Goal: Task Accomplishment & Management: Use online tool/utility

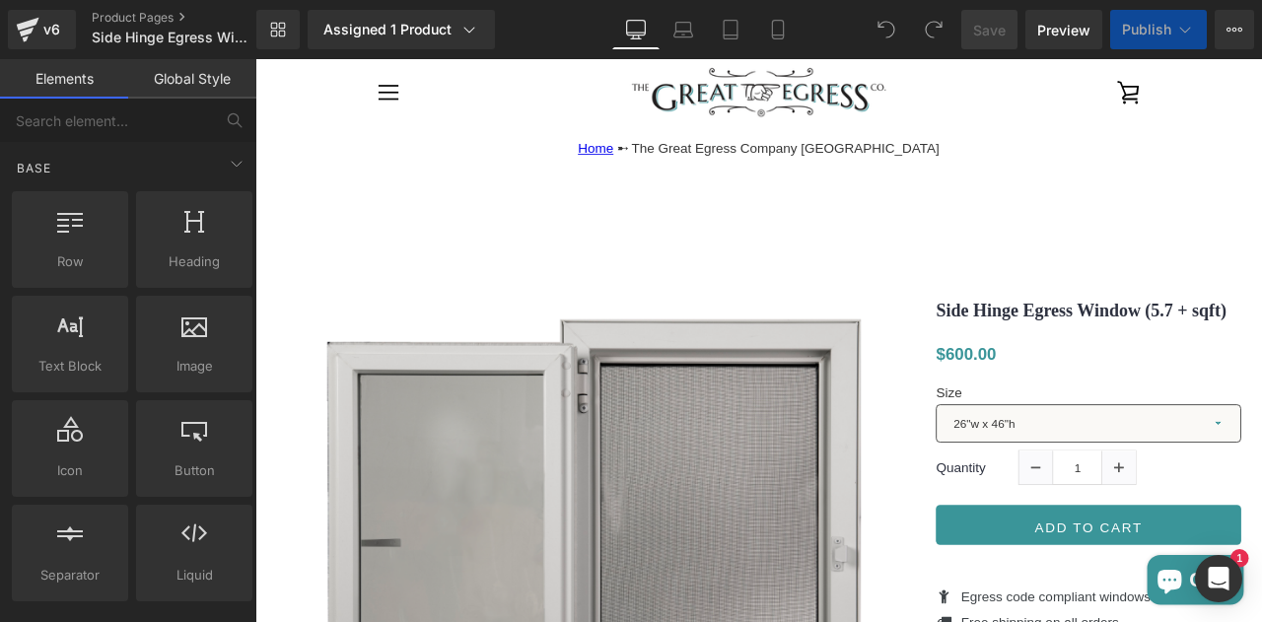
scroll to position [909, 0]
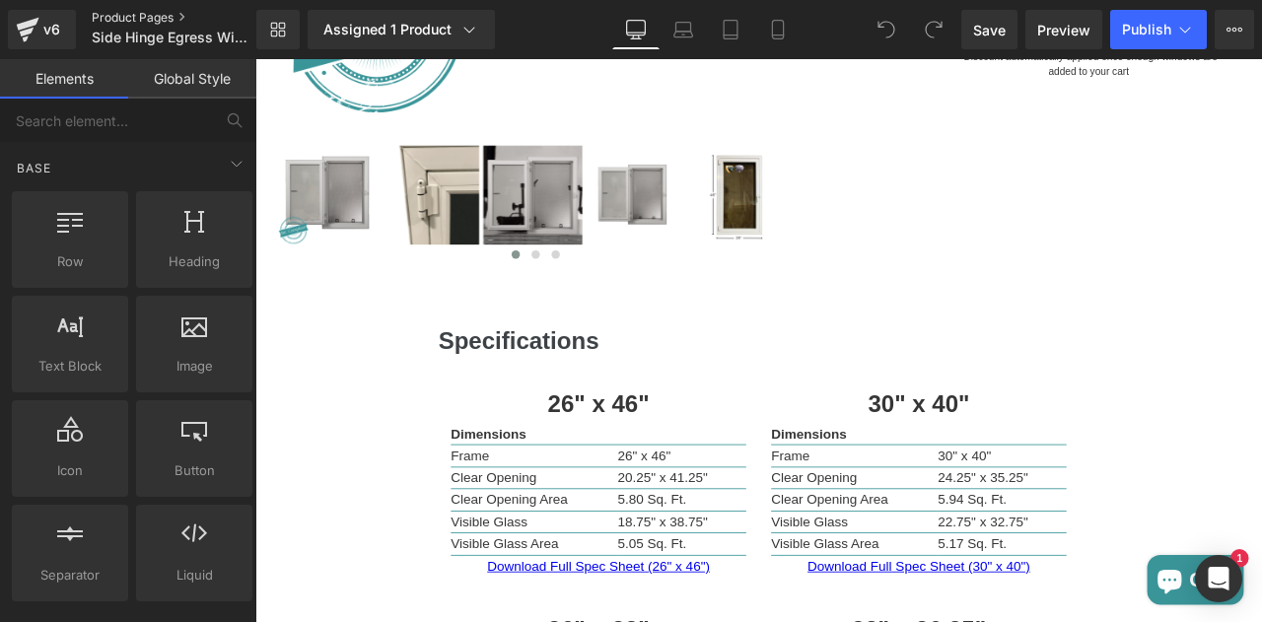
click at [129, 22] on link "Product Pages" at bounding box center [190, 18] width 197 height 16
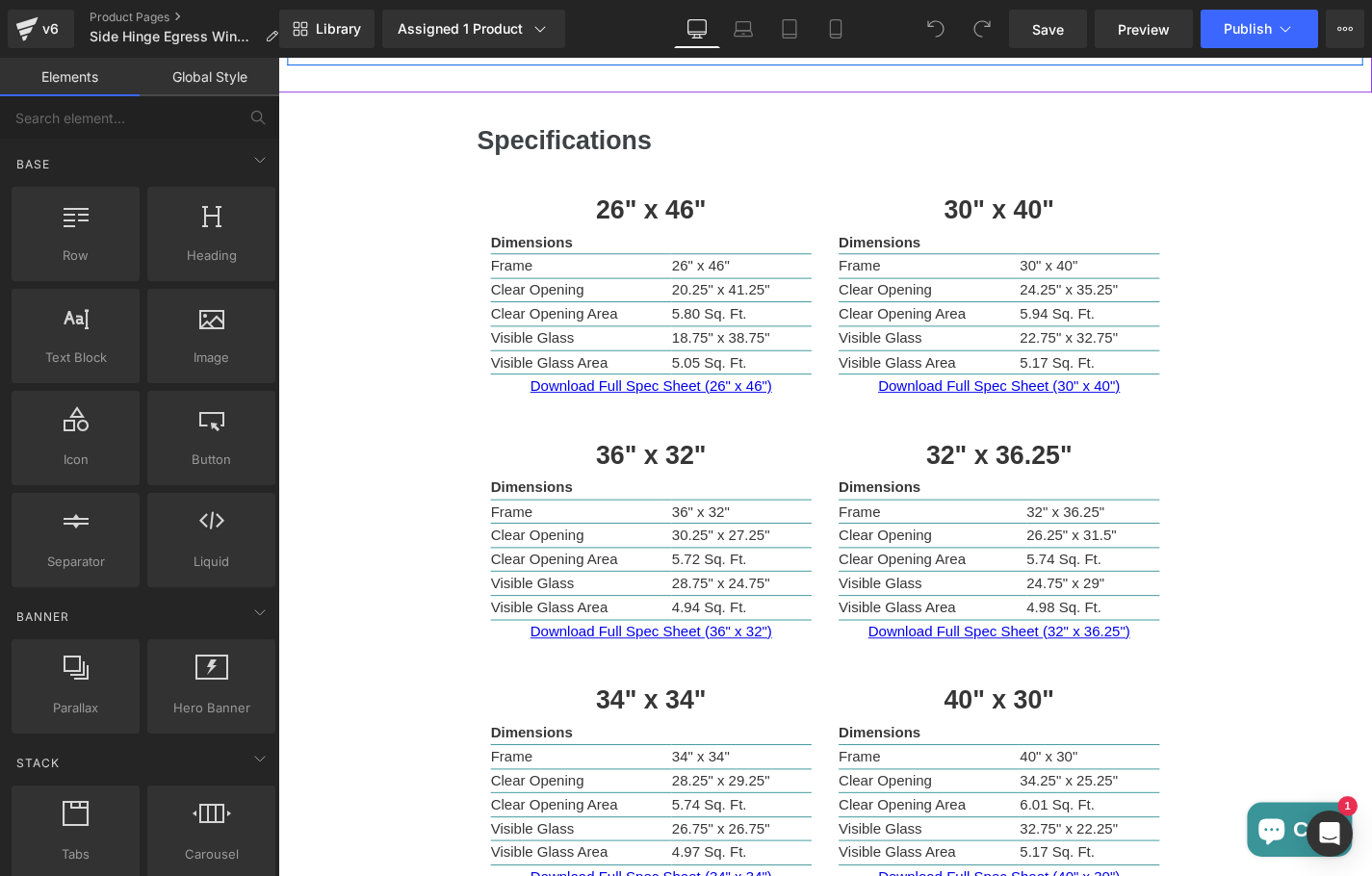
scroll to position [1126, 0]
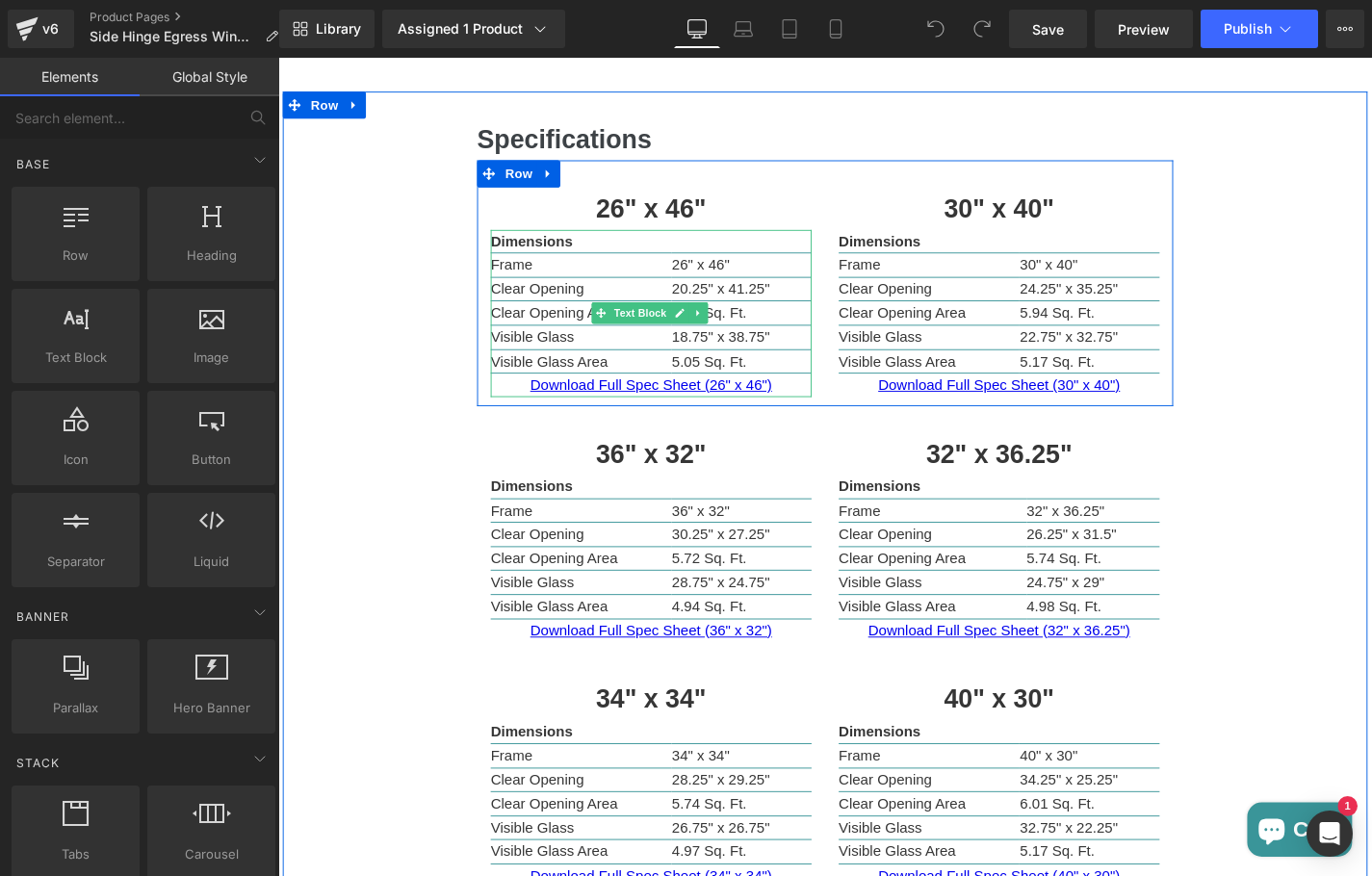
click at [686, 396] on p "Download Full Spec Sheet (26" x 46")" at bounding box center [676, 407] width 342 height 25
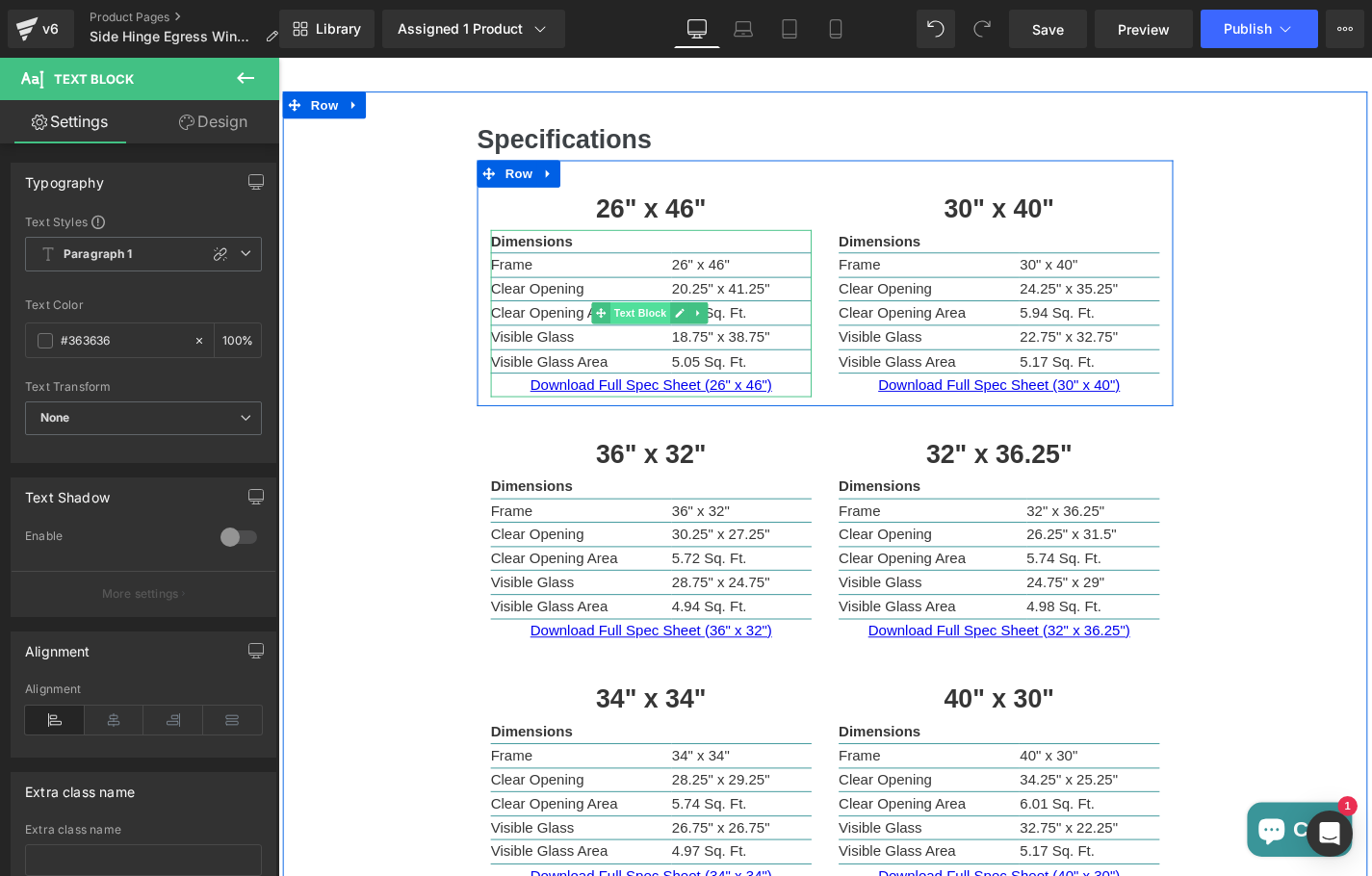
click at [664, 318] on span "Text Block" at bounding box center [664, 330] width 63 height 23
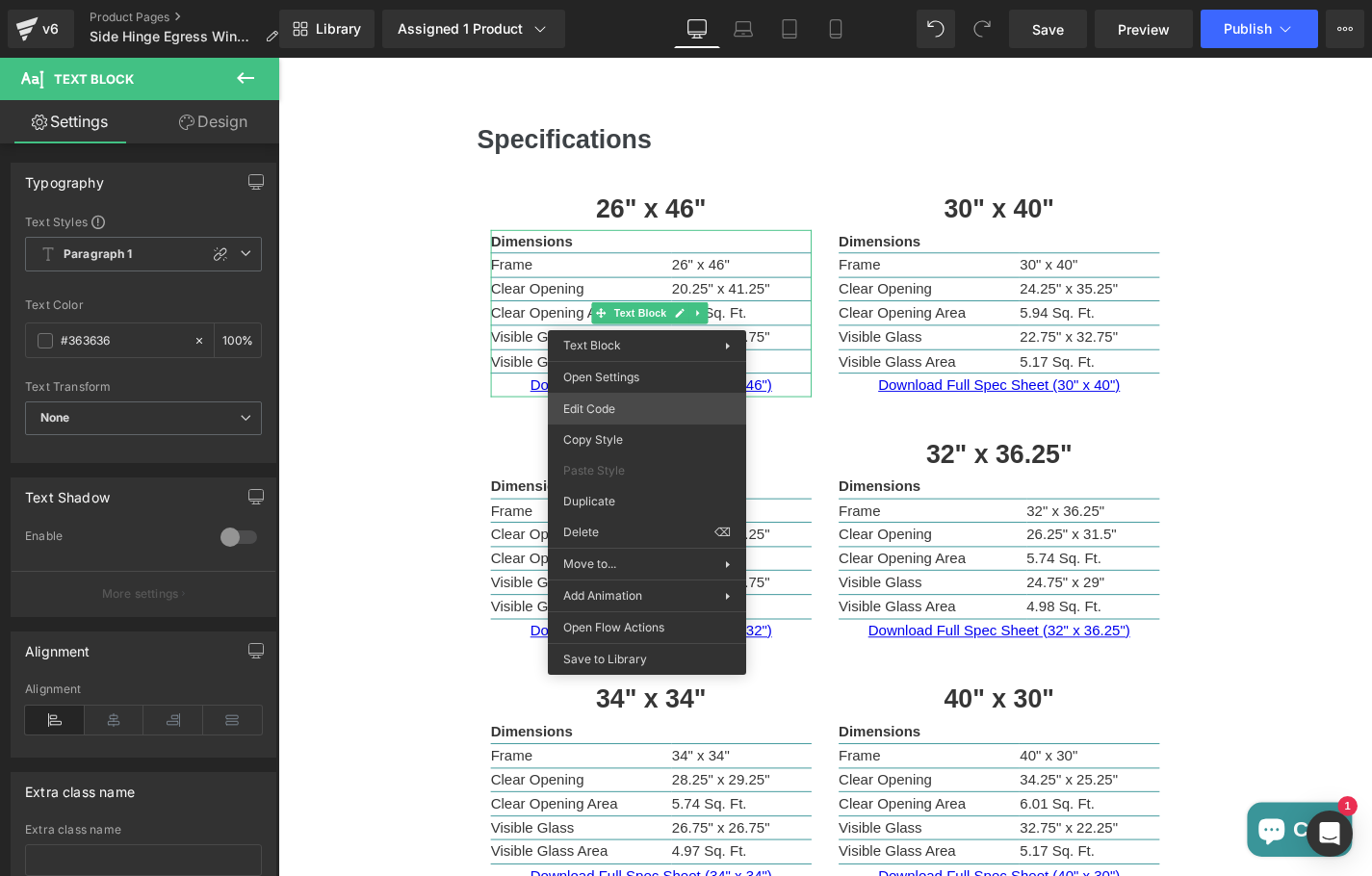
click at [635, 0] on div "Text Block You are previewing how the will restyle your page. You can not edit …" at bounding box center [686, 0] width 1372 height 0
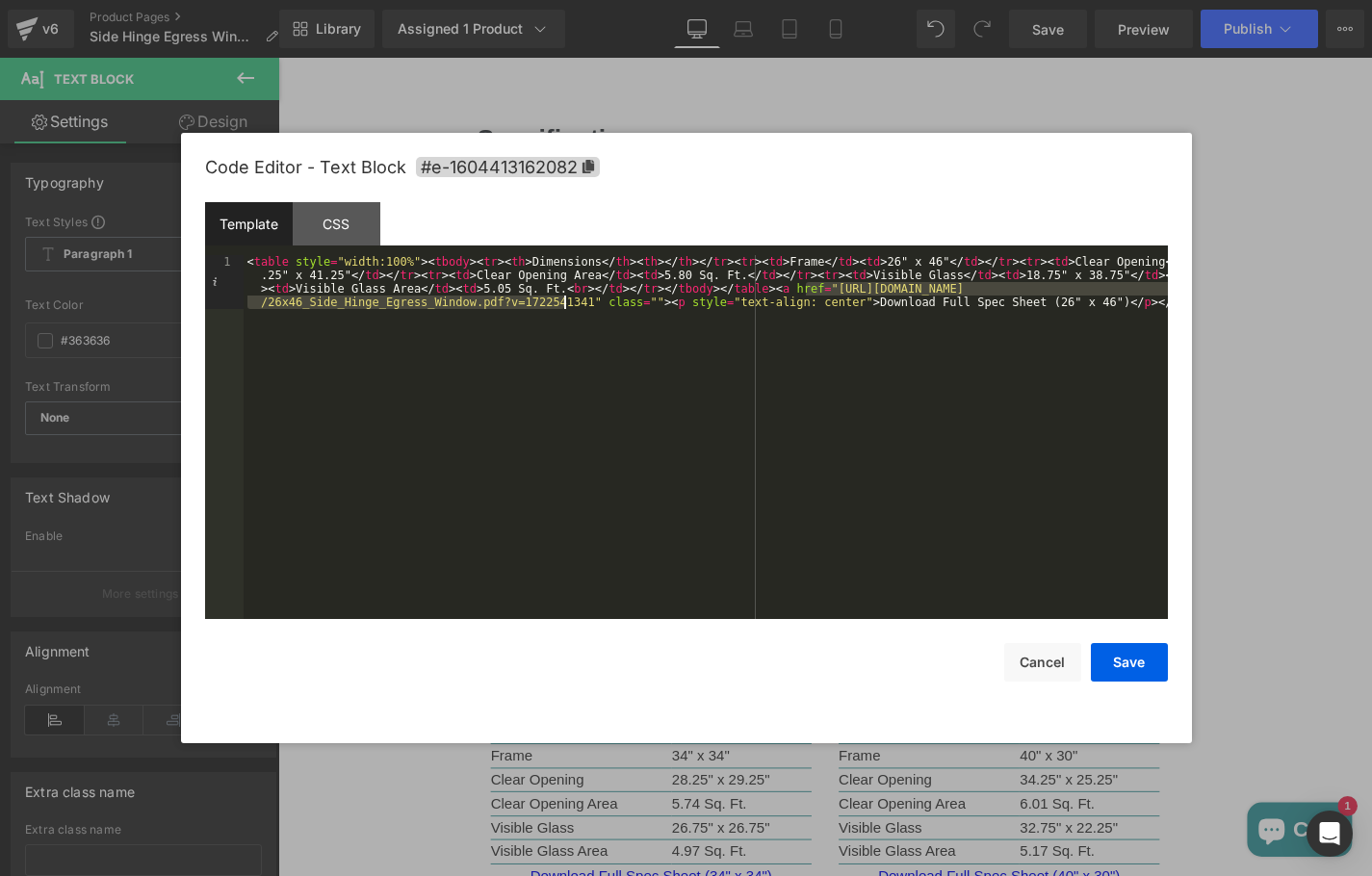
drag, startPoint x: 806, startPoint y: 290, endPoint x: 563, endPoint y: 308, distance: 243.7
click at [563, 308] on div "< table style = "width:100%" > < tbody > < tr > < th > Dimensions </ th > < th …" at bounding box center [705, 490] width 924 height 472
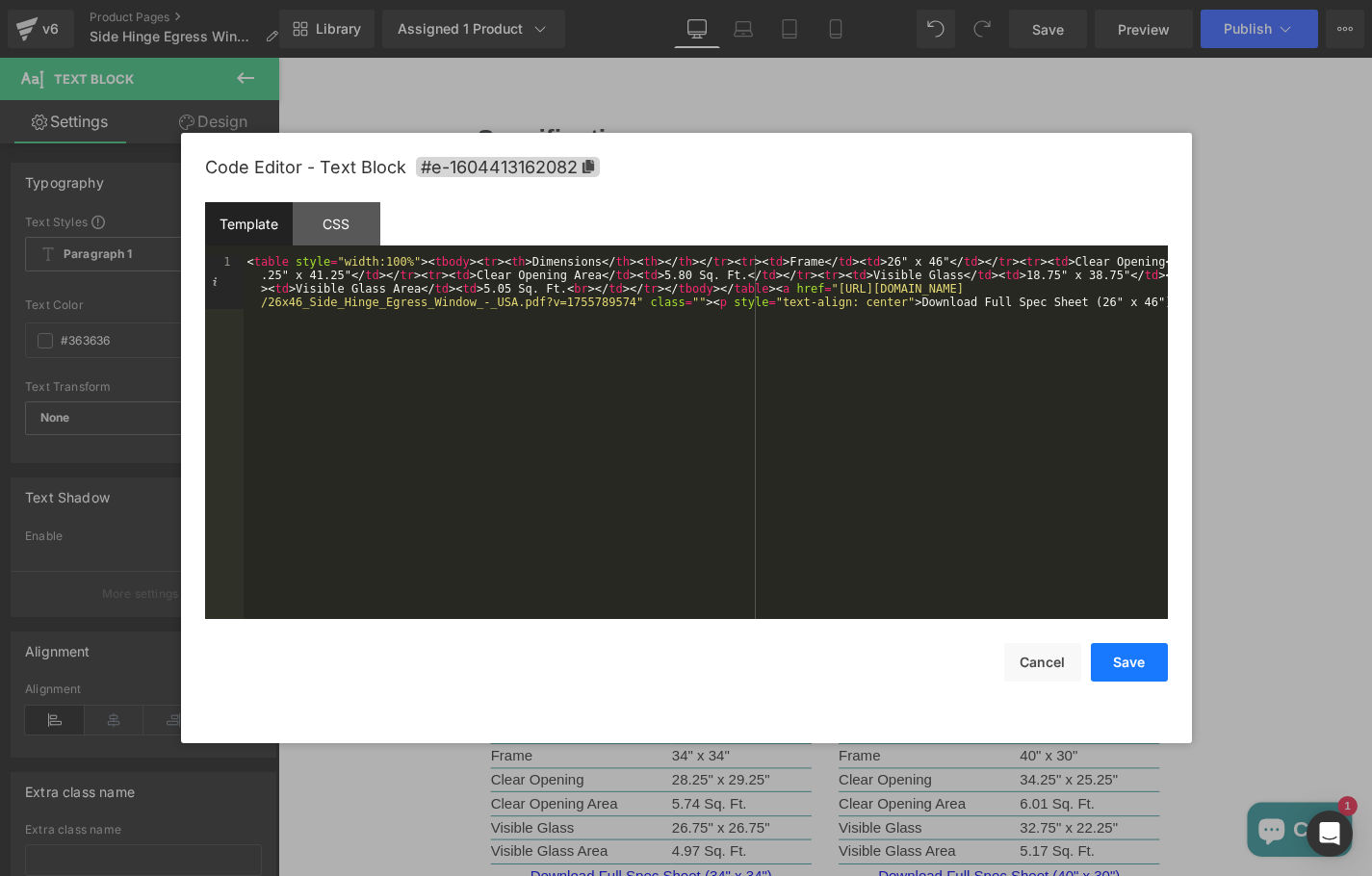
click at [1135, 667] on button "Save" at bounding box center [1129, 662] width 77 height 38
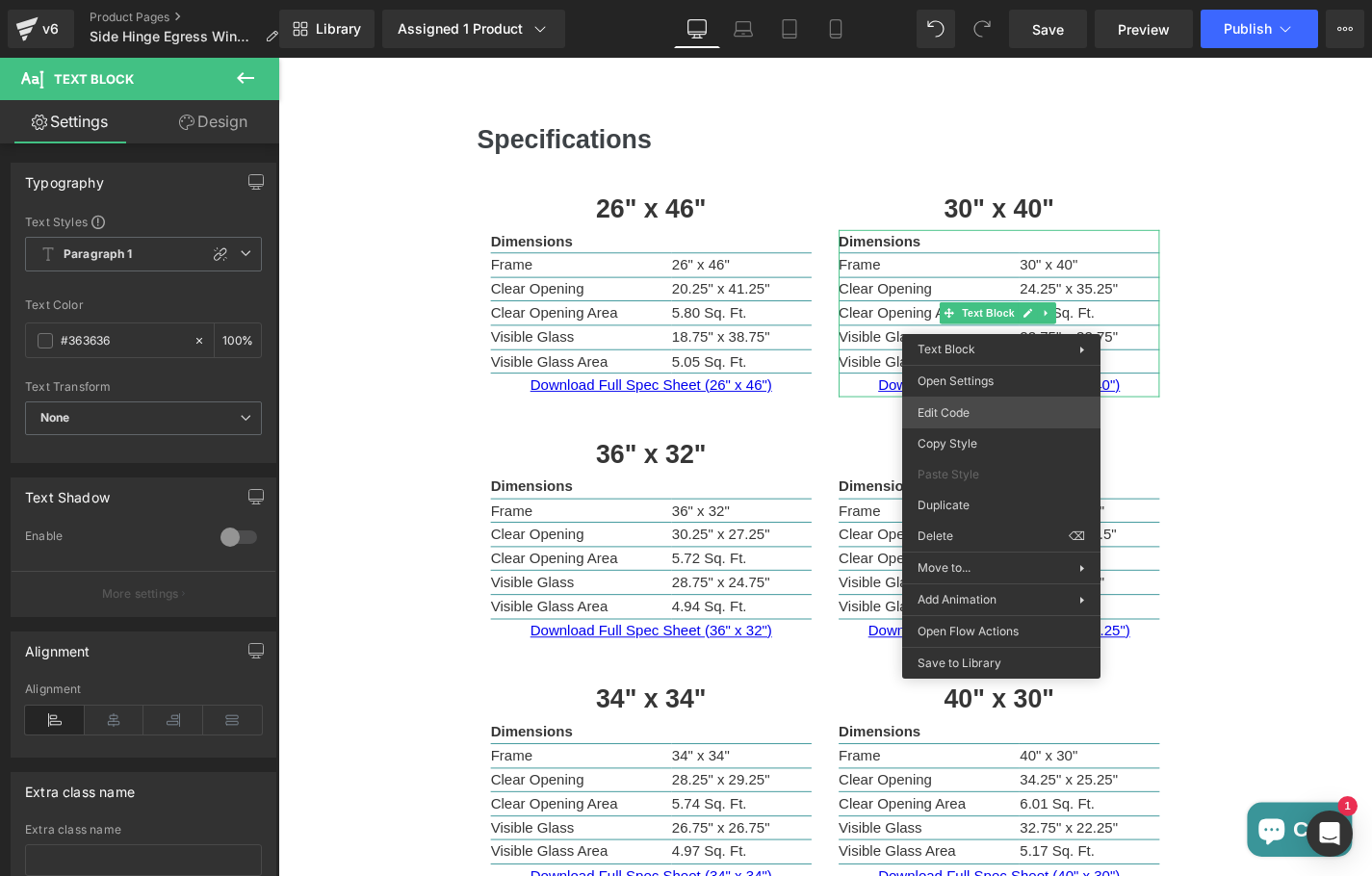
click at [992, 0] on div "Text Block You are previewing how the will restyle your page. You can not edit …" at bounding box center [686, 0] width 1372 height 0
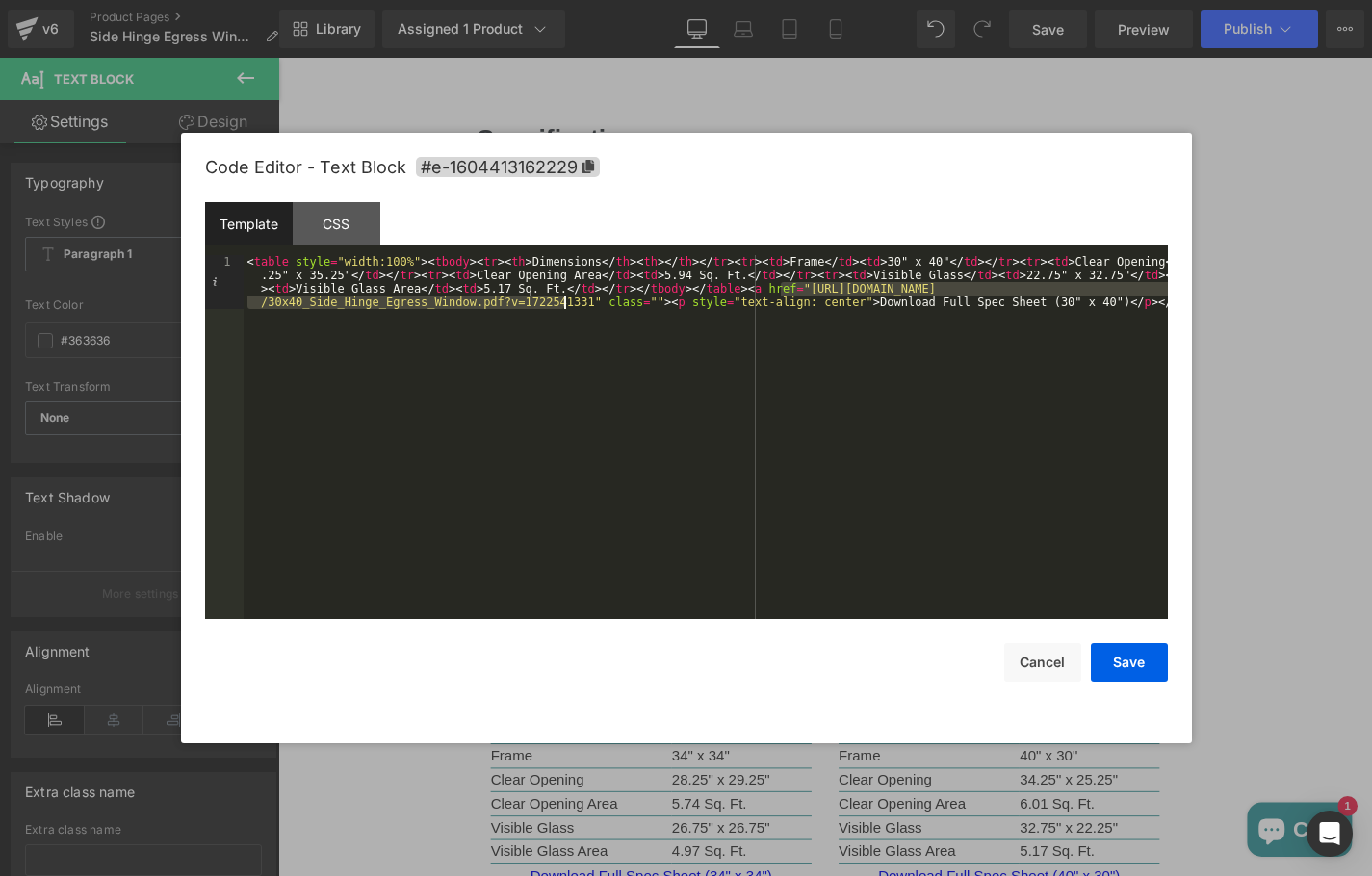
drag, startPoint x: 780, startPoint y: 294, endPoint x: 562, endPoint y: 306, distance: 218.3
click at [562, 306] on div "< table style = "width:100%" > < tbody > < tr > < th > Dimensions </ th > < th …" at bounding box center [705, 490] width 924 height 472
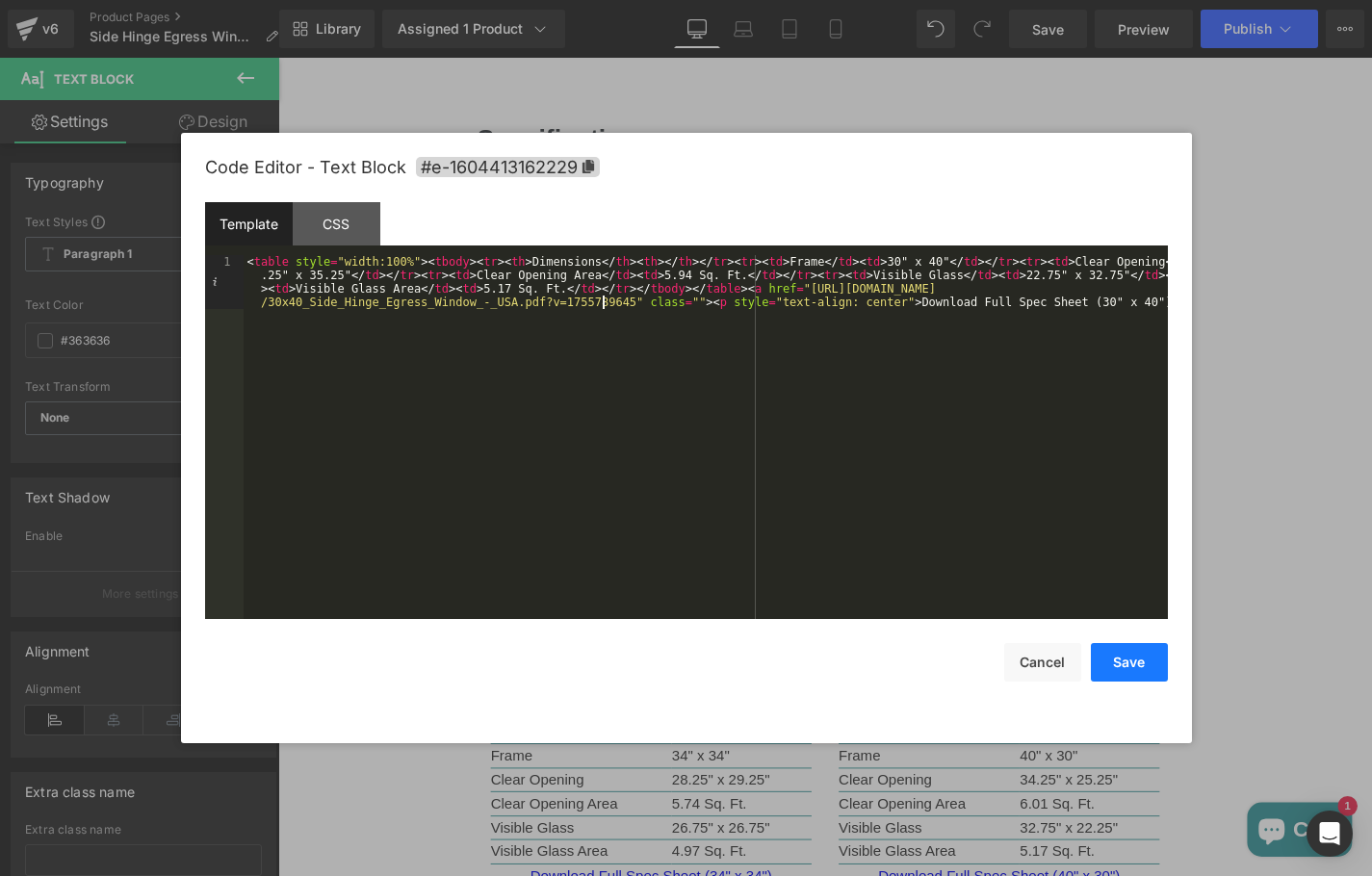
click at [1133, 680] on button "Save" at bounding box center [1129, 662] width 77 height 38
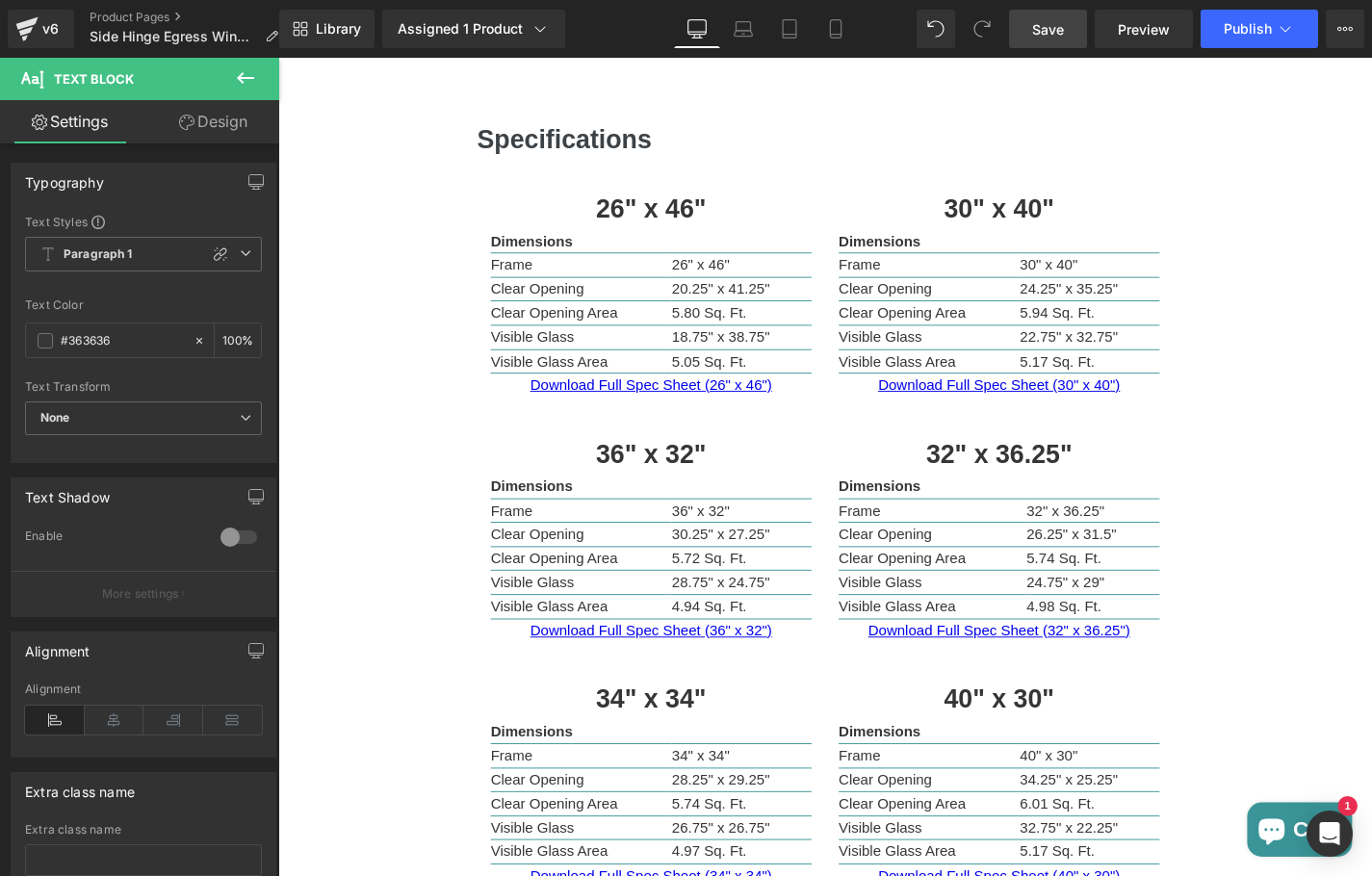
drag, startPoint x: 1065, startPoint y: 36, endPoint x: 345, endPoint y: 284, distance: 761.5
click at [1065, 36] on link "Save" at bounding box center [1048, 28] width 78 height 38
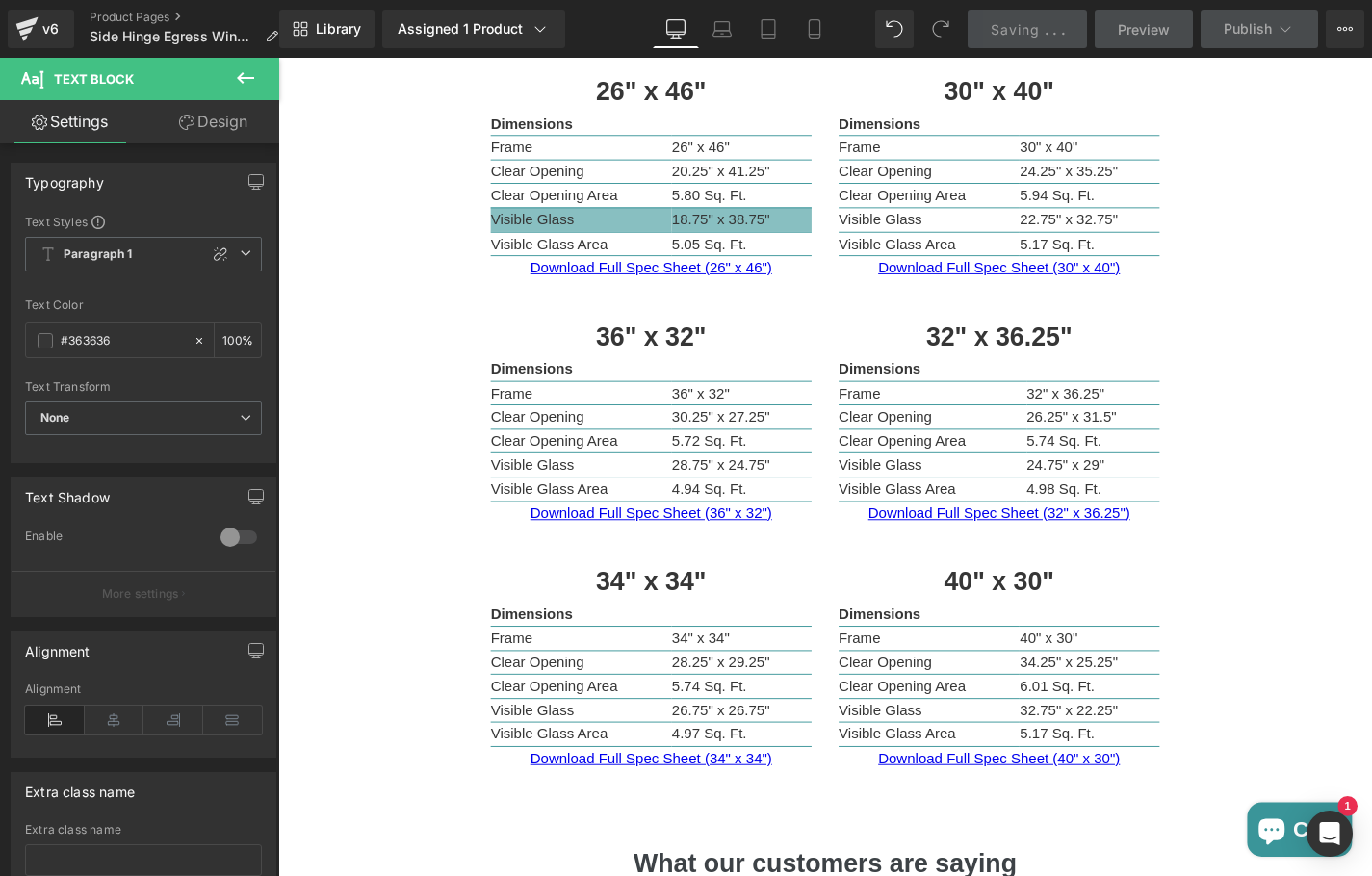
scroll to position [1257, 0]
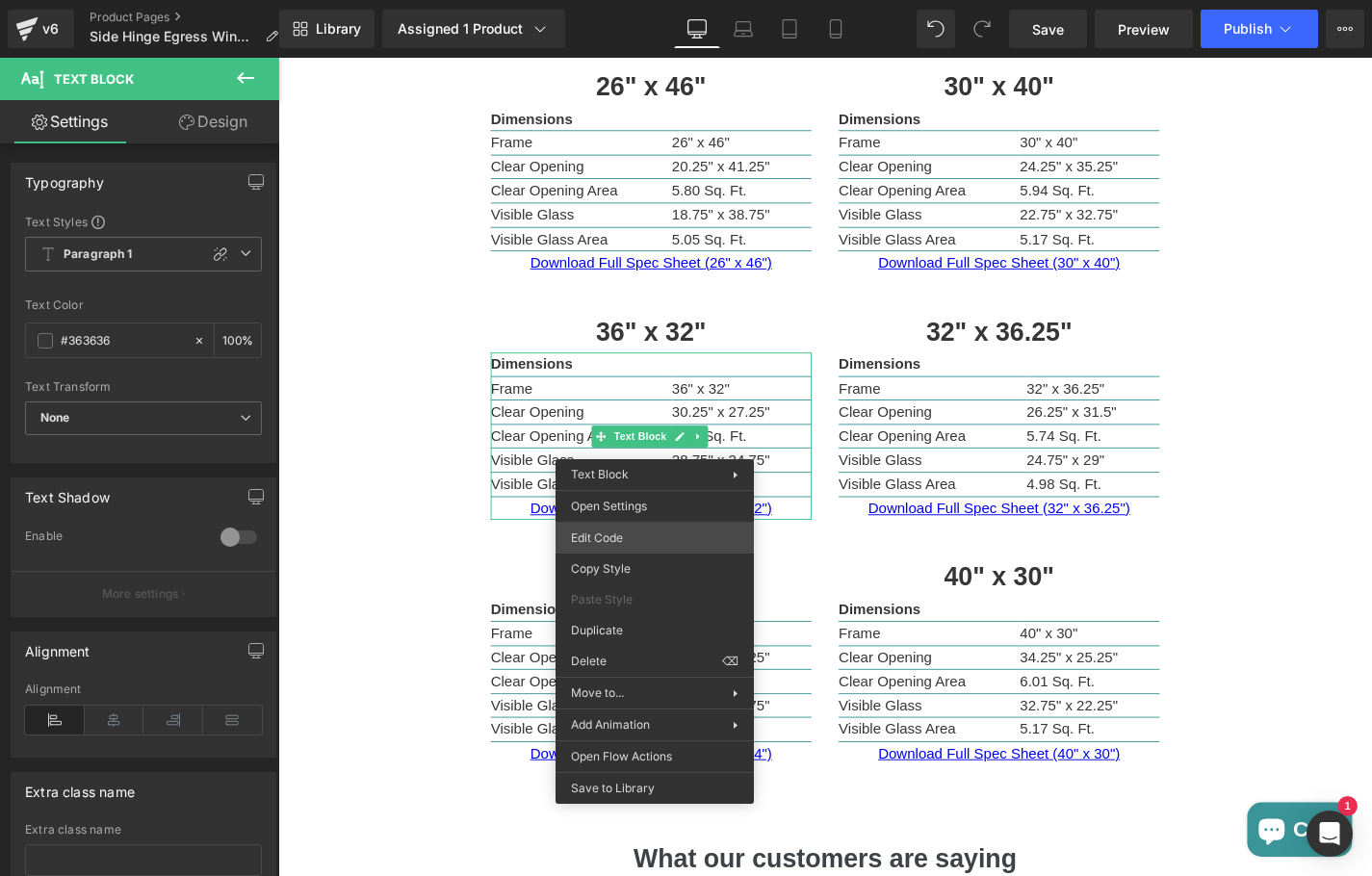
click at [648, 0] on div "Text Block You are previewing how the will restyle your page. You can not edit …" at bounding box center [686, 0] width 1372 height 0
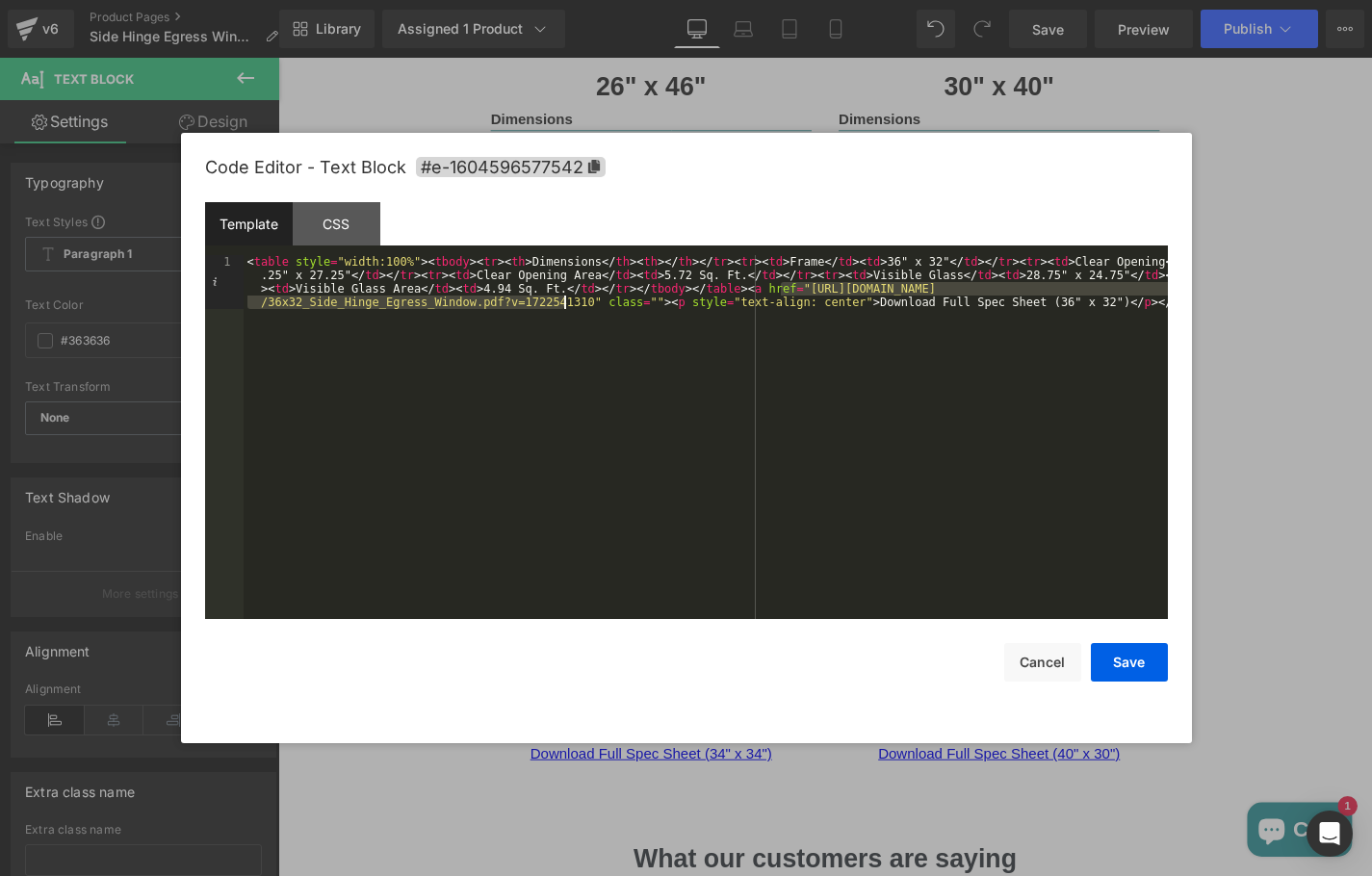
drag, startPoint x: 781, startPoint y: 293, endPoint x: 564, endPoint y: 307, distance: 217.5
click at [564, 307] on div "< table style = "width:100%" > < tbody > < tr > < th > Dimensions </ th > < th …" at bounding box center [705, 490] width 924 height 472
click at [815, 278] on div "< table style = "width:100%" > < tbody > < tr > < th > Dimensions </ th > < th …" at bounding box center [705, 490] width 924 height 472
drag, startPoint x: 781, startPoint y: 293, endPoint x: 564, endPoint y: 308, distance: 217.5
click at [564, 308] on div "< table style = "width:100%" > < tbody > < tr > < th > Dimensions </ th > < th …" at bounding box center [705, 490] width 924 height 472
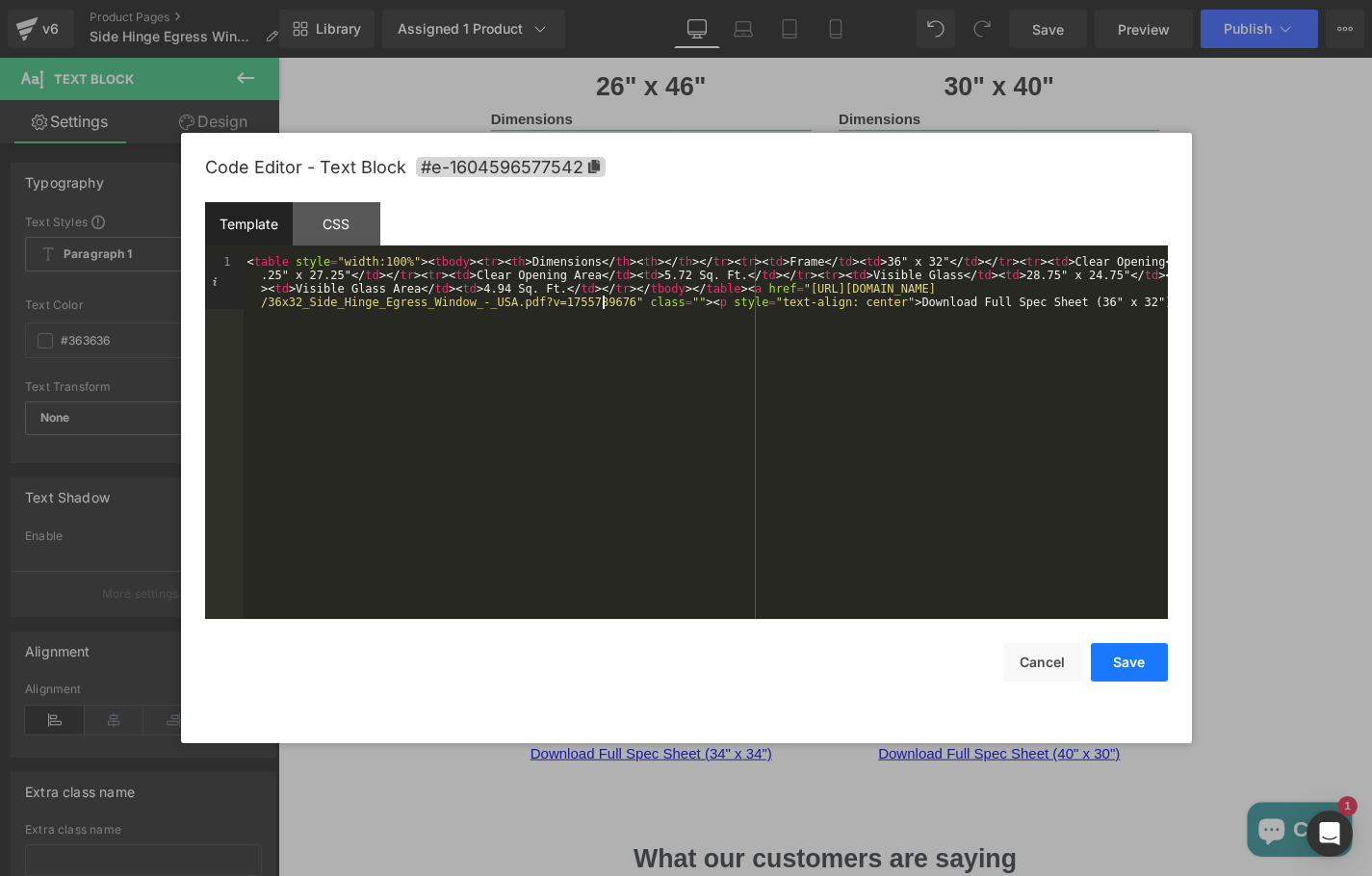
click at [1128, 664] on button "Save" at bounding box center [1129, 662] width 77 height 38
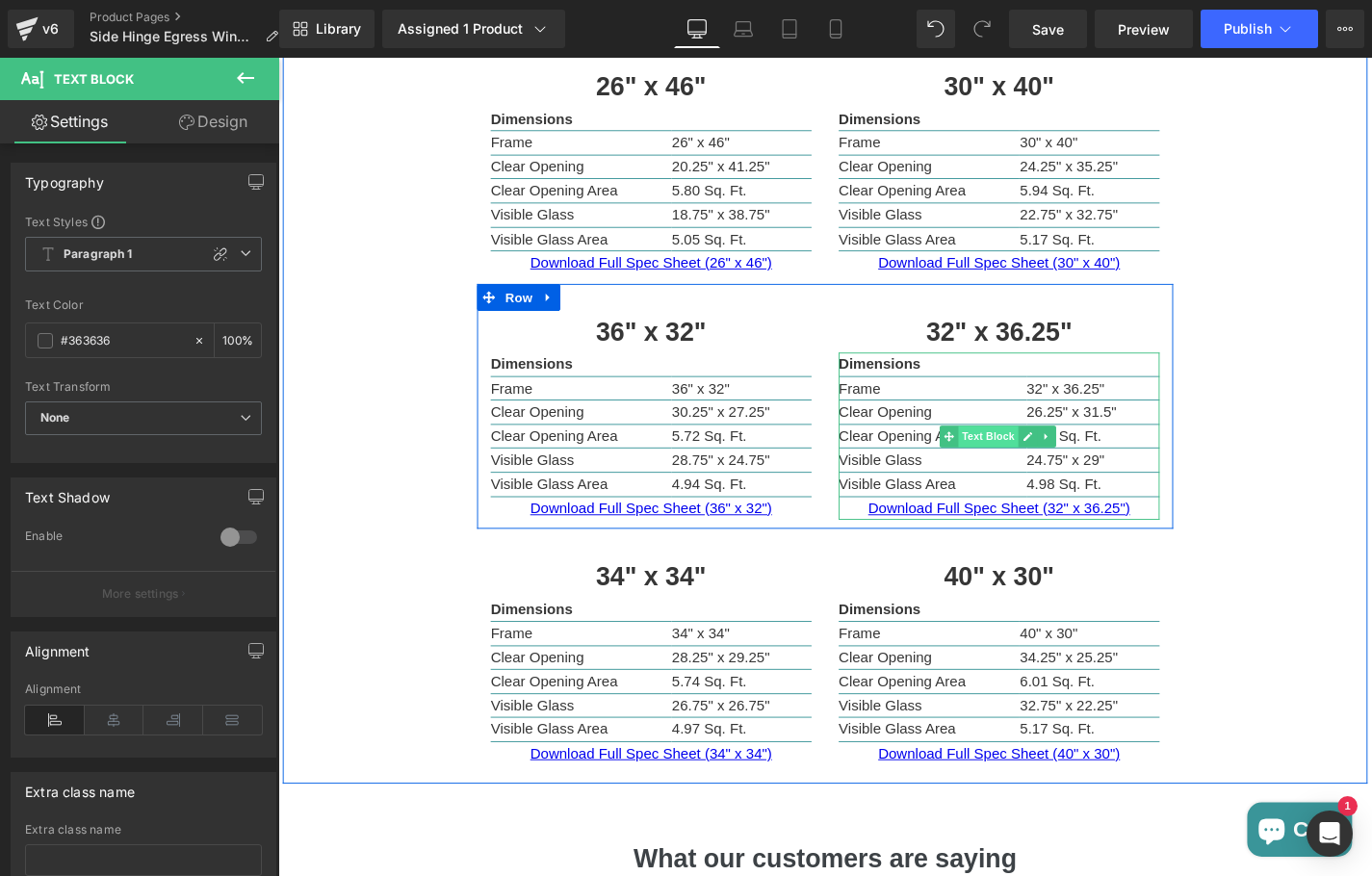
click at [1029, 455] on span "Text Block" at bounding box center [1034, 461] width 63 height 23
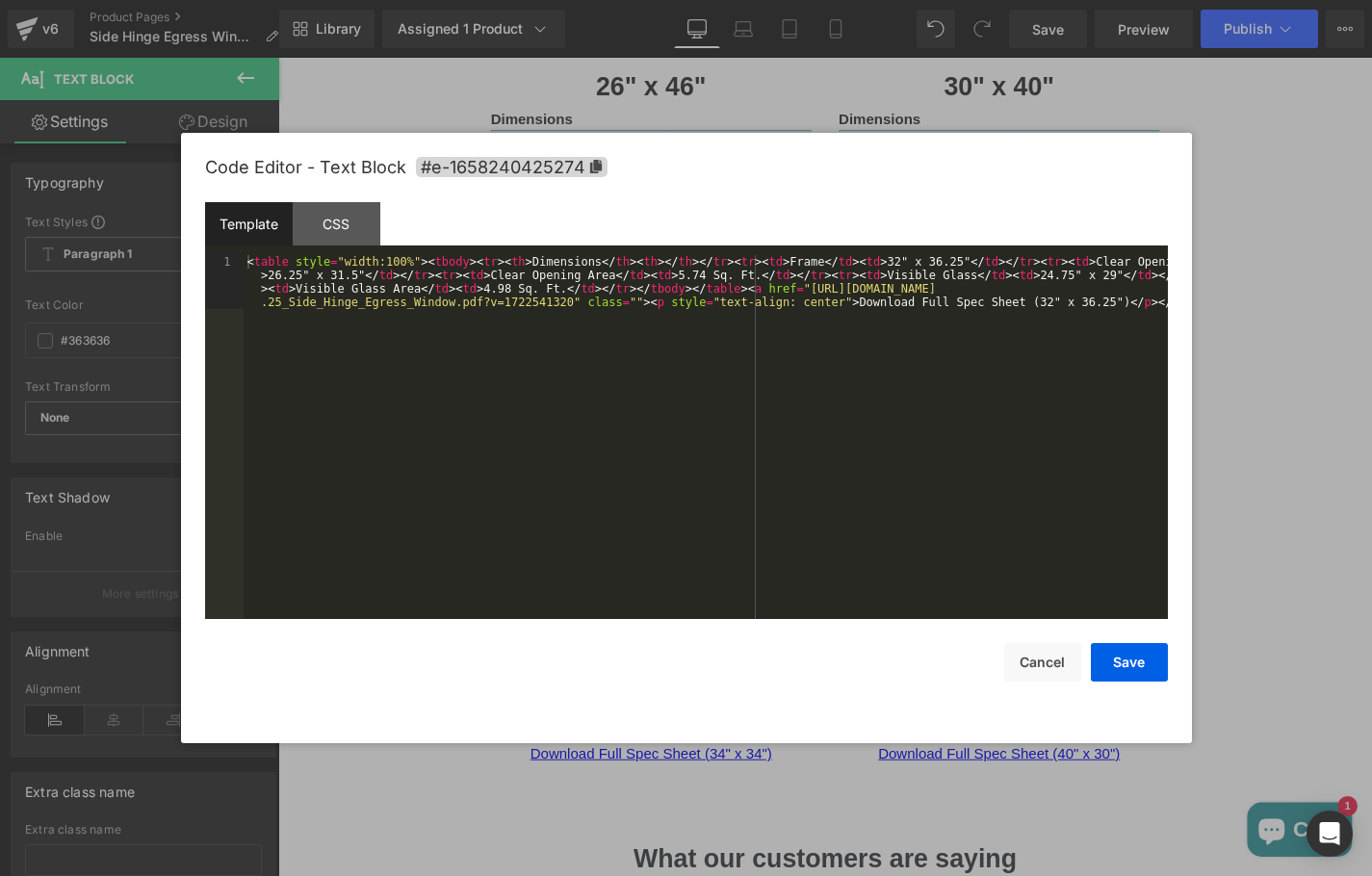
click at [965, 0] on div "Text Block You are previewing how the will restyle your page. You can not edit …" at bounding box center [686, 0] width 1372 height 0
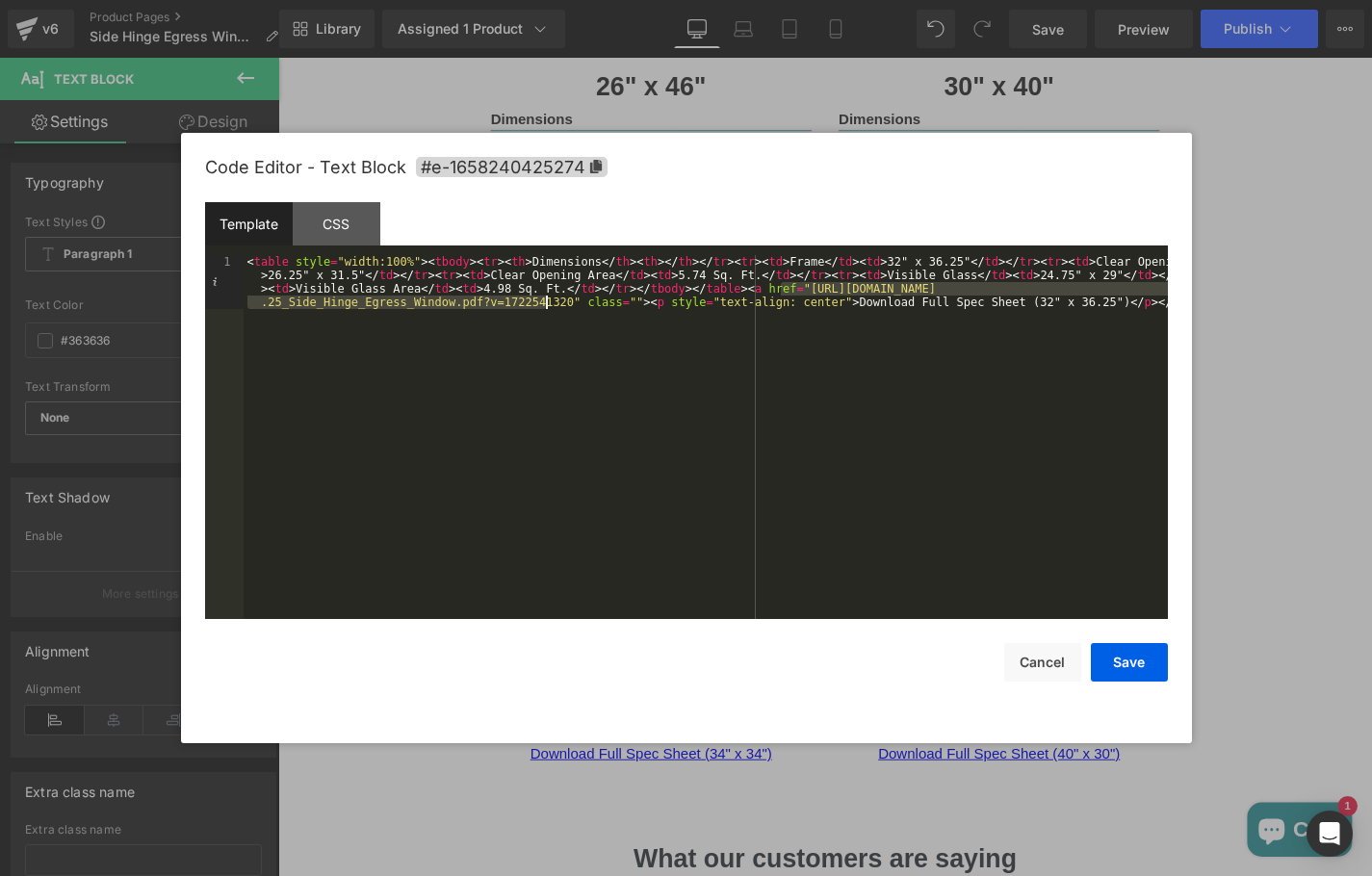
drag, startPoint x: 781, startPoint y: 292, endPoint x: 547, endPoint y: 301, distance: 234.2
click at [547, 301] on div "< table style = "width:100%" > < tbody > < tr > < th > Dimensions </ th > < th …" at bounding box center [705, 490] width 924 height 472
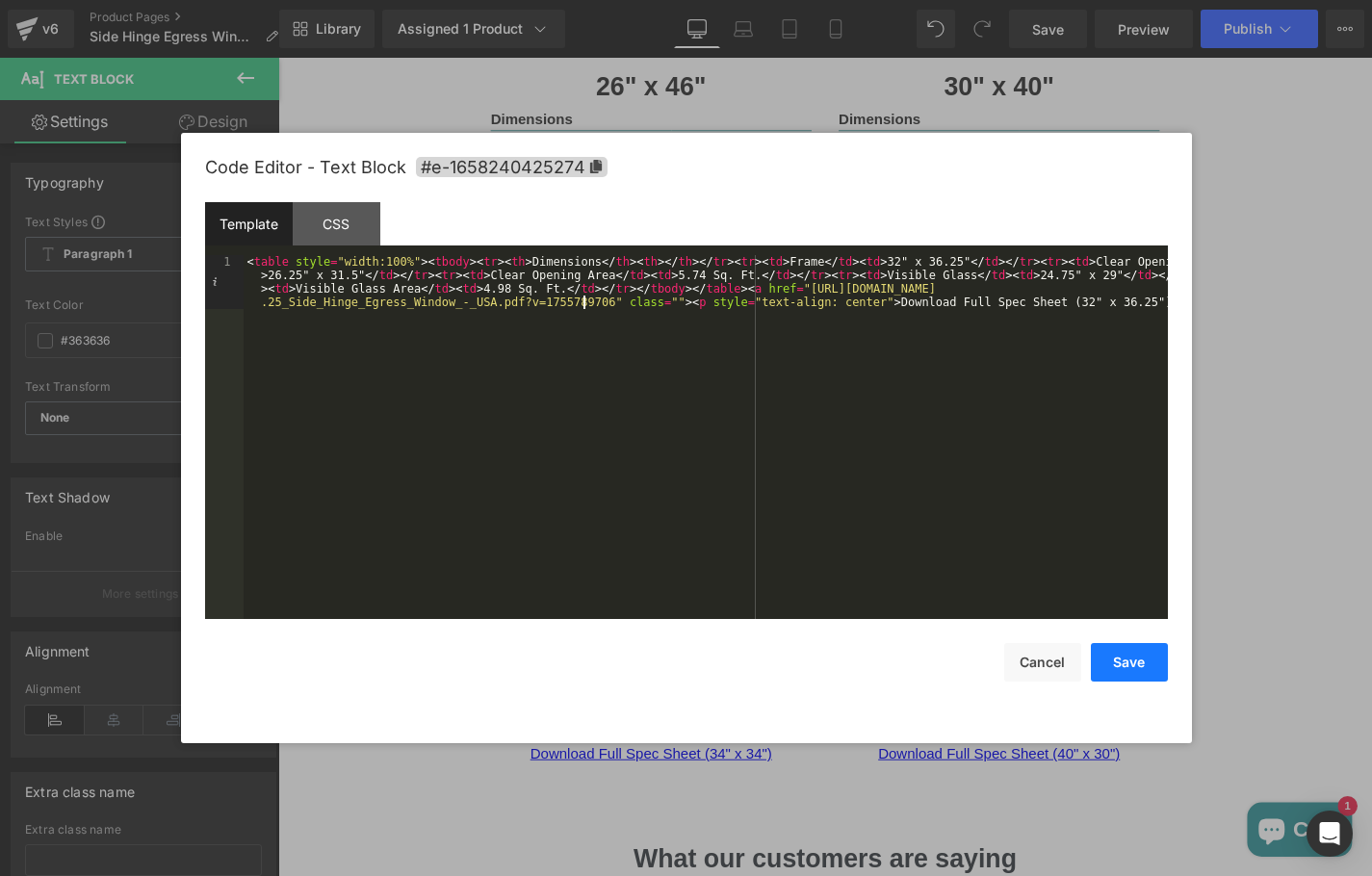
click at [1106, 660] on button "Save" at bounding box center [1129, 662] width 77 height 38
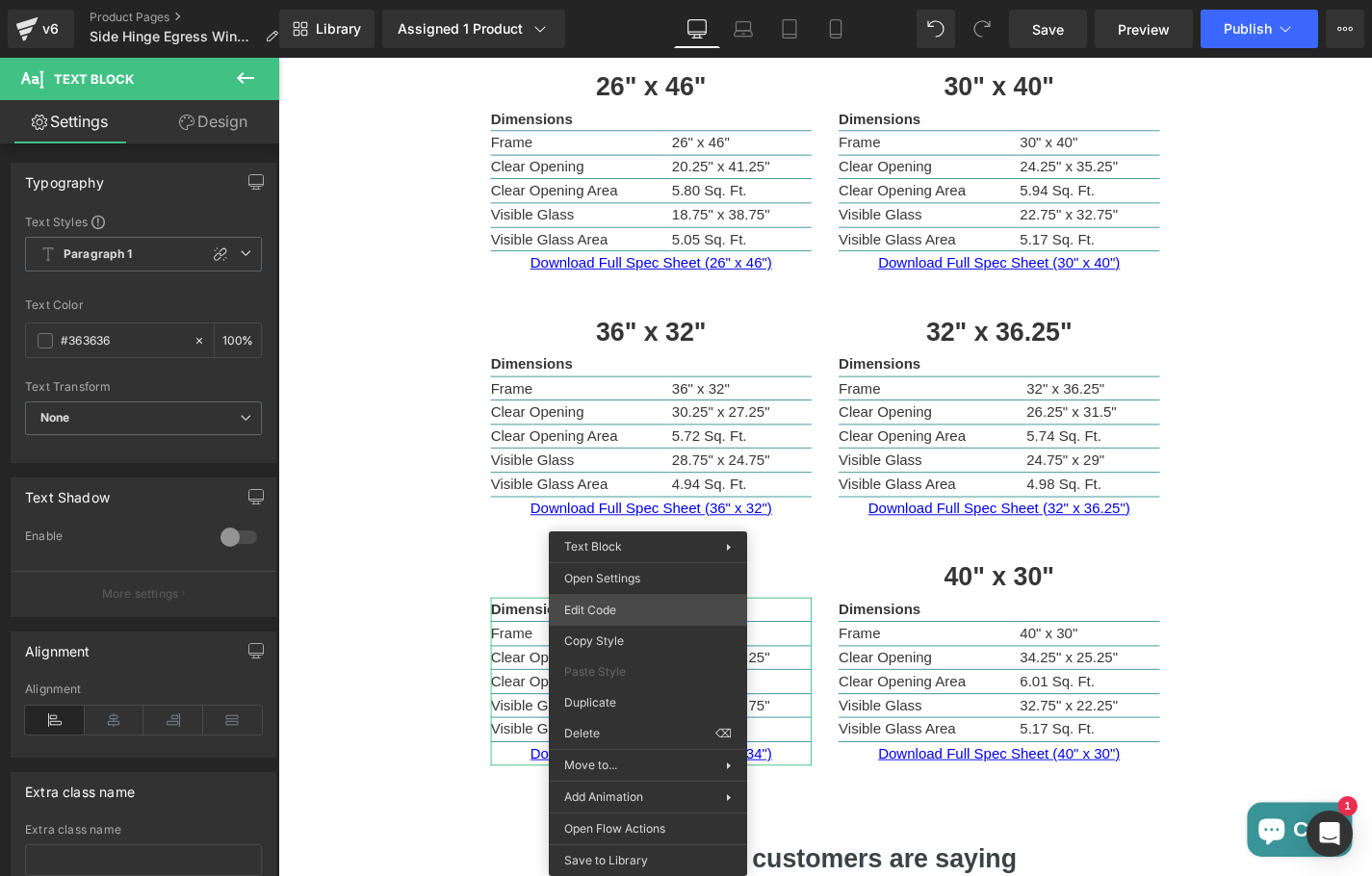
click at [644, 0] on div "Text Block You are previewing how the will restyle your page. You can not edit …" at bounding box center [686, 0] width 1372 height 0
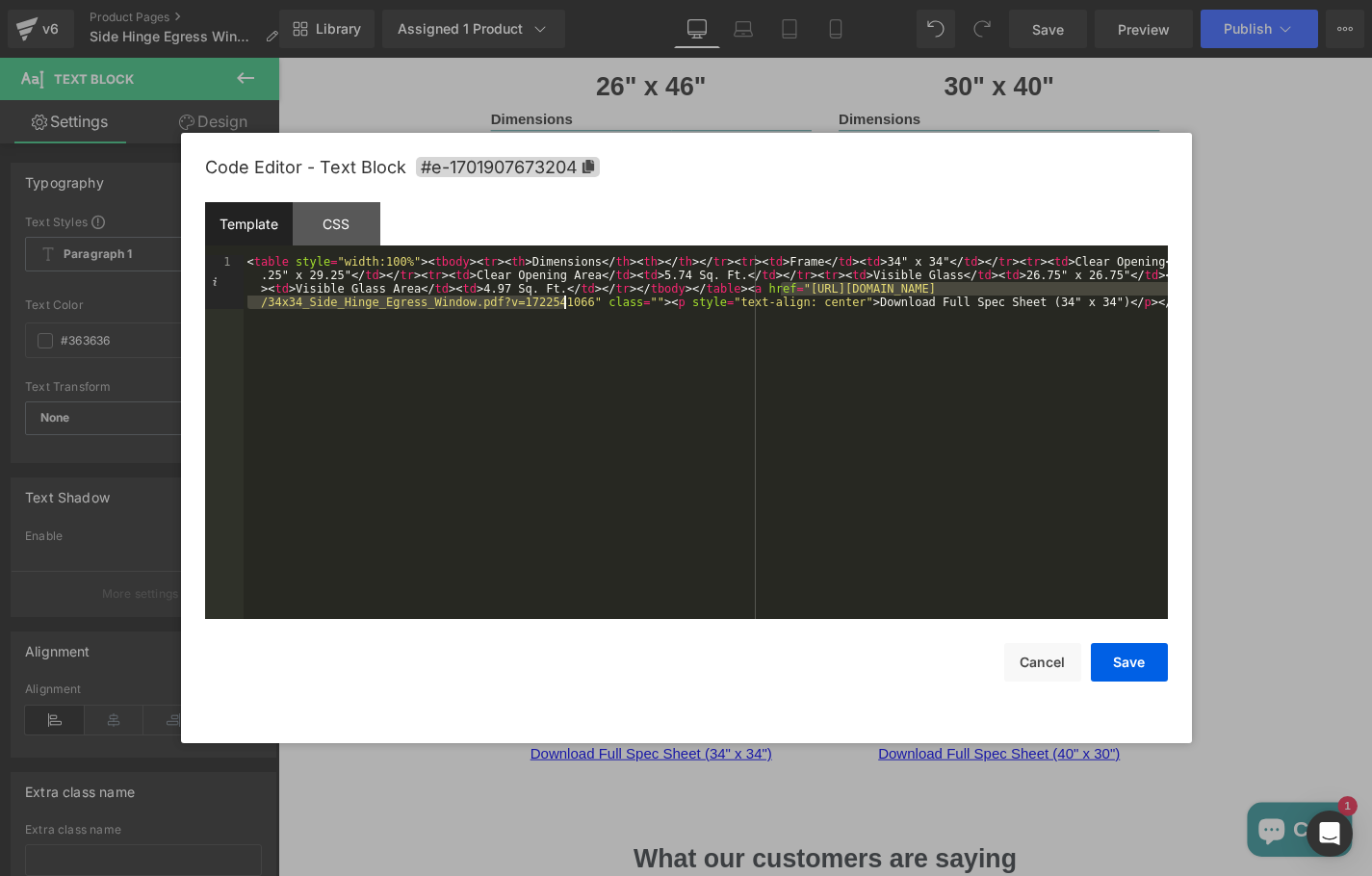
drag, startPoint x: 780, startPoint y: 288, endPoint x: 564, endPoint y: 306, distance: 216.7
click at [564, 306] on div "< table style = "width:100%" > < tbody > < tr > < th > Dimensions </ th > < th …" at bounding box center [705, 490] width 924 height 472
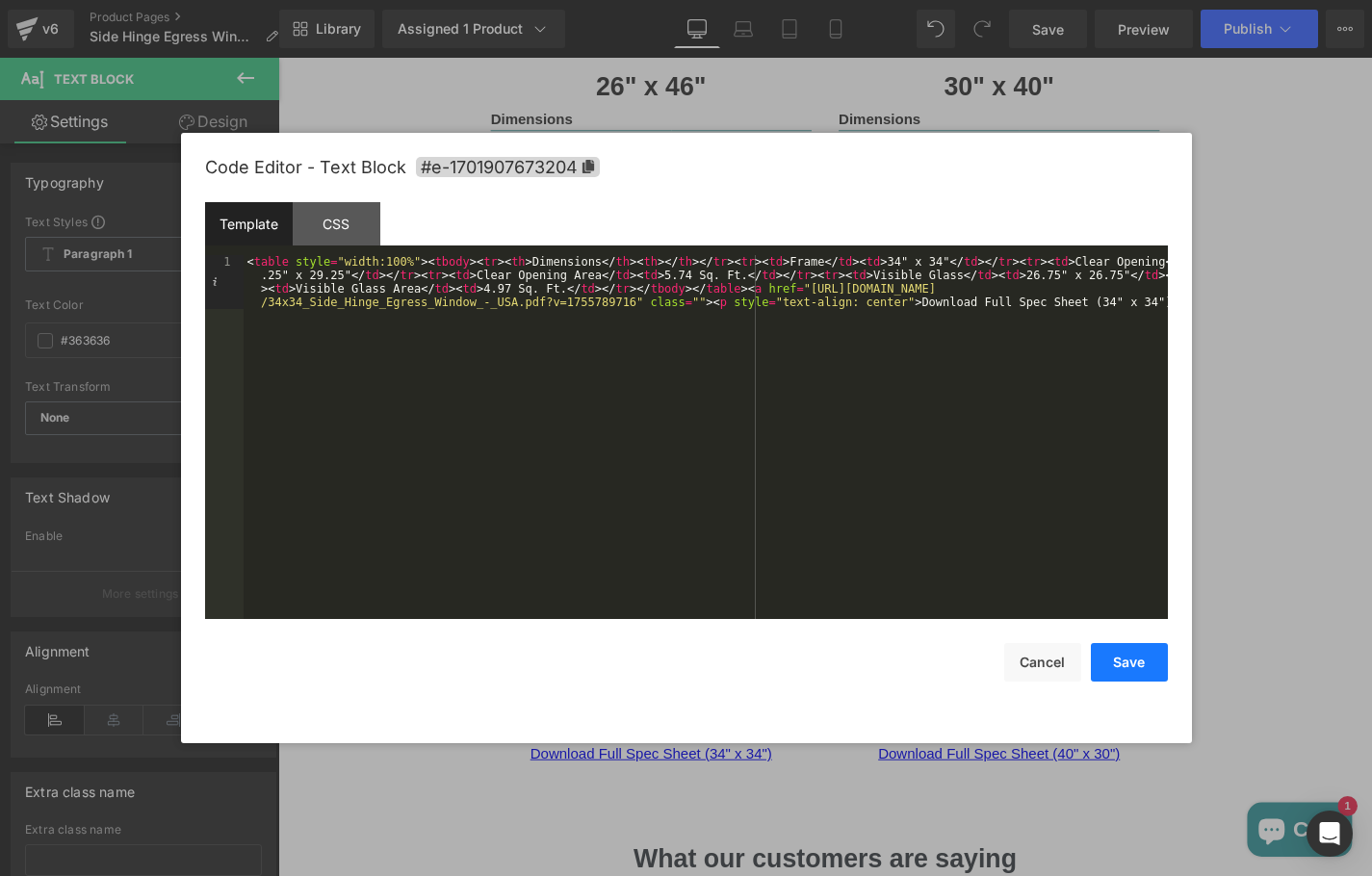
click at [1118, 650] on button "Save" at bounding box center [1129, 662] width 77 height 38
click at [974, 0] on div "Text Block You are previewing how the will restyle your page. You can not edit …" at bounding box center [686, 0] width 1372 height 0
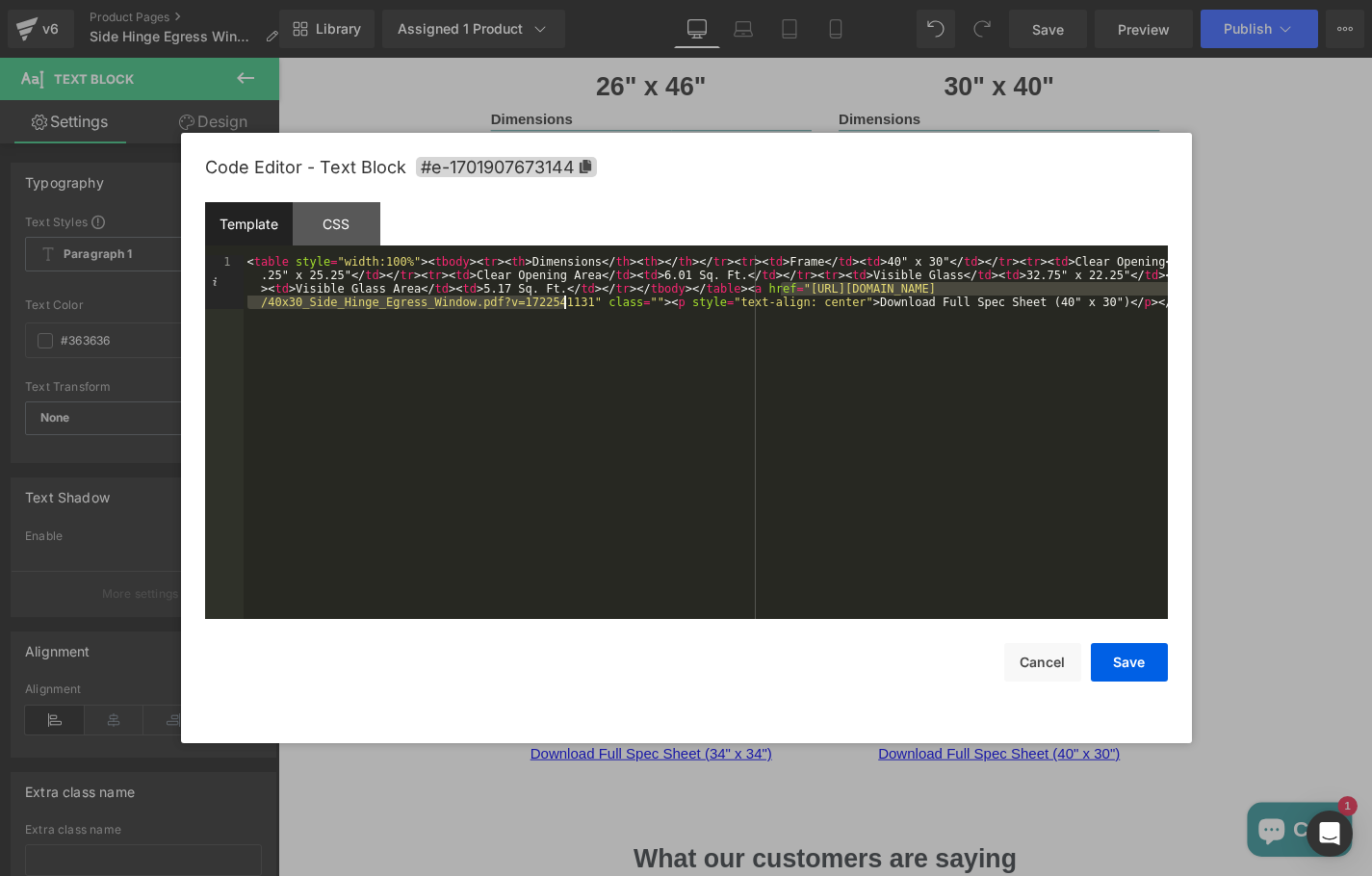
drag, startPoint x: 779, startPoint y: 287, endPoint x: 566, endPoint y: 308, distance: 214.0
click at [566, 308] on div "< table style = "width:100%" > < tbody > < tr > < th > Dimensions </ th > < th …" at bounding box center [705, 490] width 924 height 472
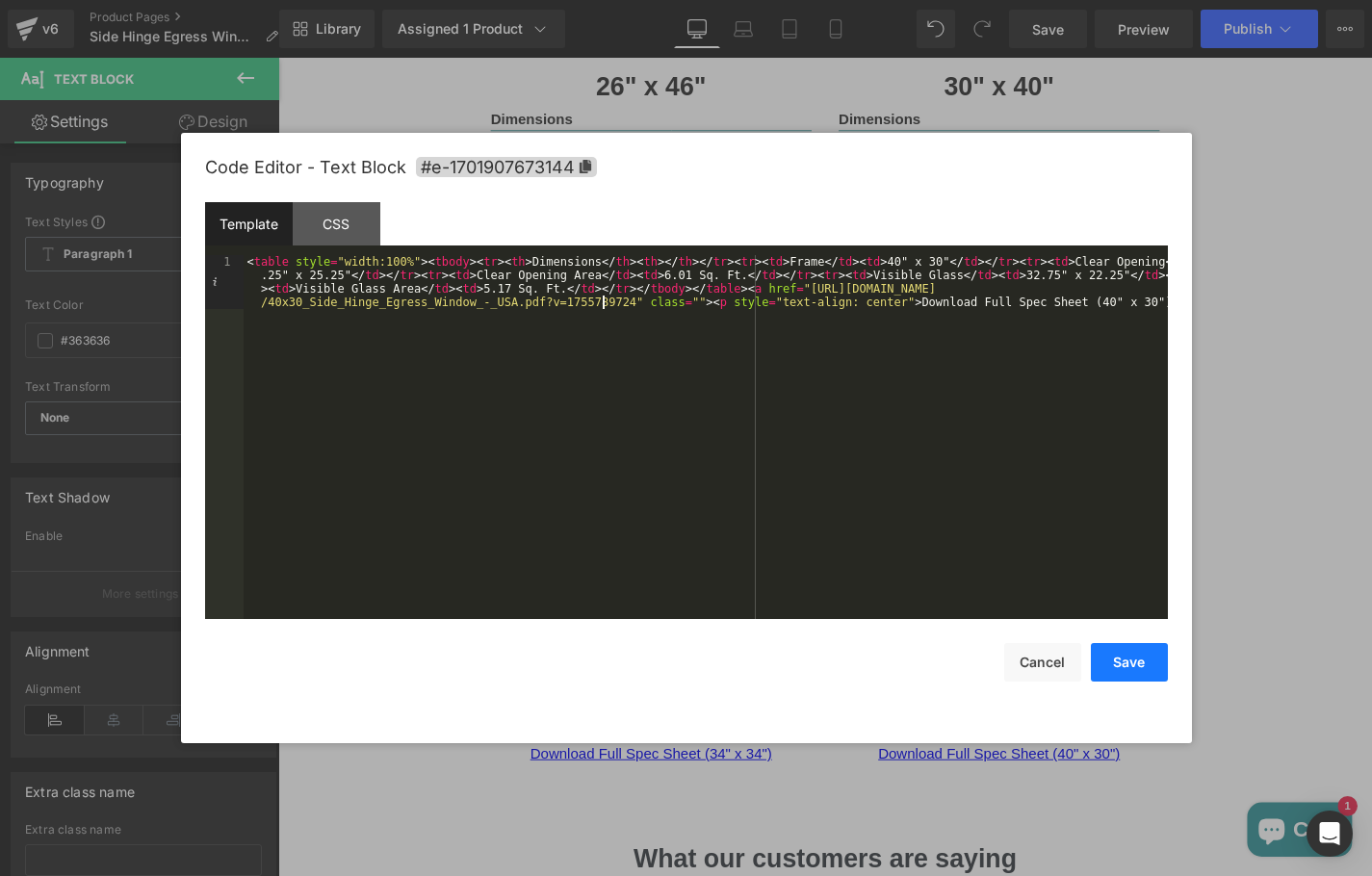
click at [1157, 672] on button "Save" at bounding box center [1129, 662] width 77 height 38
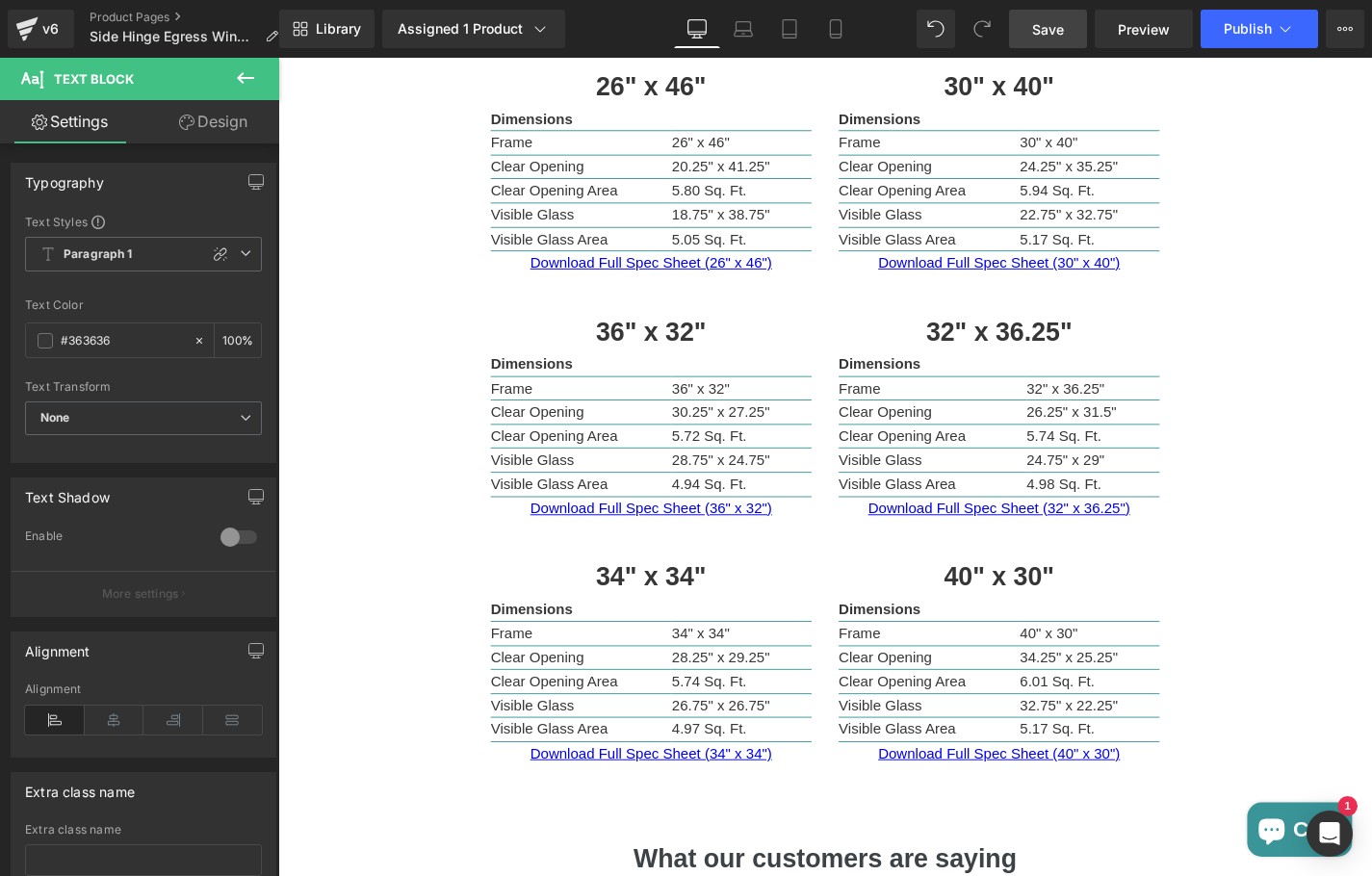
click at [1052, 18] on link "Save" at bounding box center [1048, 28] width 78 height 38
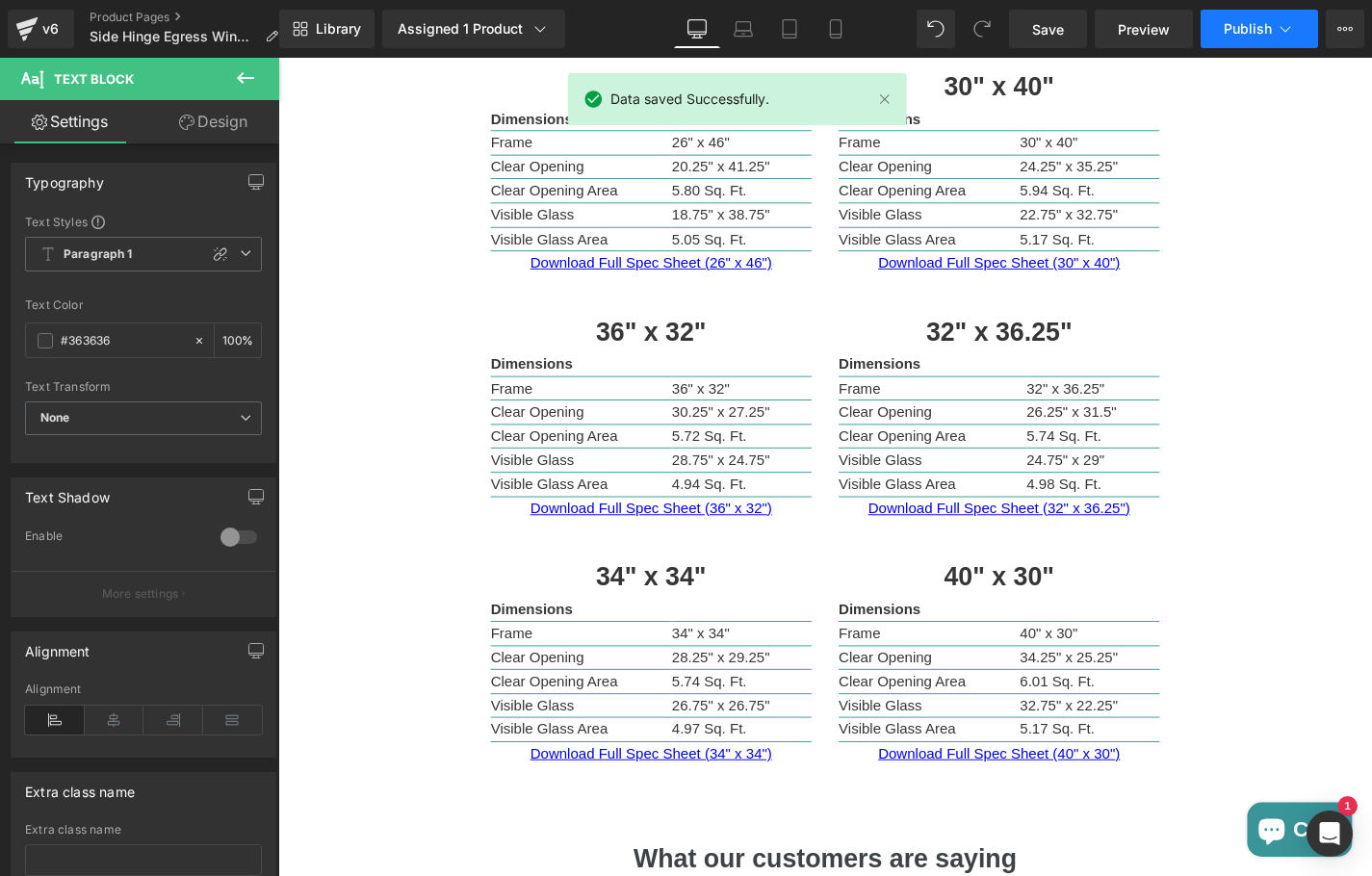
click at [1244, 32] on span "Publish" at bounding box center [1247, 29] width 48 height 16
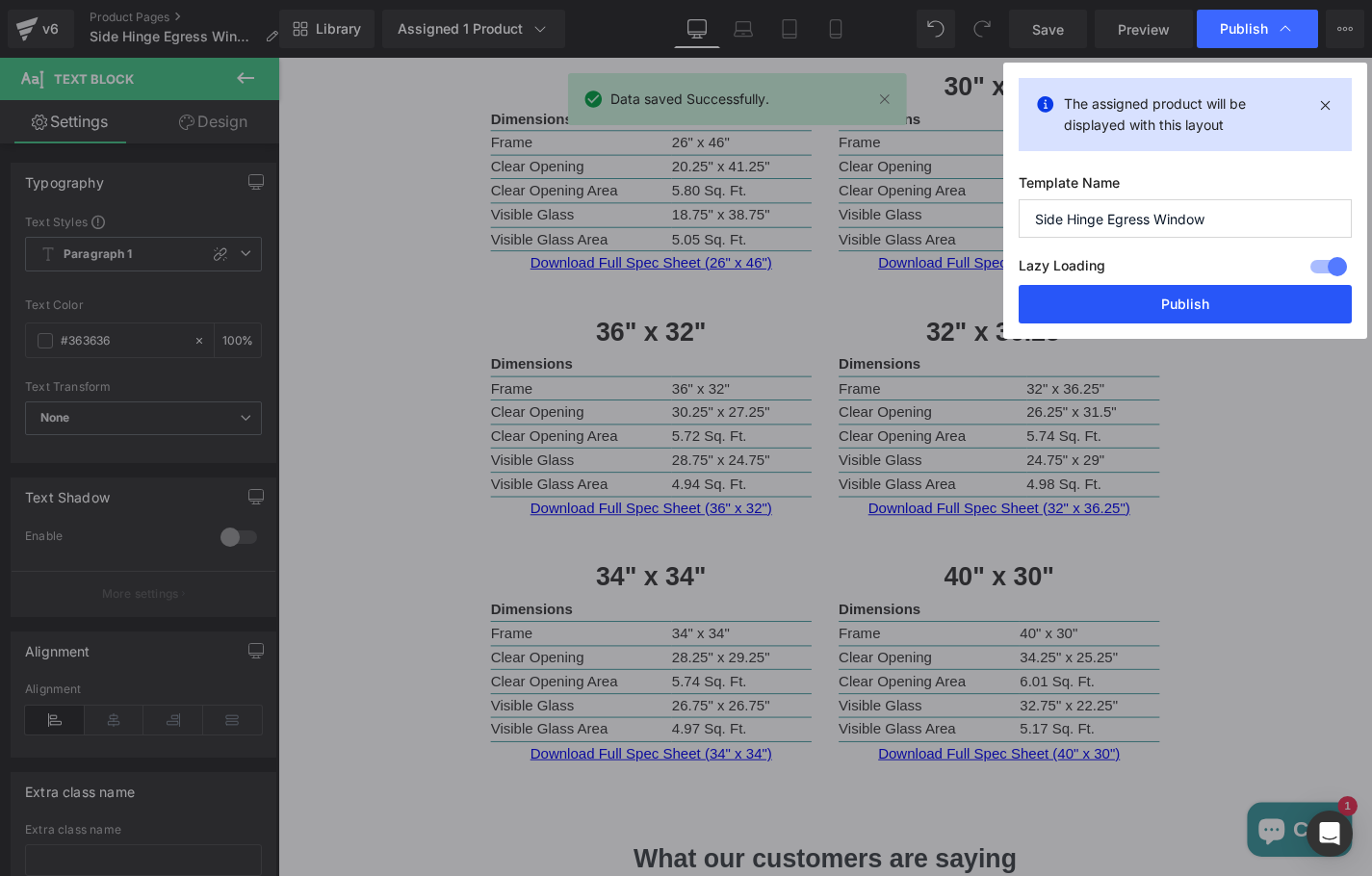
click at [1196, 294] on button "Publish" at bounding box center [1185, 304] width 333 height 38
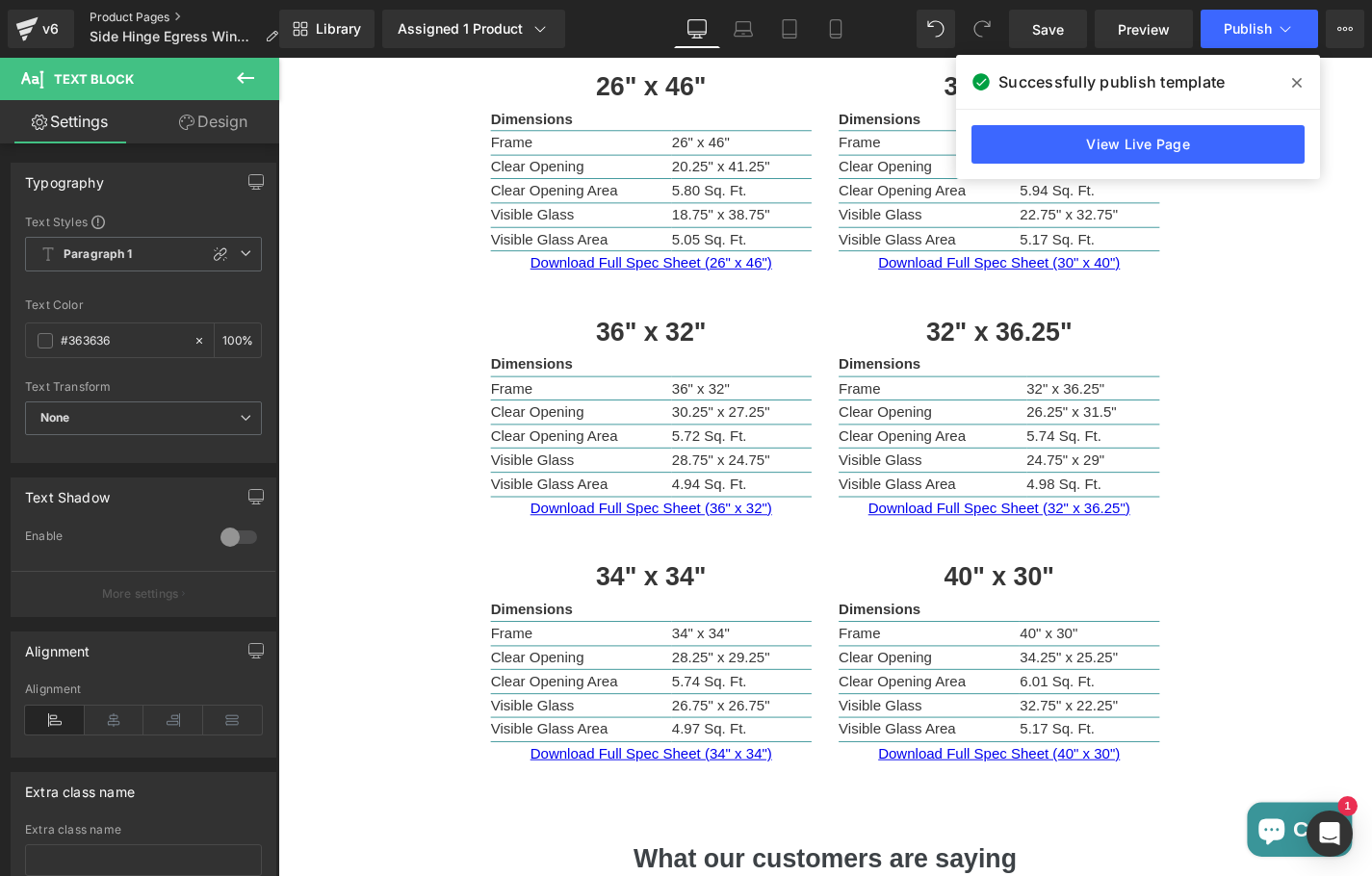
click at [158, 18] on link "Product Pages" at bounding box center [191, 18] width 204 height 16
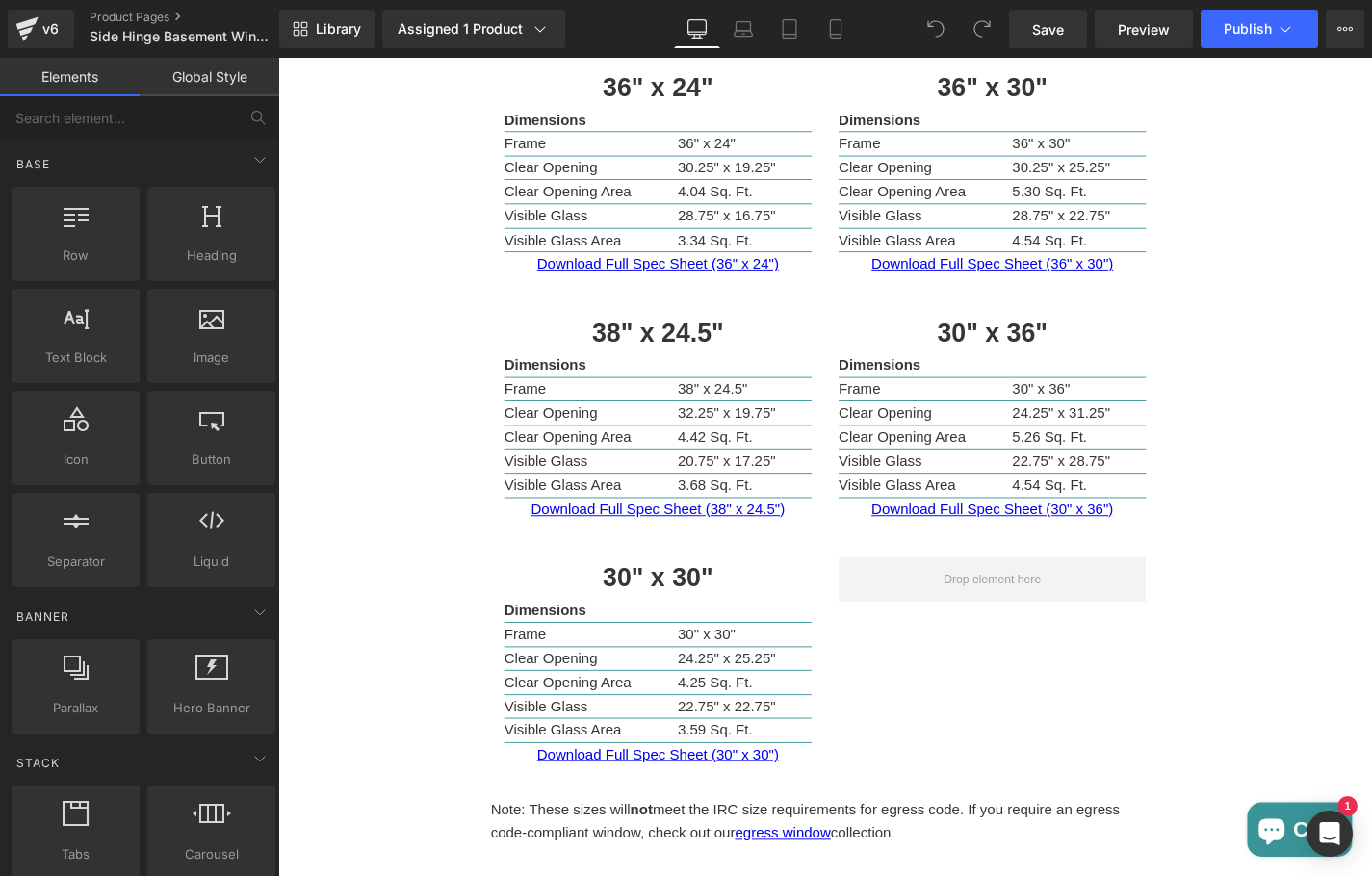
scroll to position [1509, 0]
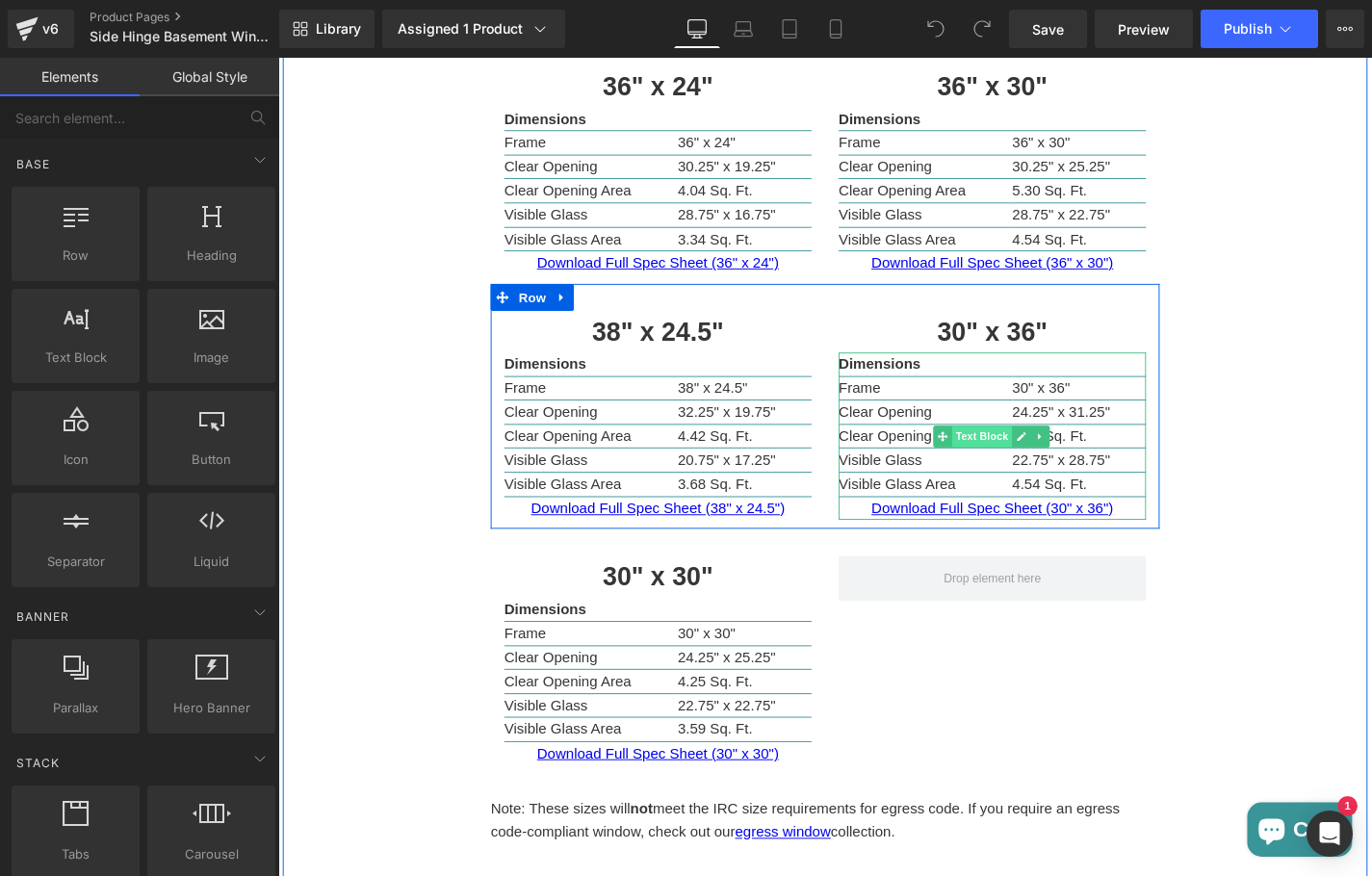
click at [1030, 452] on span "Text Block" at bounding box center [1026, 461] width 63 height 23
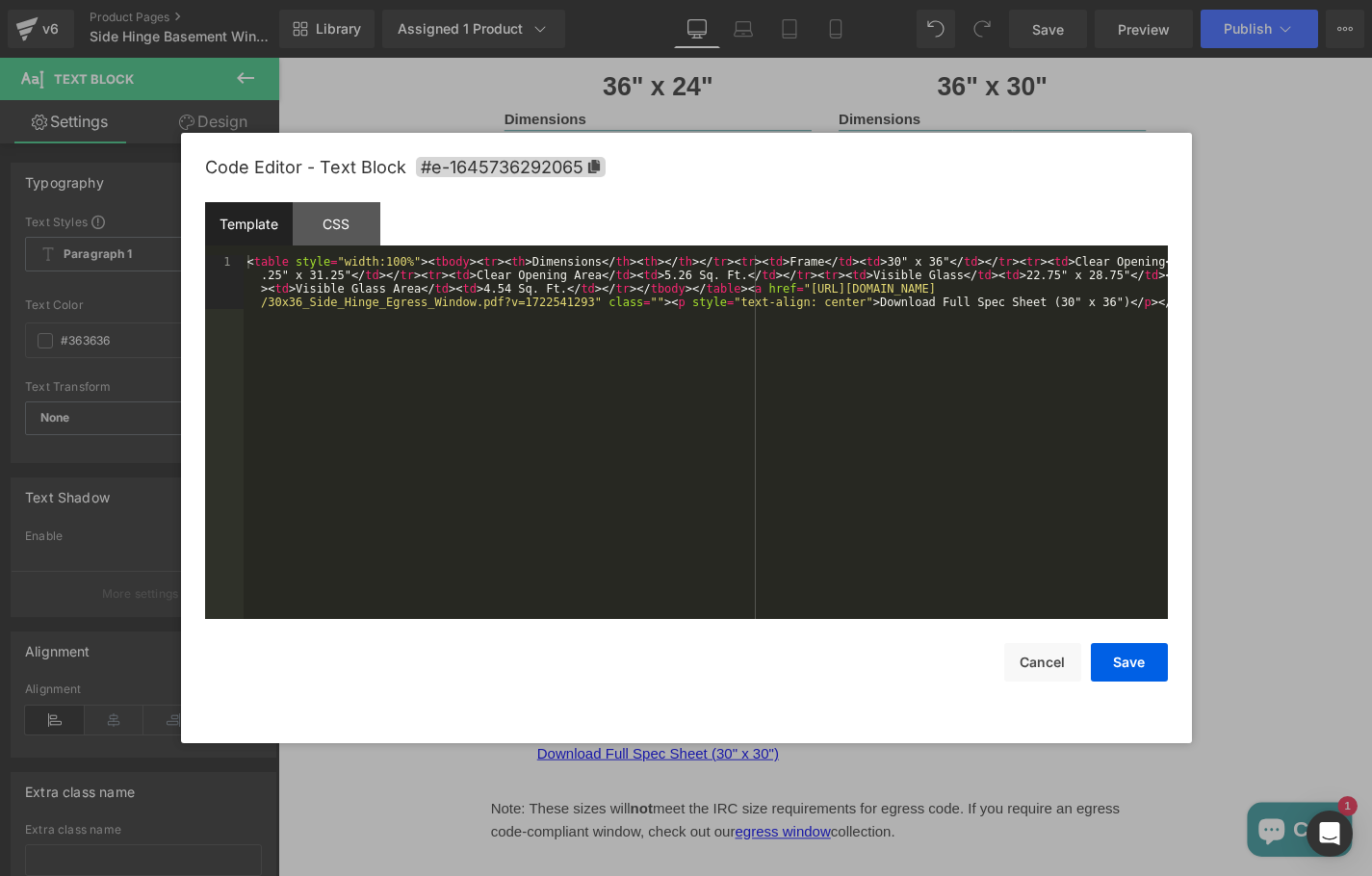
click at [993, 0] on div "Text Block You are previewing how the will restyle your page. You can not edit …" at bounding box center [686, 0] width 1372 height 0
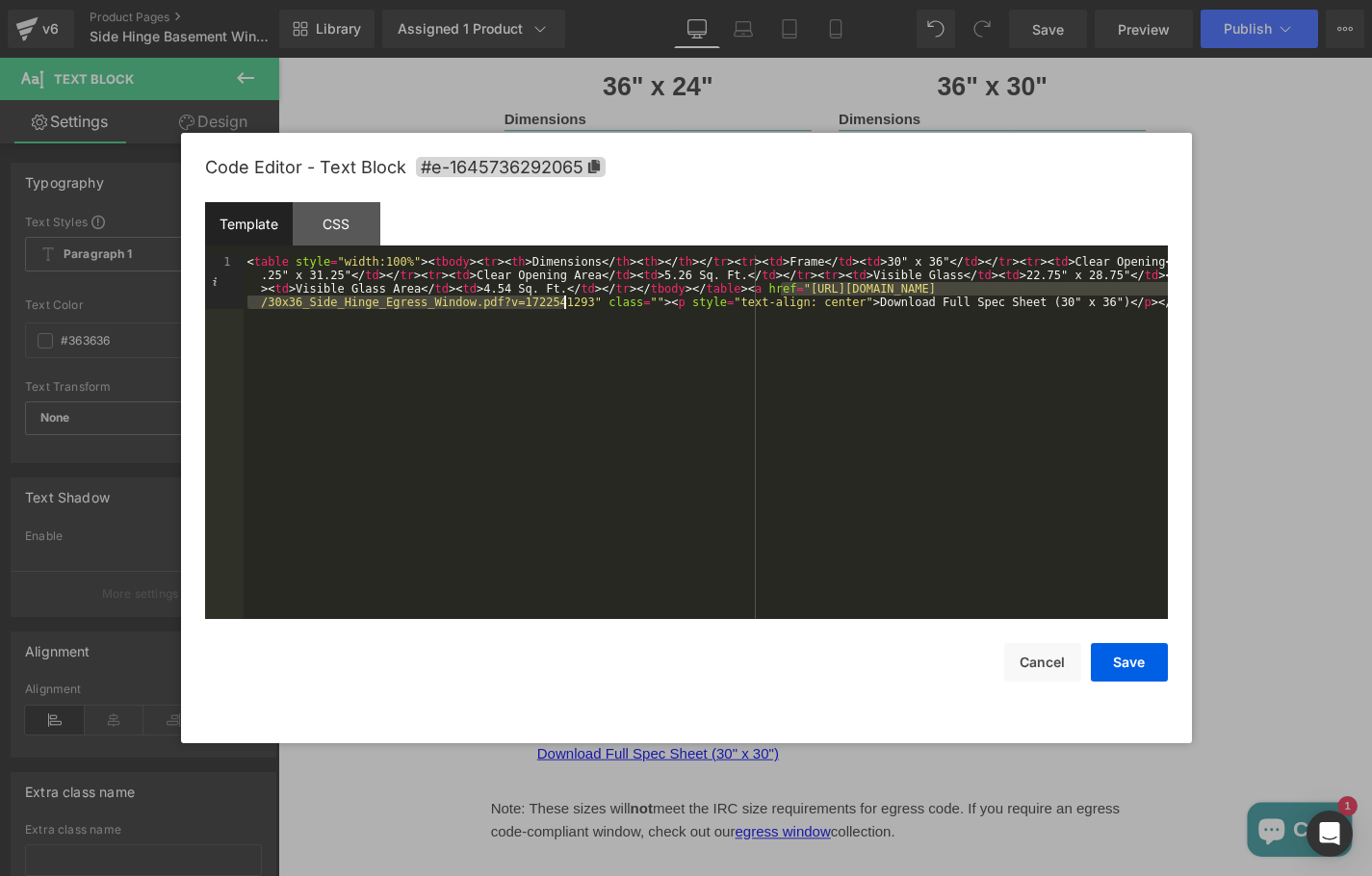
drag, startPoint x: 780, startPoint y: 289, endPoint x: 563, endPoint y: 305, distance: 217.6
click at [563, 305] on div "< table style = "width:100%" > < tbody > < tr > < th > Dimensions </ th > < th …" at bounding box center [705, 490] width 924 height 472
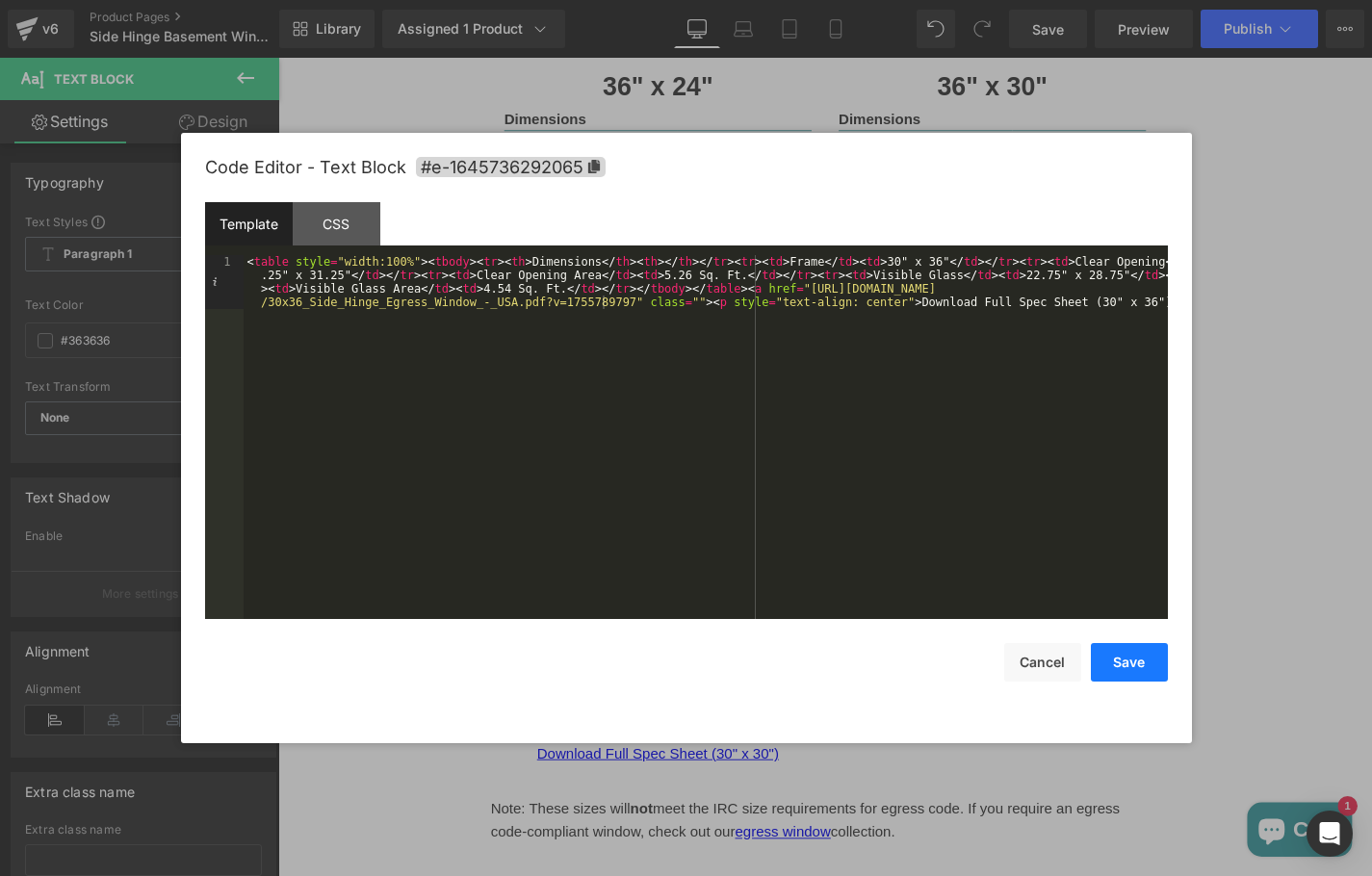
click at [1149, 661] on button "Save" at bounding box center [1129, 662] width 77 height 38
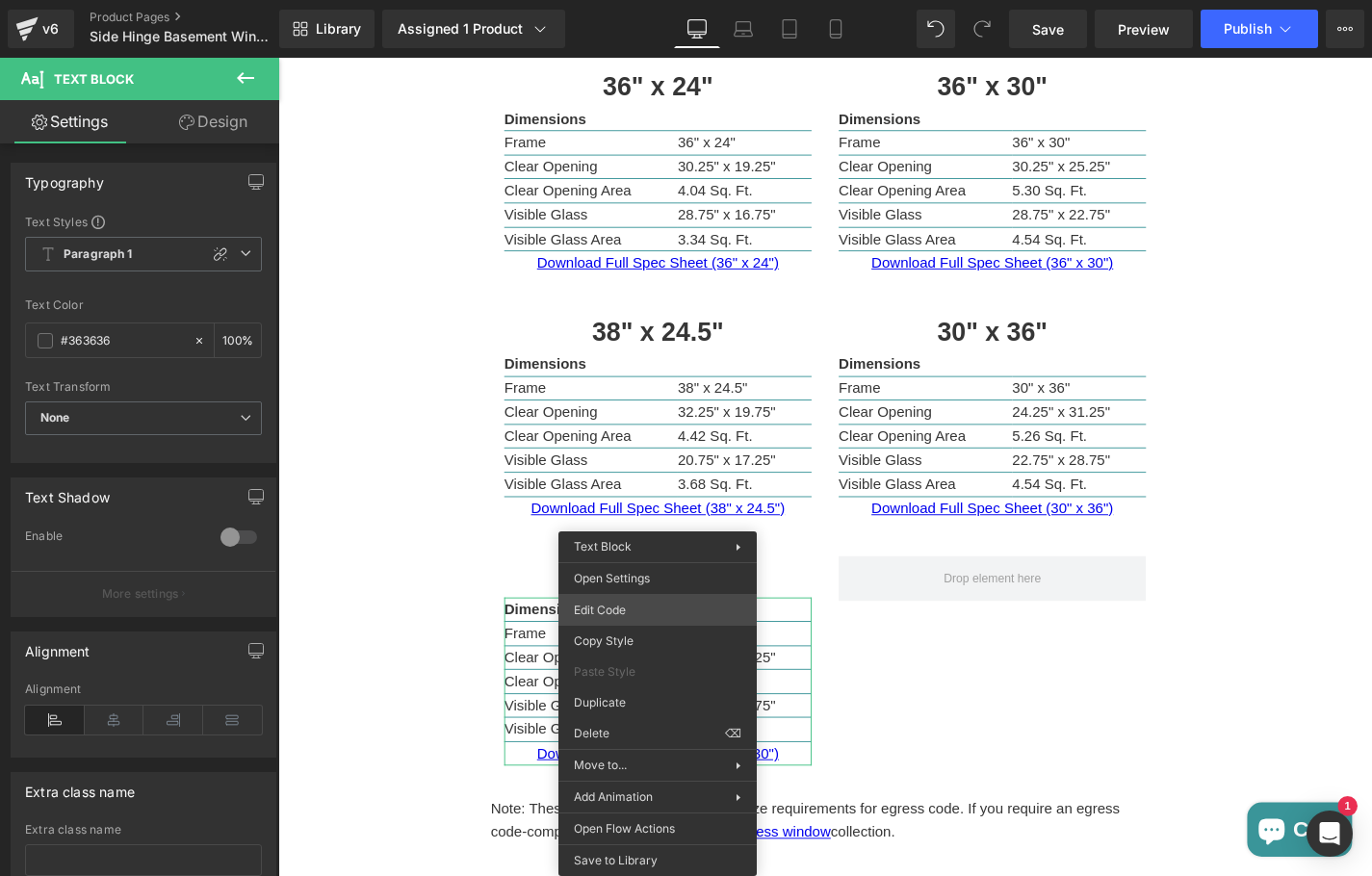
click at [652, 0] on div "Text Block You are previewing how the will restyle your page. You can not edit …" at bounding box center [686, 0] width 1372 height 0
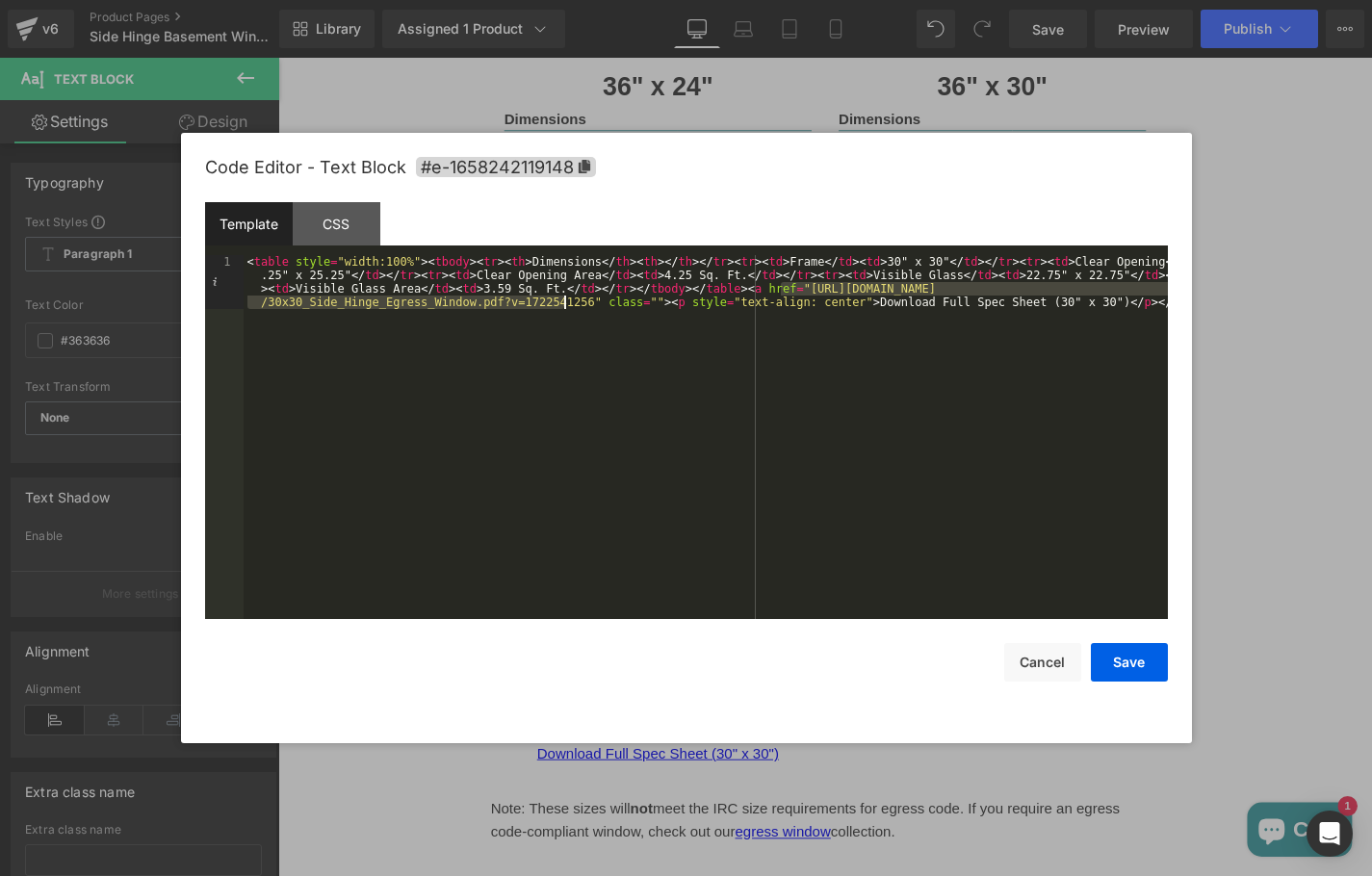
drag, startPoint x: 782, startPoint y: 291, endPoint x: 564, endPoint y: 301, distance: 218.2
click at [564, 301] on div "< table style = "width:100%" > < tbody > < tr > < th > Dimensions </ th > < th …" at bounding box center [705, 490] width 924 height 472
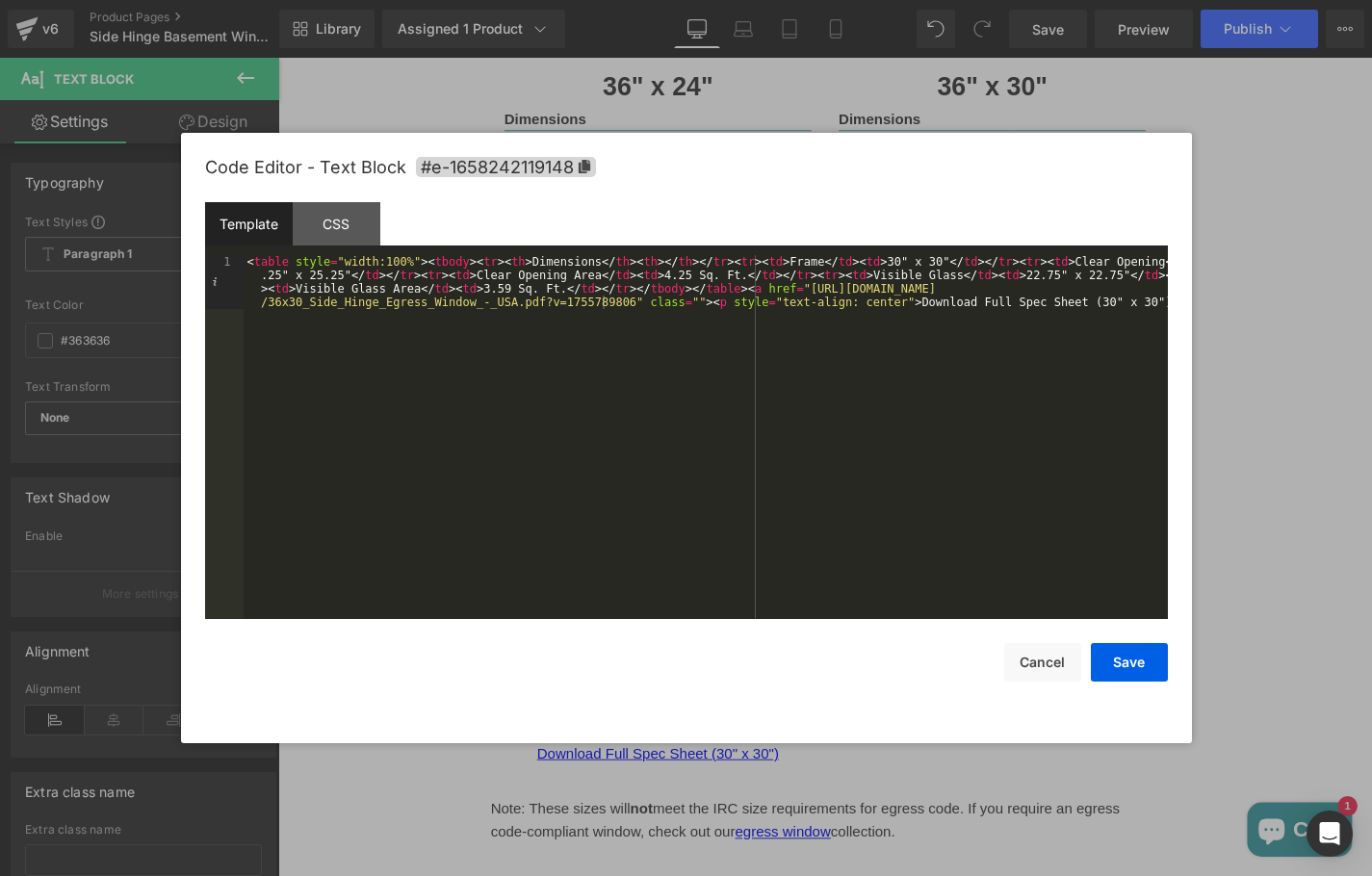
click at [1150, 683] on div "Code Editor - Text Block #e-1658242119148 Template CSS 1 < table style = "width…" at bounding box center [686, 438] width 963 height 610
click at [1147, 673] on button "Save" at bounding box center [1129, 662] width 77 height 38
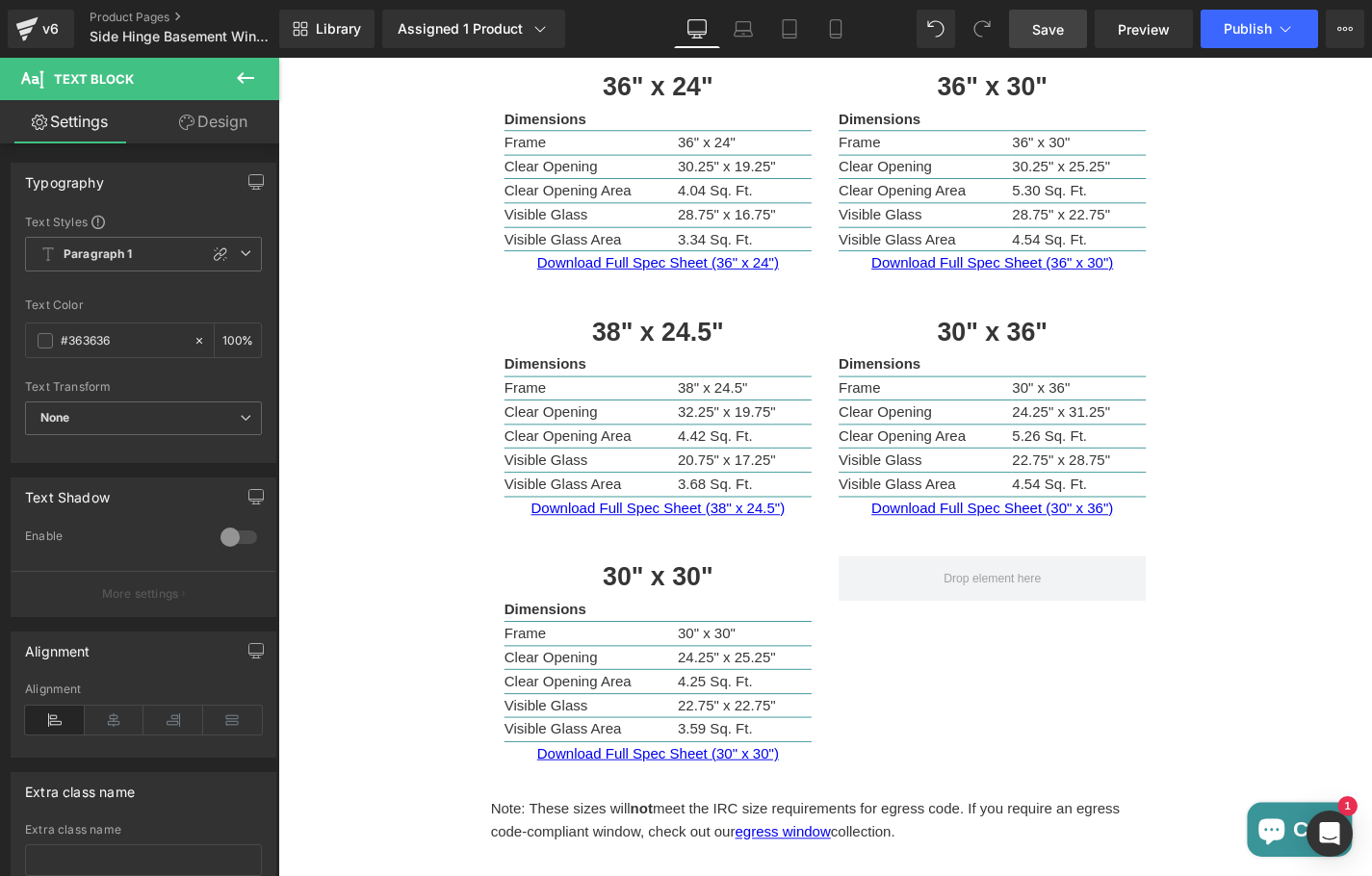
click at [1035, 38] on span "Save" at bounding box center [1048, 29] width 32 height 21
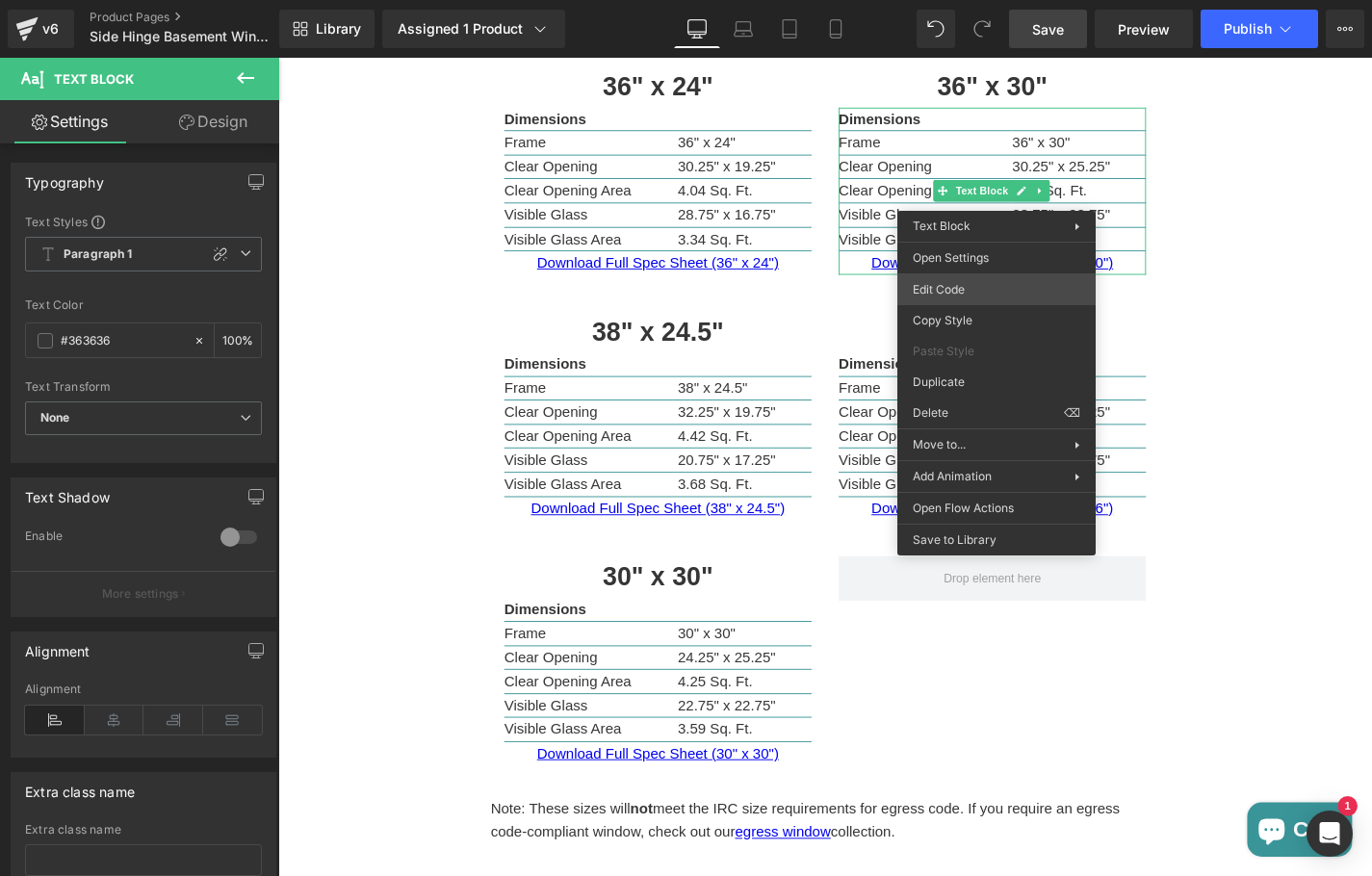
click at [1002, 0] on div "Text Block You are previewing how the will restyle your page. You can not edit …" at bounding box center [686, 0] width 1372 height 0
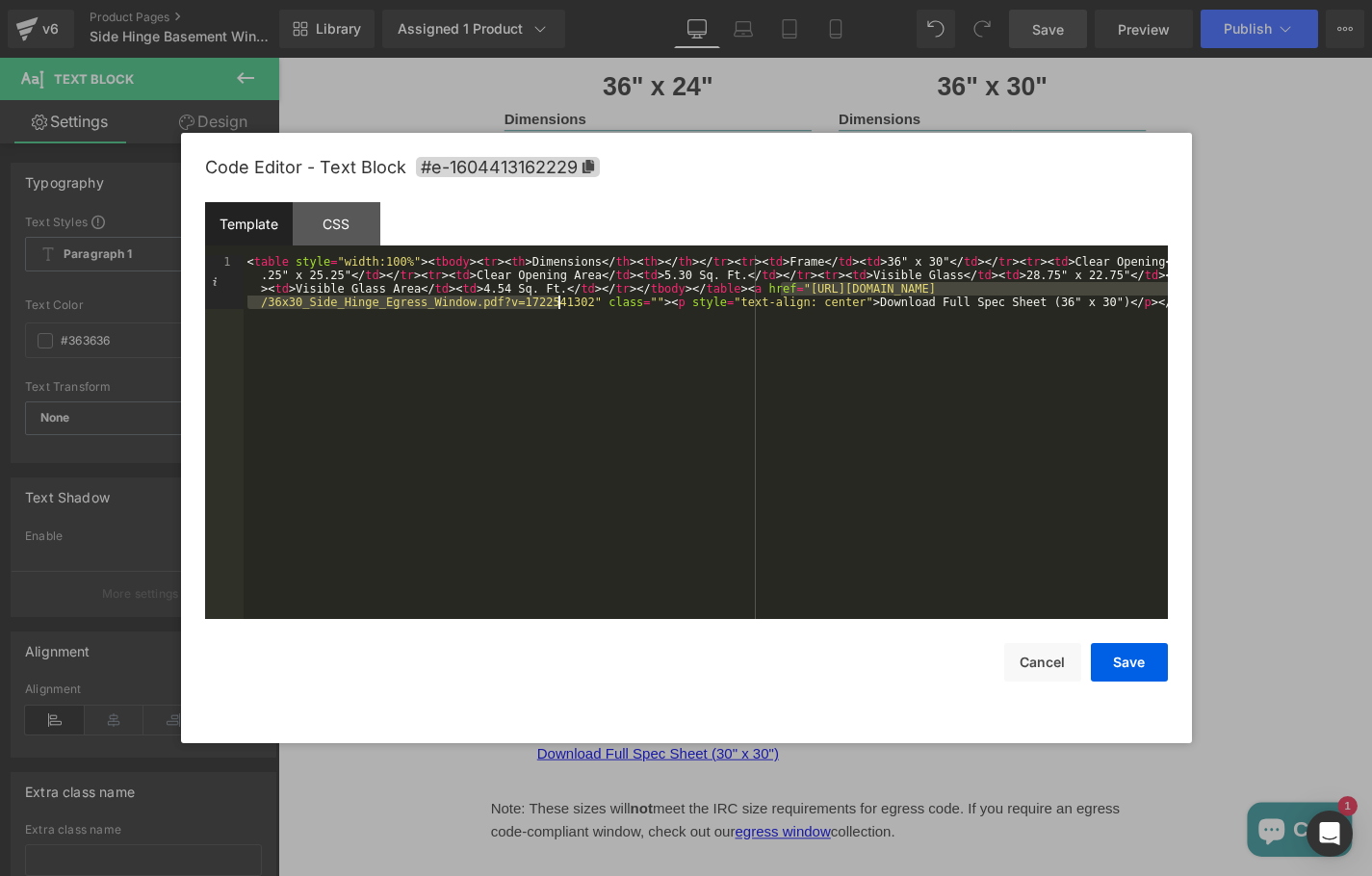
drag, startPoint x: 779, startPoint y: 287, endPoint x: 559, endPoint y: 303, distance: 220.6
click at [559, 303] on div "< table style = "width:100%" > < tbody > < tr > < th > Dimensions </ th > < th …" at bounding box center [705, 490] width 924 height 472
drag, startPoint x: 564, startPoint y: 306, endPoint x: 778, endPoint y: 291, distance: 214.5
click at [778, 291] on div "< table style = "width:100%" > < tbody > < tr > < th > Dimensions </ th > < th …" at bounding box center [705, 490] width 924 height 472
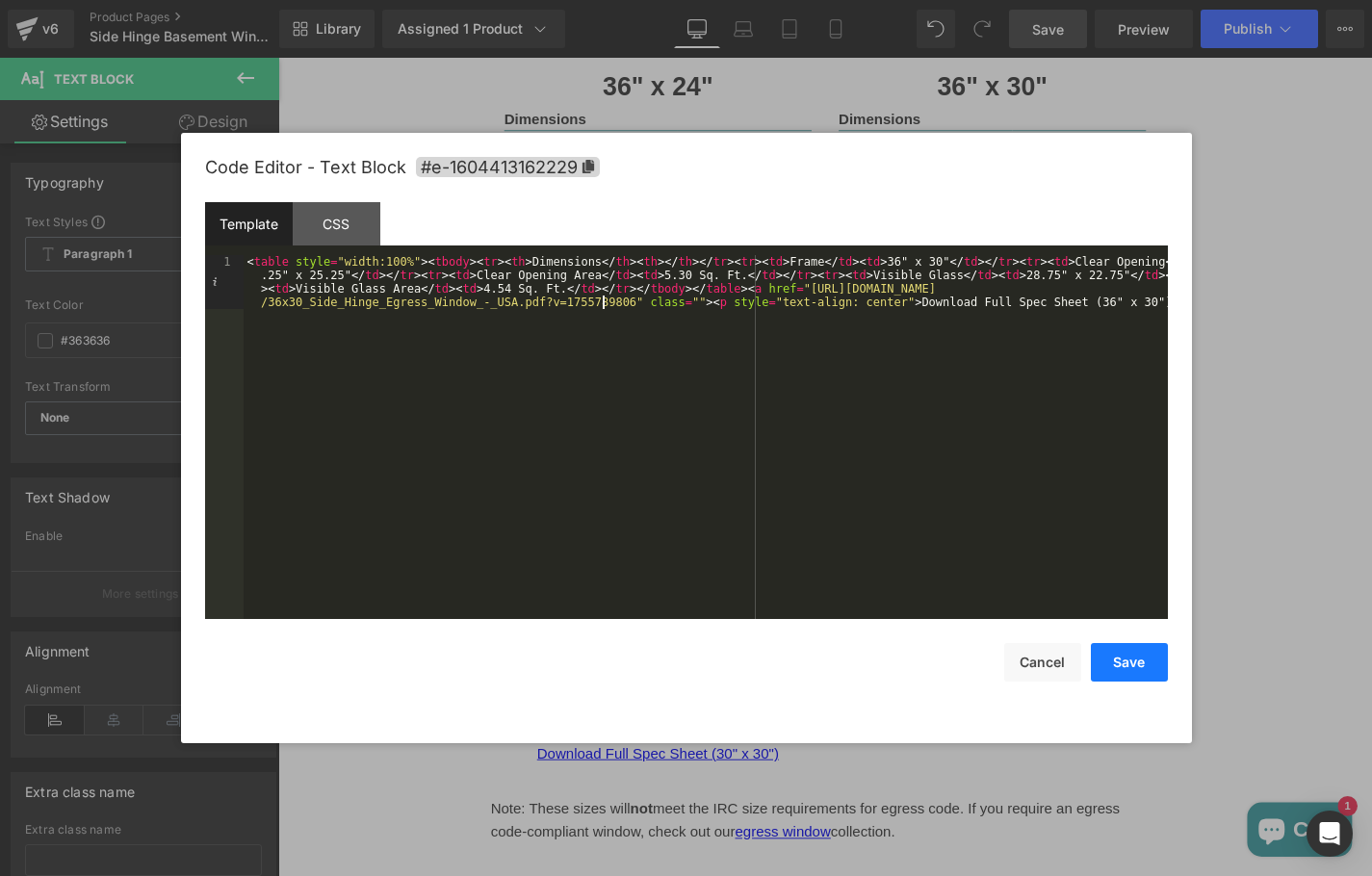
click at [1138, 664] on button "Save" at bounding box center [1129, 662] width 77 height 38
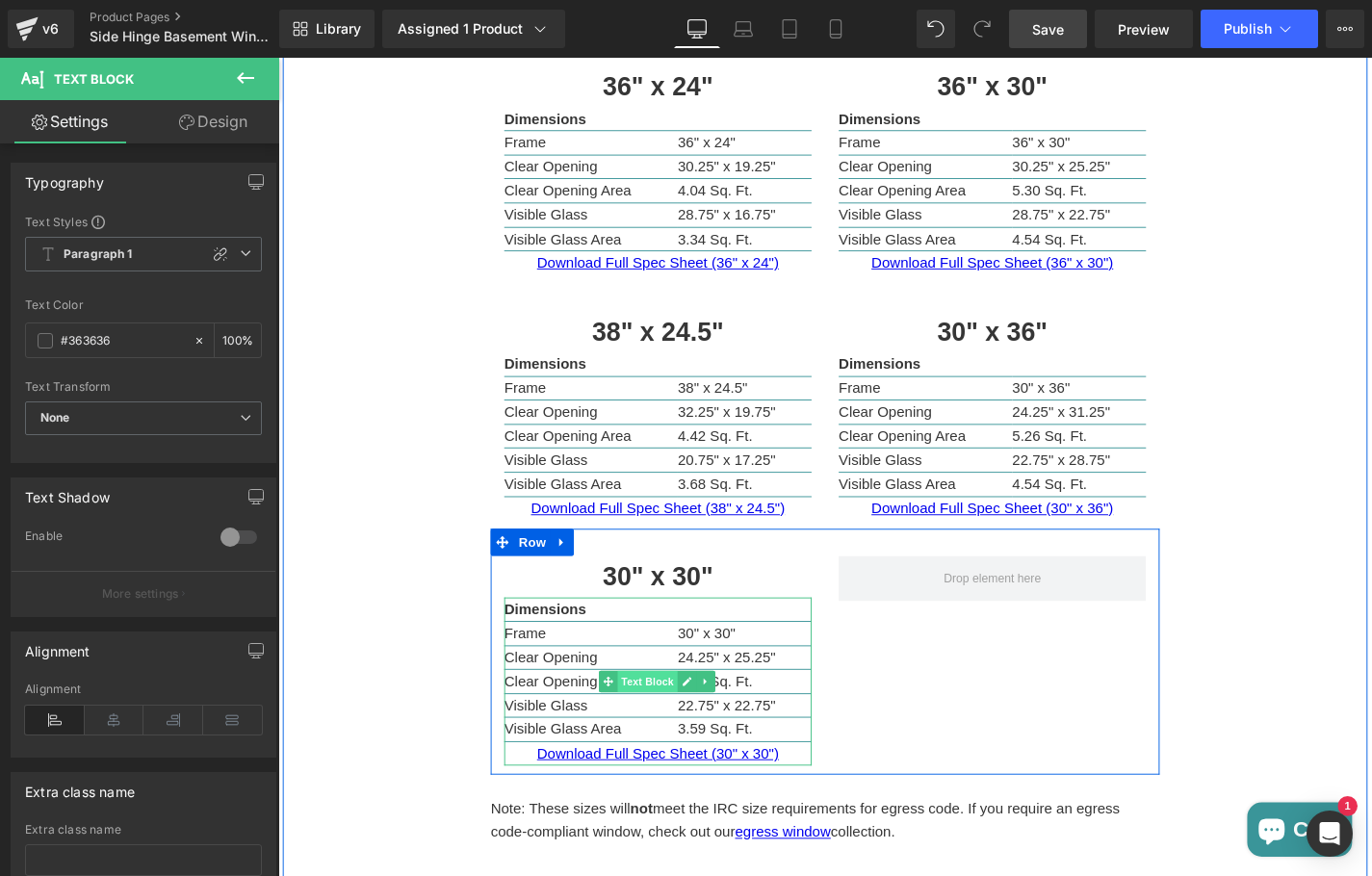
click at [665, 721] on span "Text Block" at bounding box center [671, 723] width 63 height 23
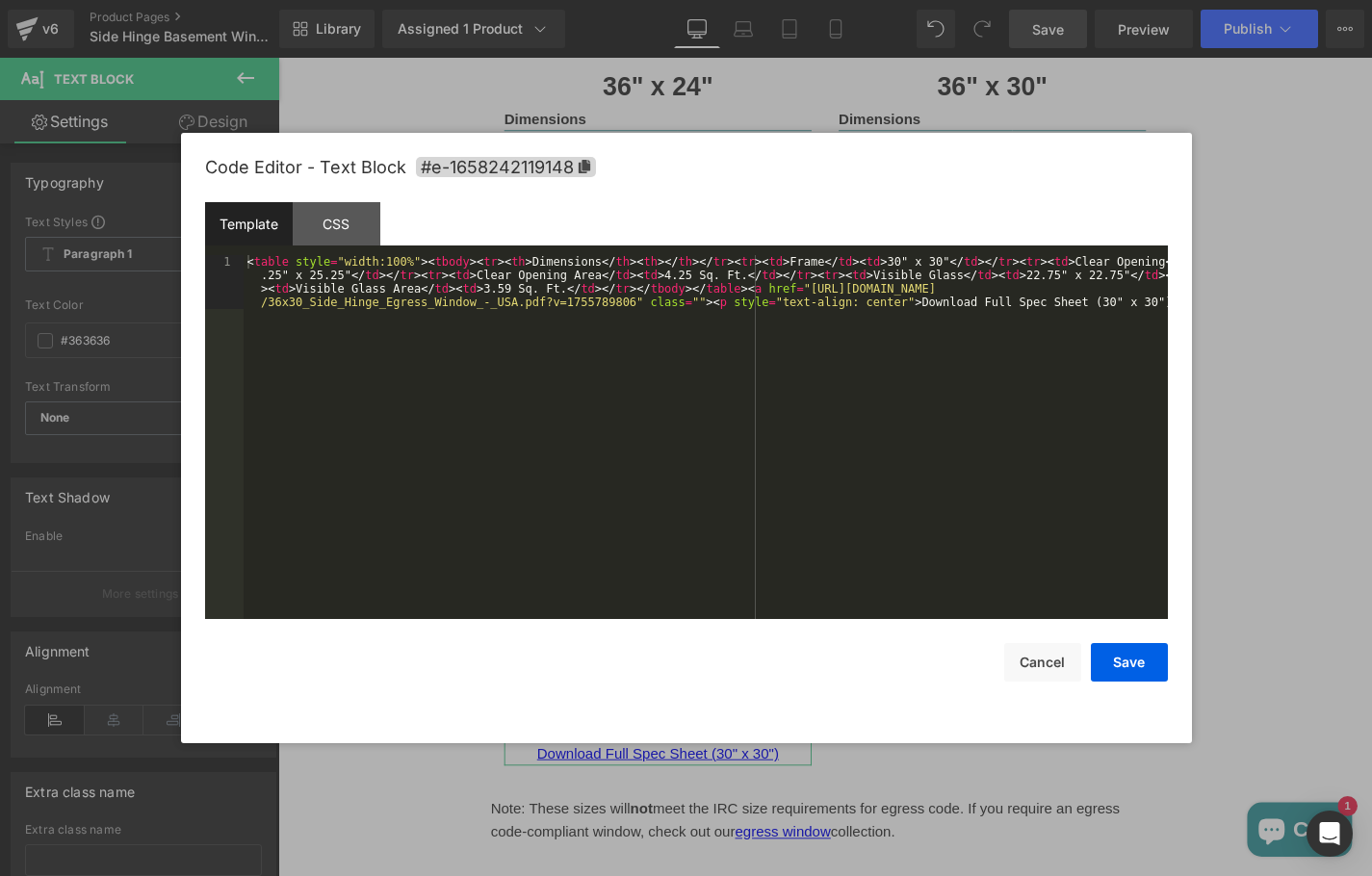
click at [645, 0] on div "Text Block You are previewing how the will restyle your page. You can not edit …" at bounding box center [686, 0] width 1372 height 0
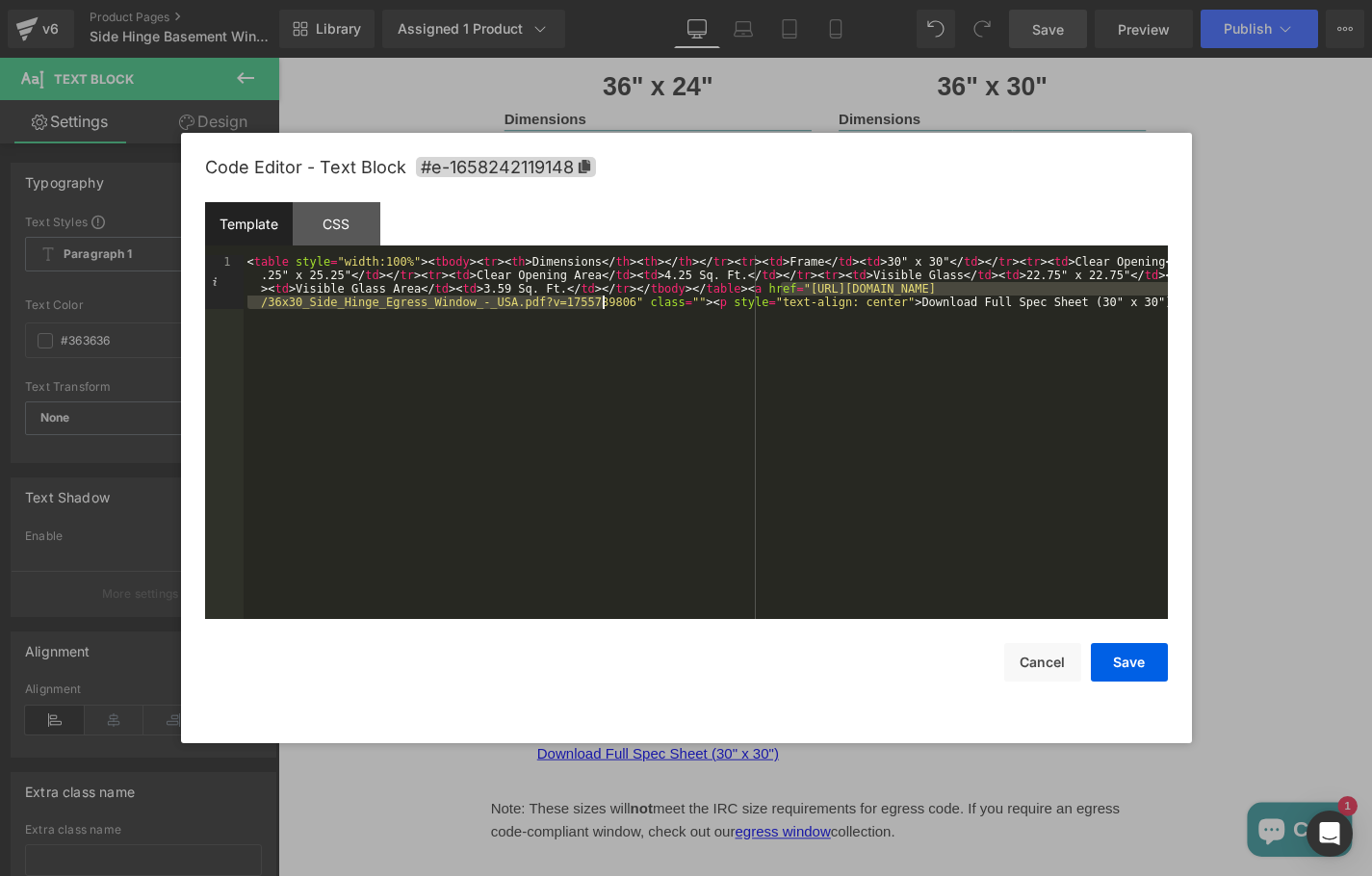
drag, startPoint x: 780, startPoint y: 291, endPoint x: 602, endPoint y: 304, distance: 178.5
click at [602, 304] on div "< table style = "width:100%" > < tbody > < tr > < th > Dimensions </ th > < th …" at bounding box center [705, 490] width 924 height 472
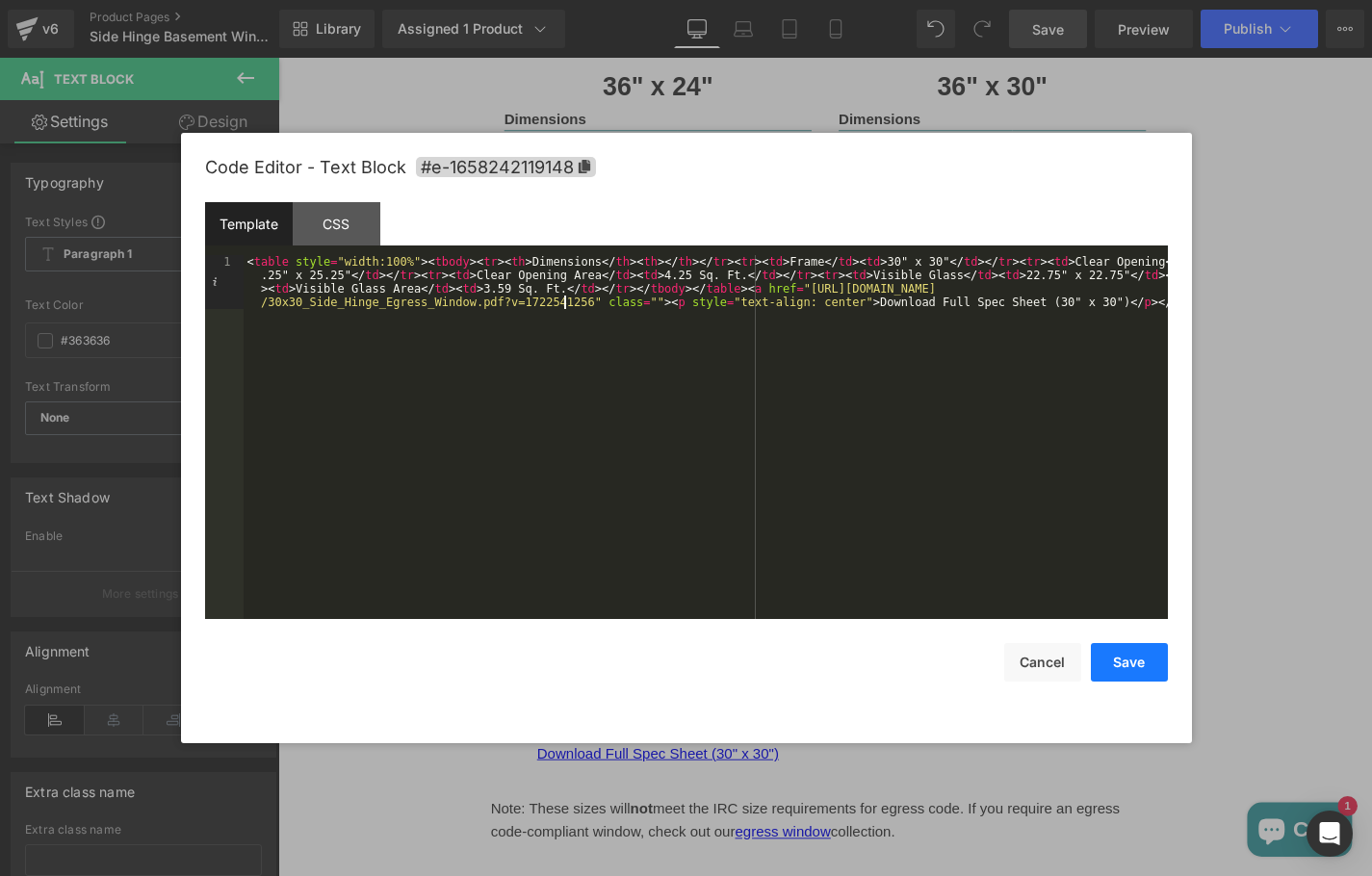
click at [1123, 660] on button "Save" at bounding box center [1129, 662] width 77 height 38
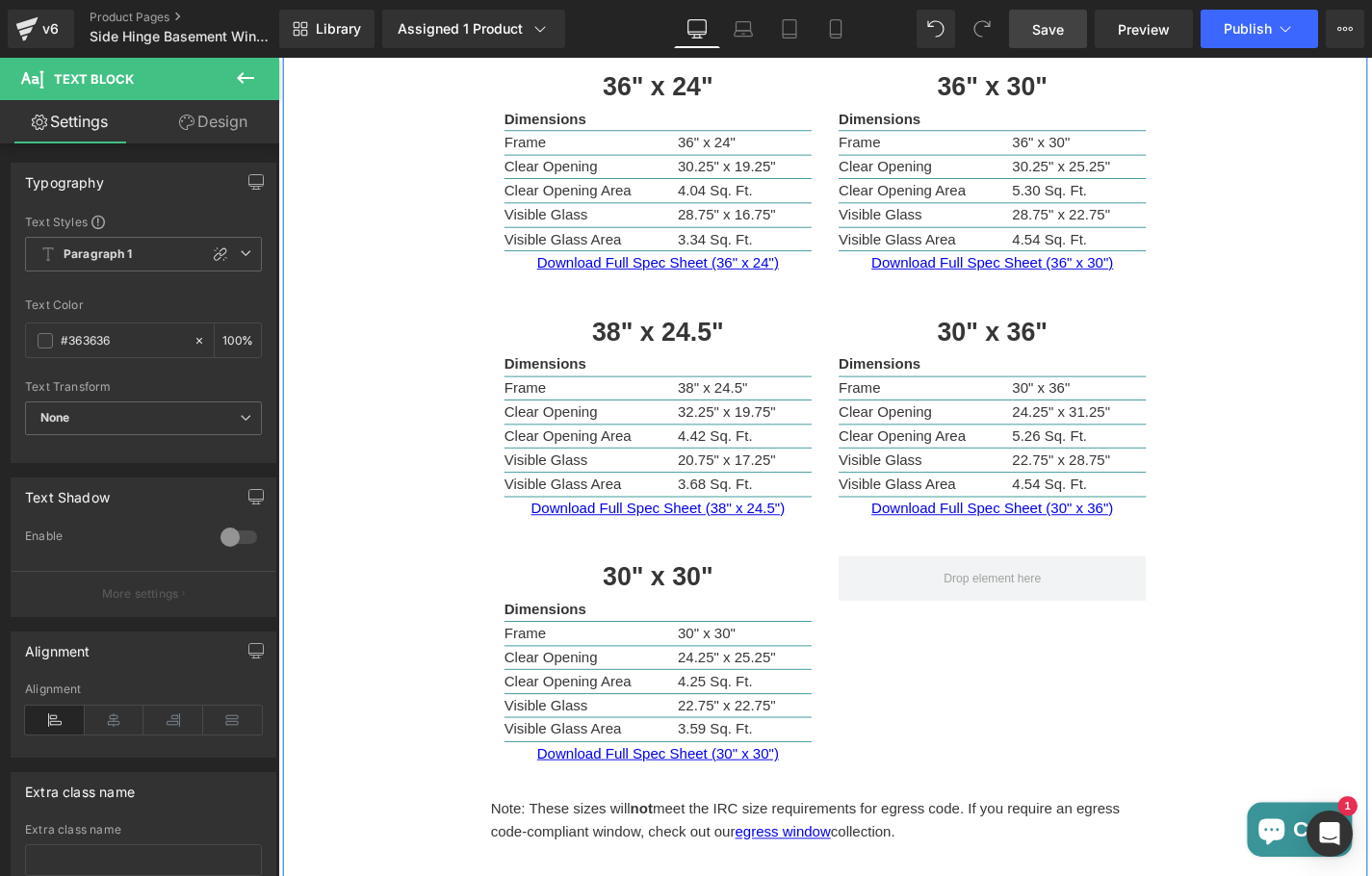
click at [1022, 37] on link "Save" at bounding box center [1048, 28] width 78 height 38
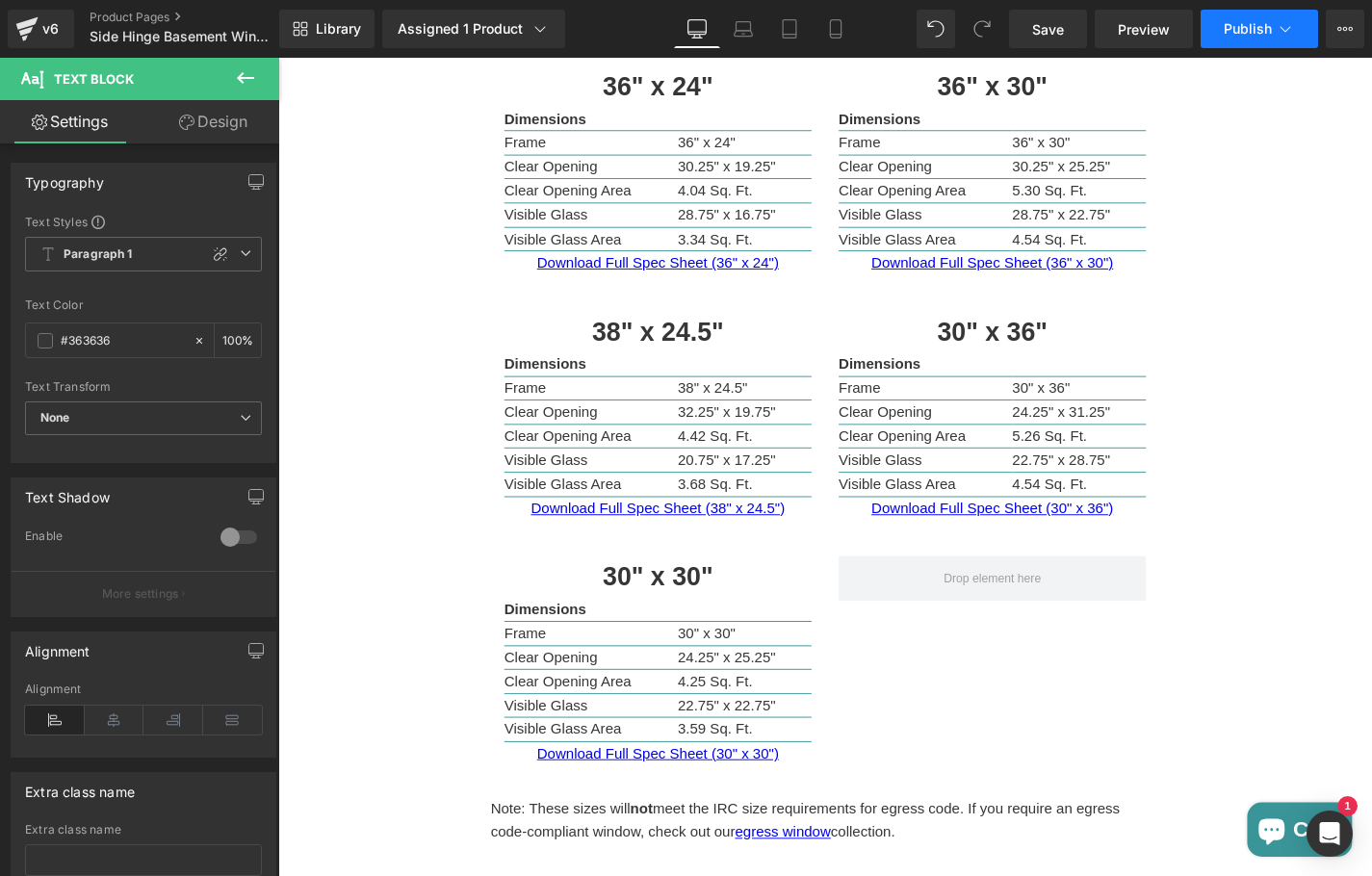
click at [1236, 38] on button "Publish" at bounding box center [1259, 28] width 117 height 38
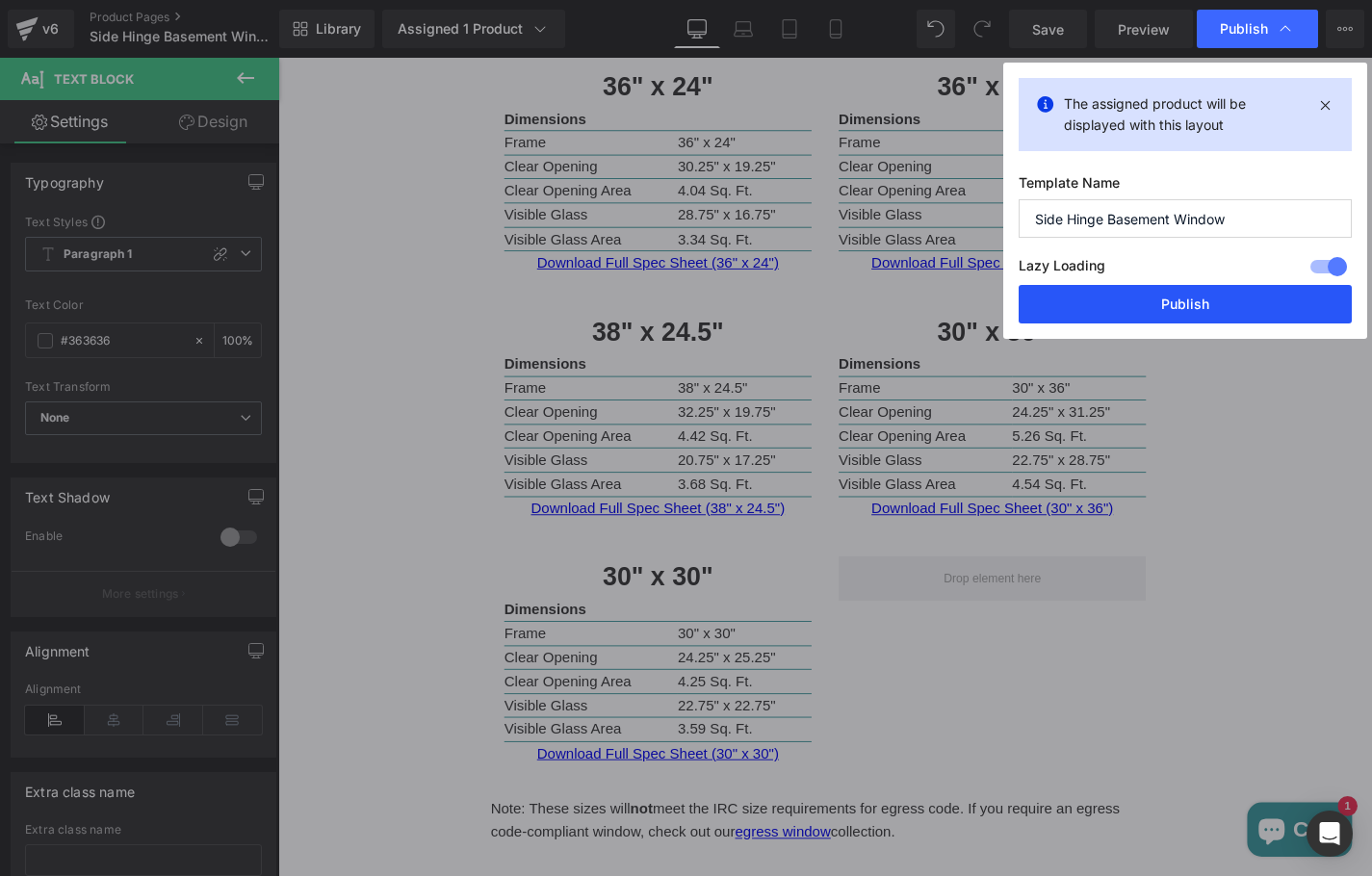
click at [1205, 299] on button "Publish" at bounding box center [1185, 304] width 333 height 38
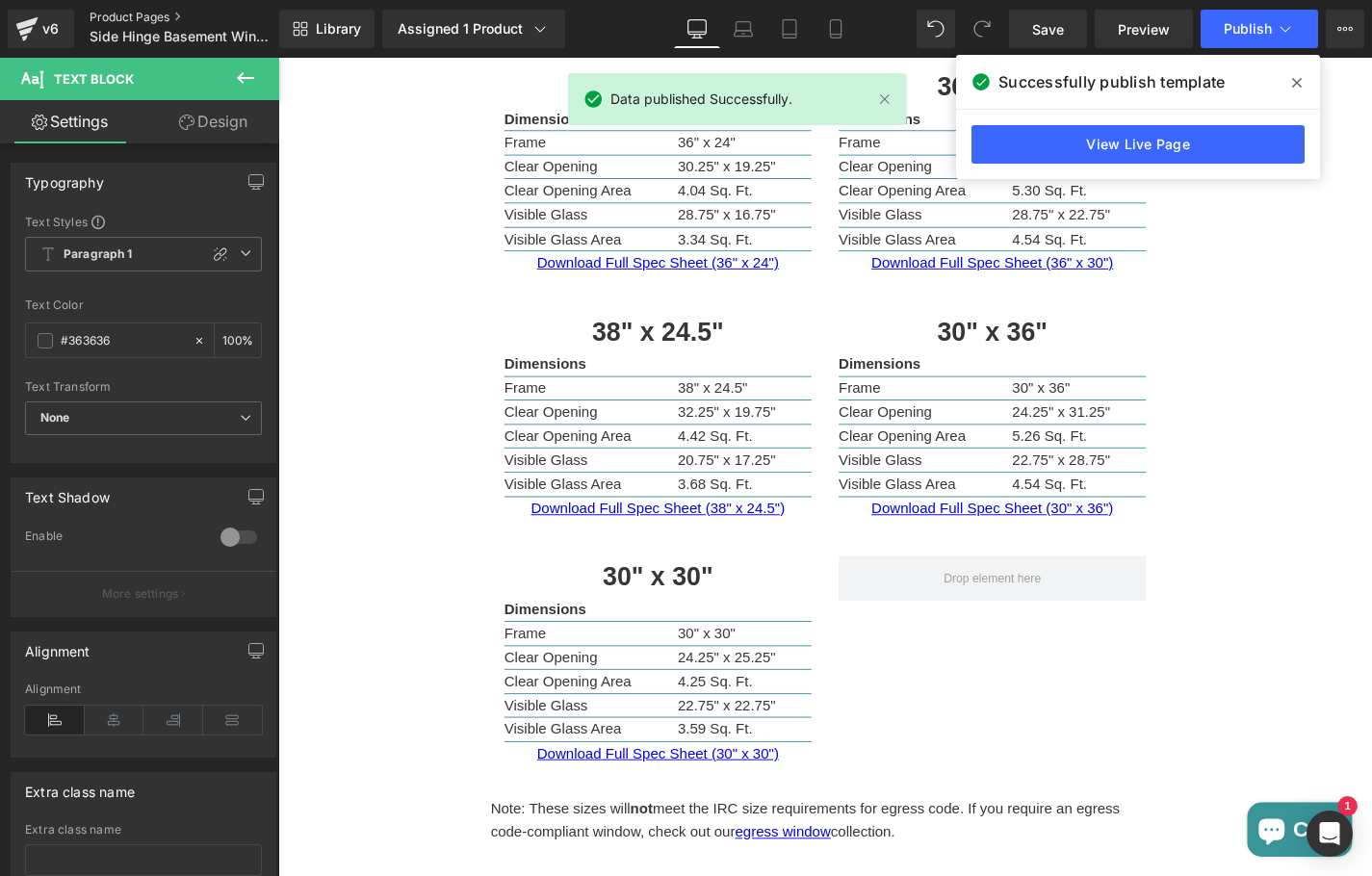
click at [165, 14] on link "Product Pages" at bounding box center [200, 18] width 222 height 16
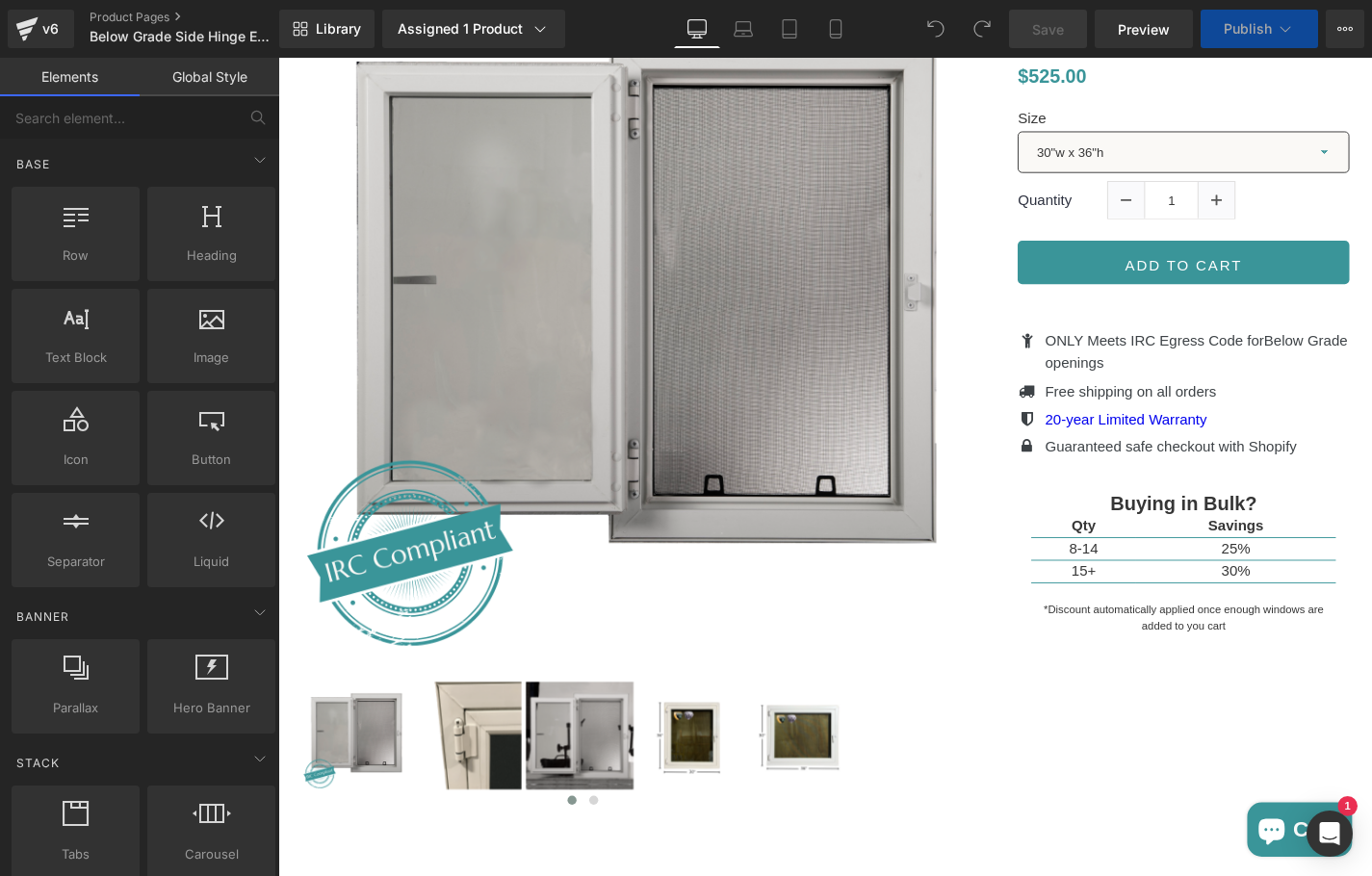
scroll to position [1181, 0]
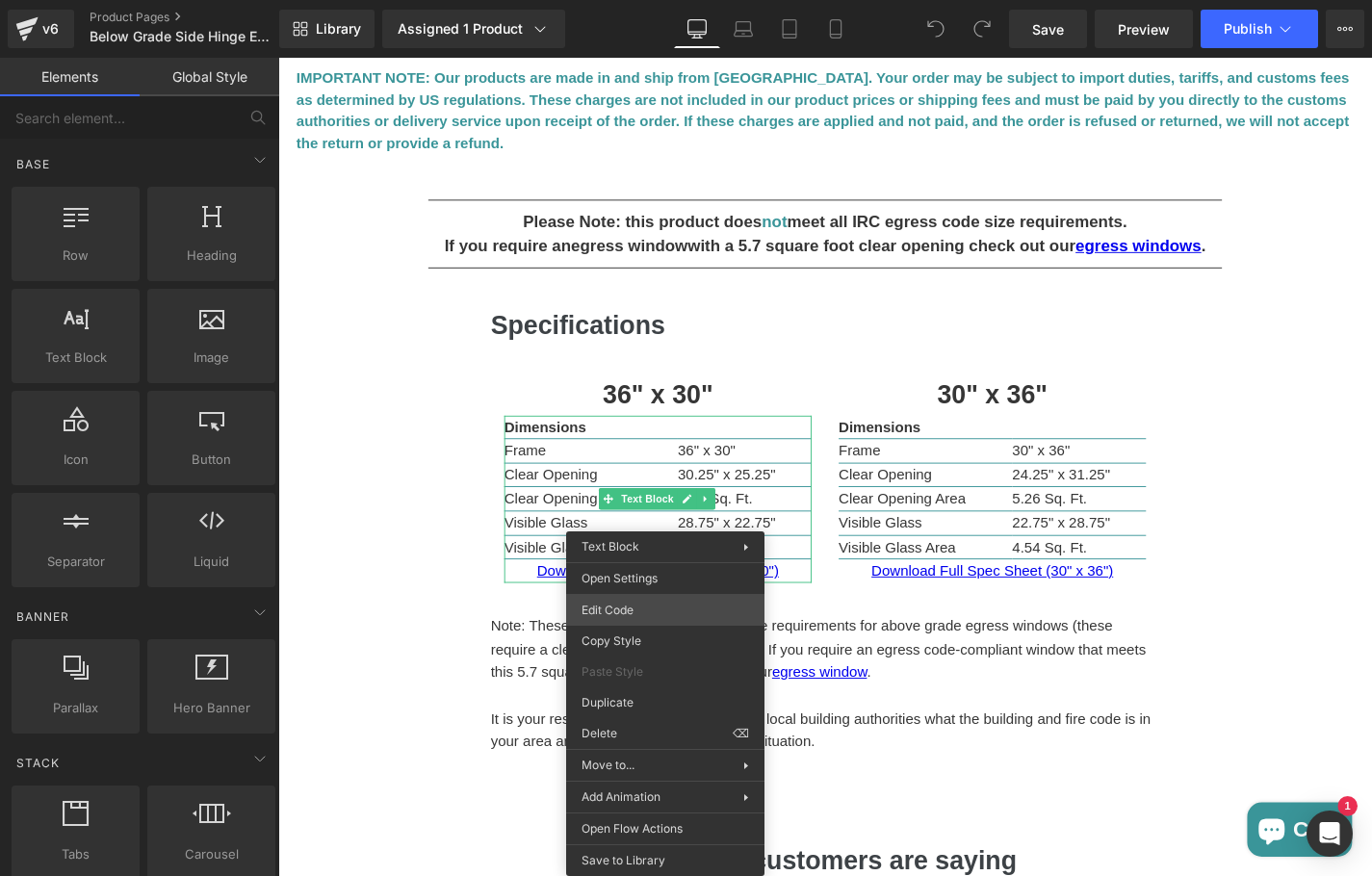
click at [645, 0] on div "You are previewing how the will restyle your page. You can not edit Elements in…" at bounding box center [686, 0] width 1372 height 0
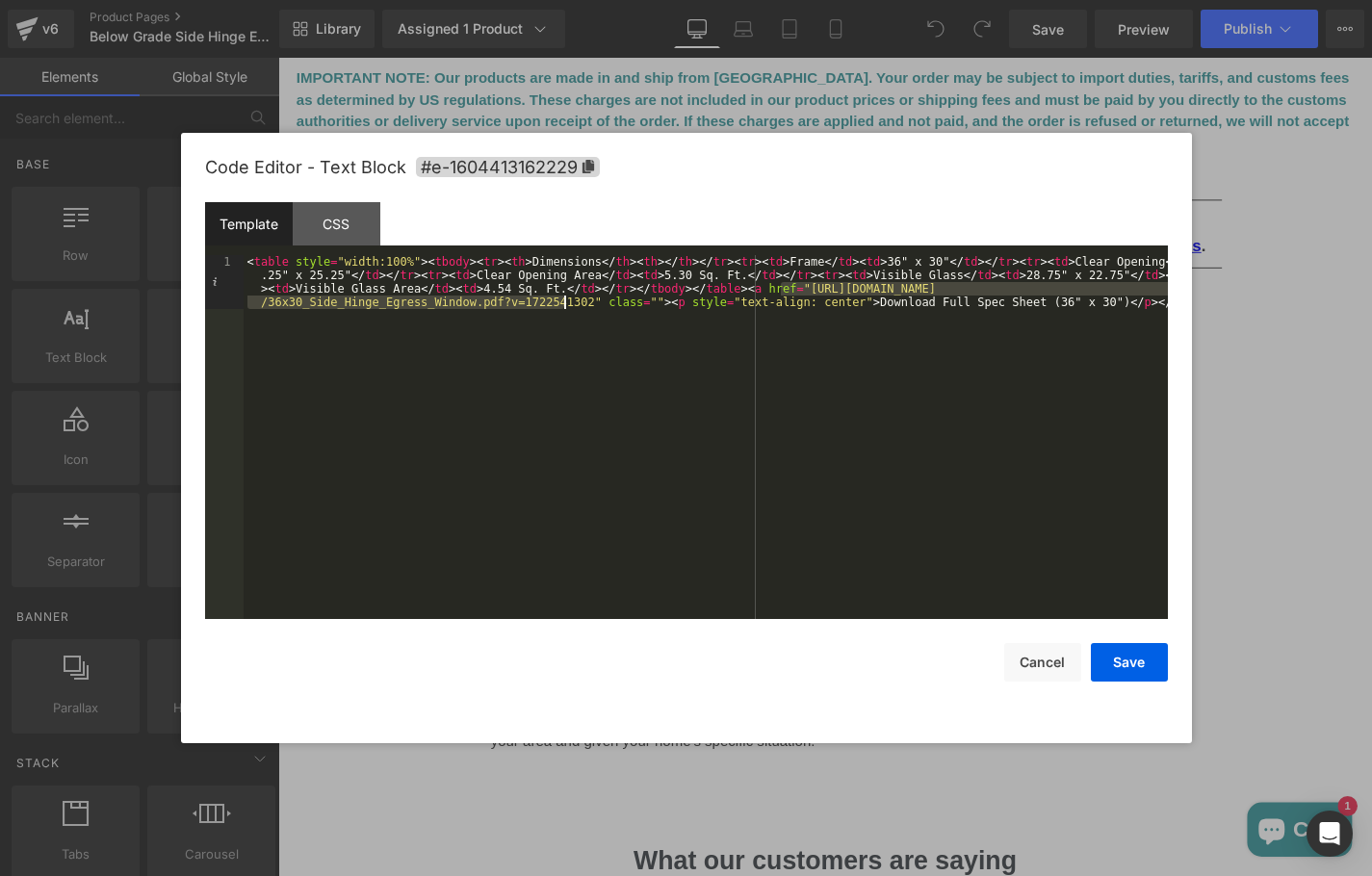
drag, startPoint x: 780, startPoint y: 282, endPoint x: 567, endPoint y: 303, distance: 214.0
click at [567, 303] on div "< table style = "width:100%" > < tbody > < tr > < th > Dimensions </ th > < th …" at bounding box center [705, 490] width 924 height 472
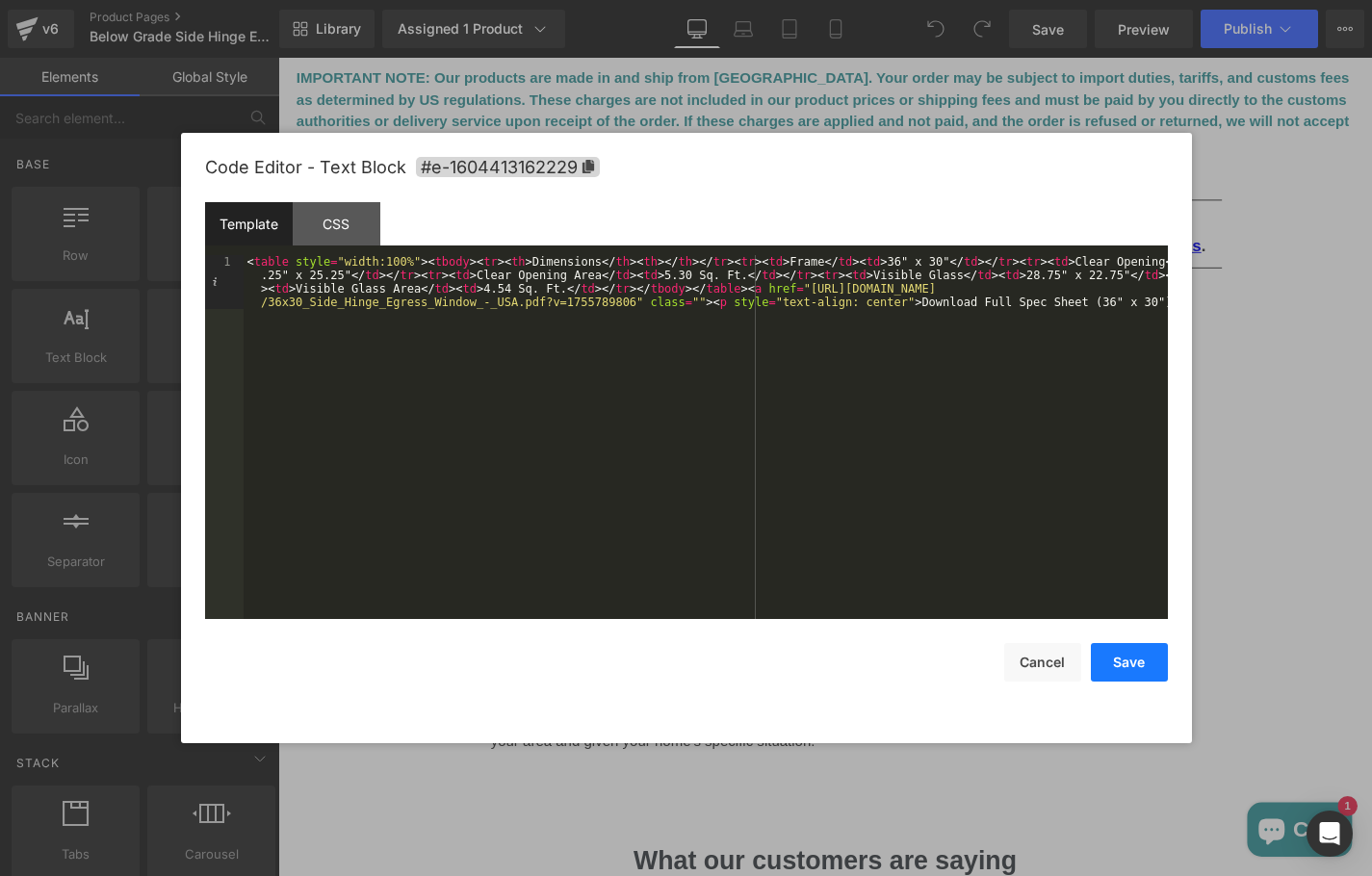
click at [1143, 665] on button "Save" at bounding box center [1129, 662] width 77 height 38
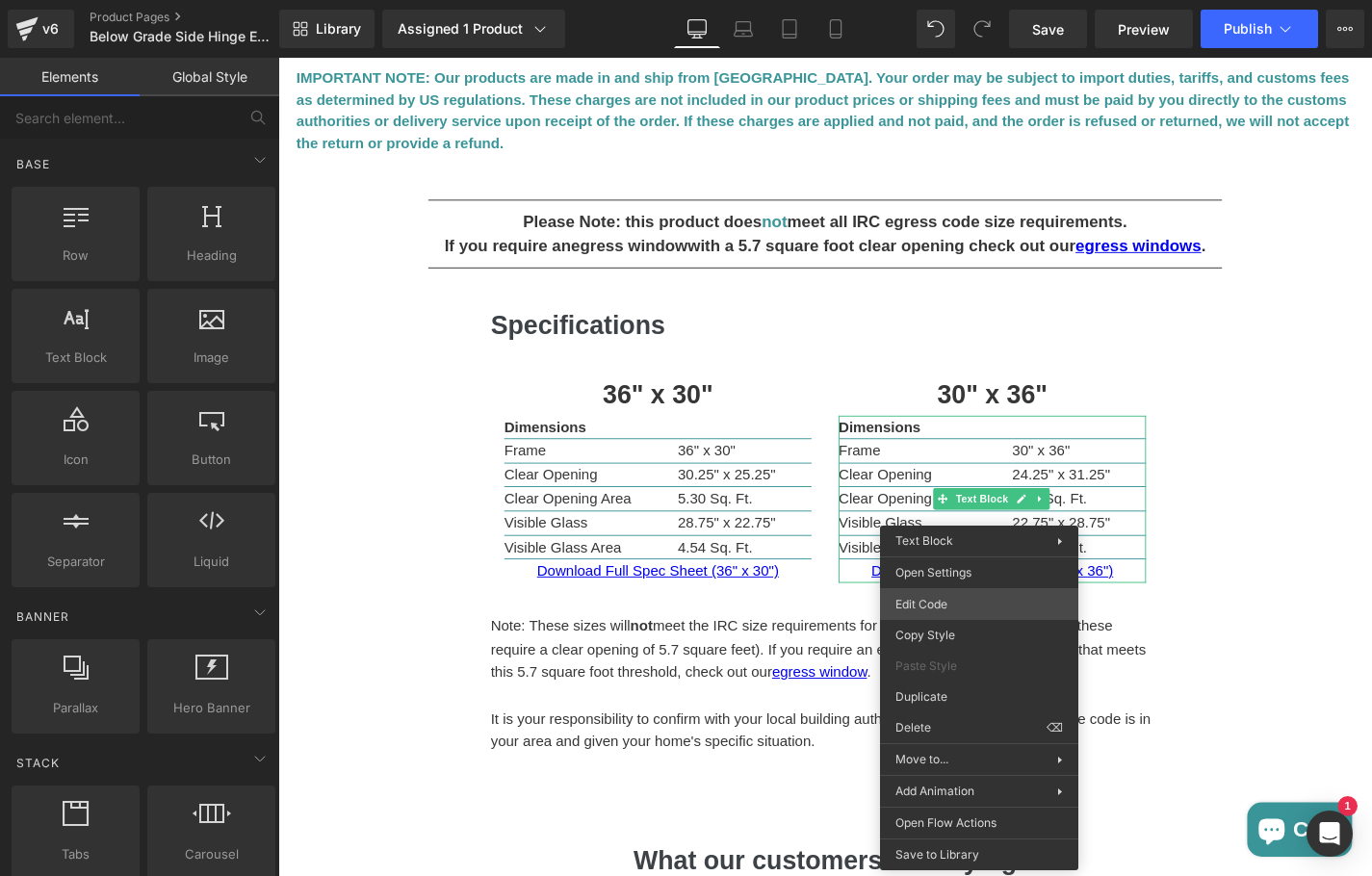
click at [964, 0] on div "You are previewing how the will restyle your page. You can not edit Elements in…" at bounding box center [686, 0] width 1372 height 0
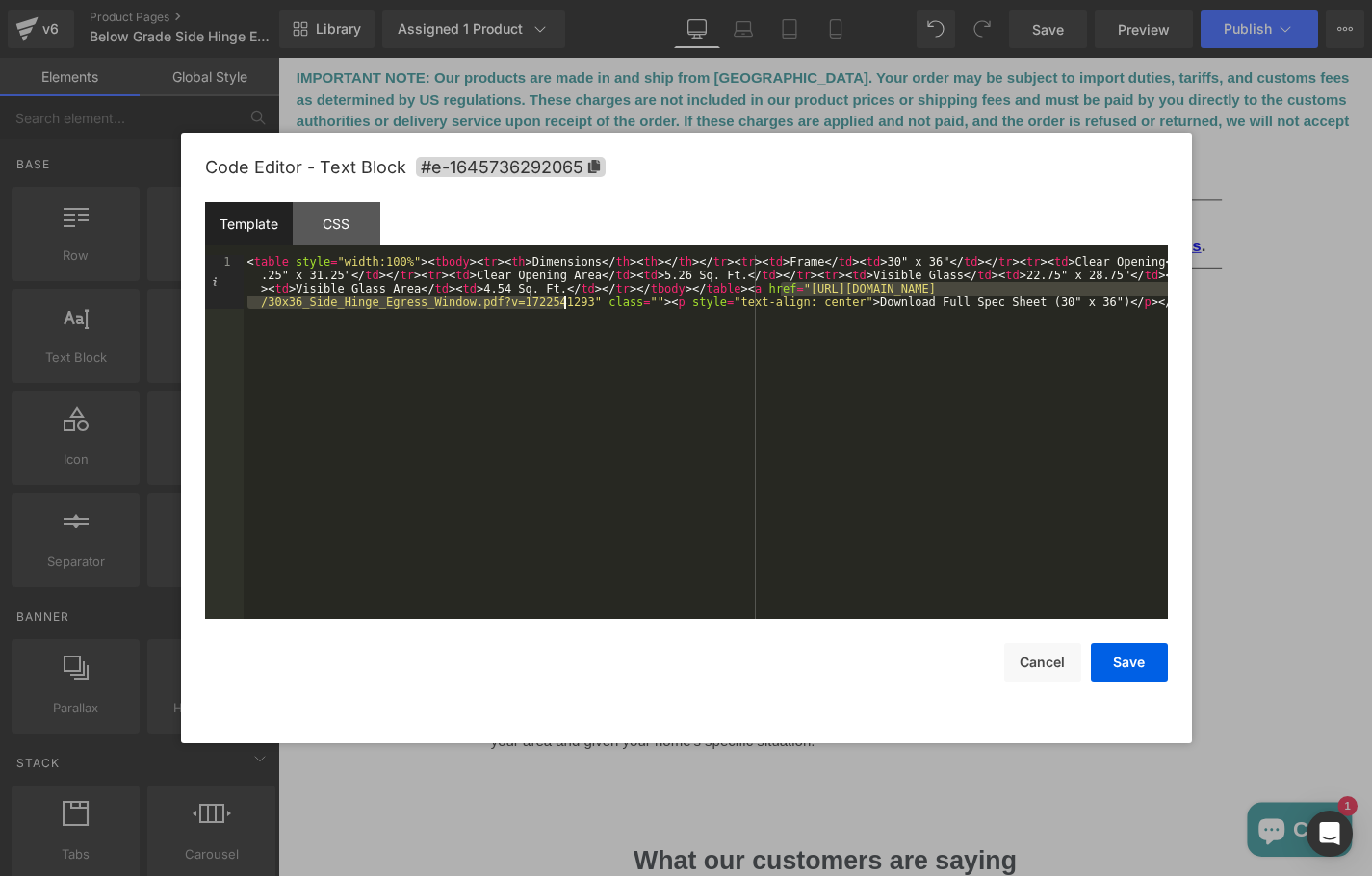
drag, startPoint x: 780, startPoint y: 291, endPoint x: 565, endPoint y: 307, distance: 215.6
click at [565, 307] on div "< table style = "width:100%" > < tbody > < tr > < th > Dimensions </ th > < th …" at bounding box center [705, 490] width 924 height 472
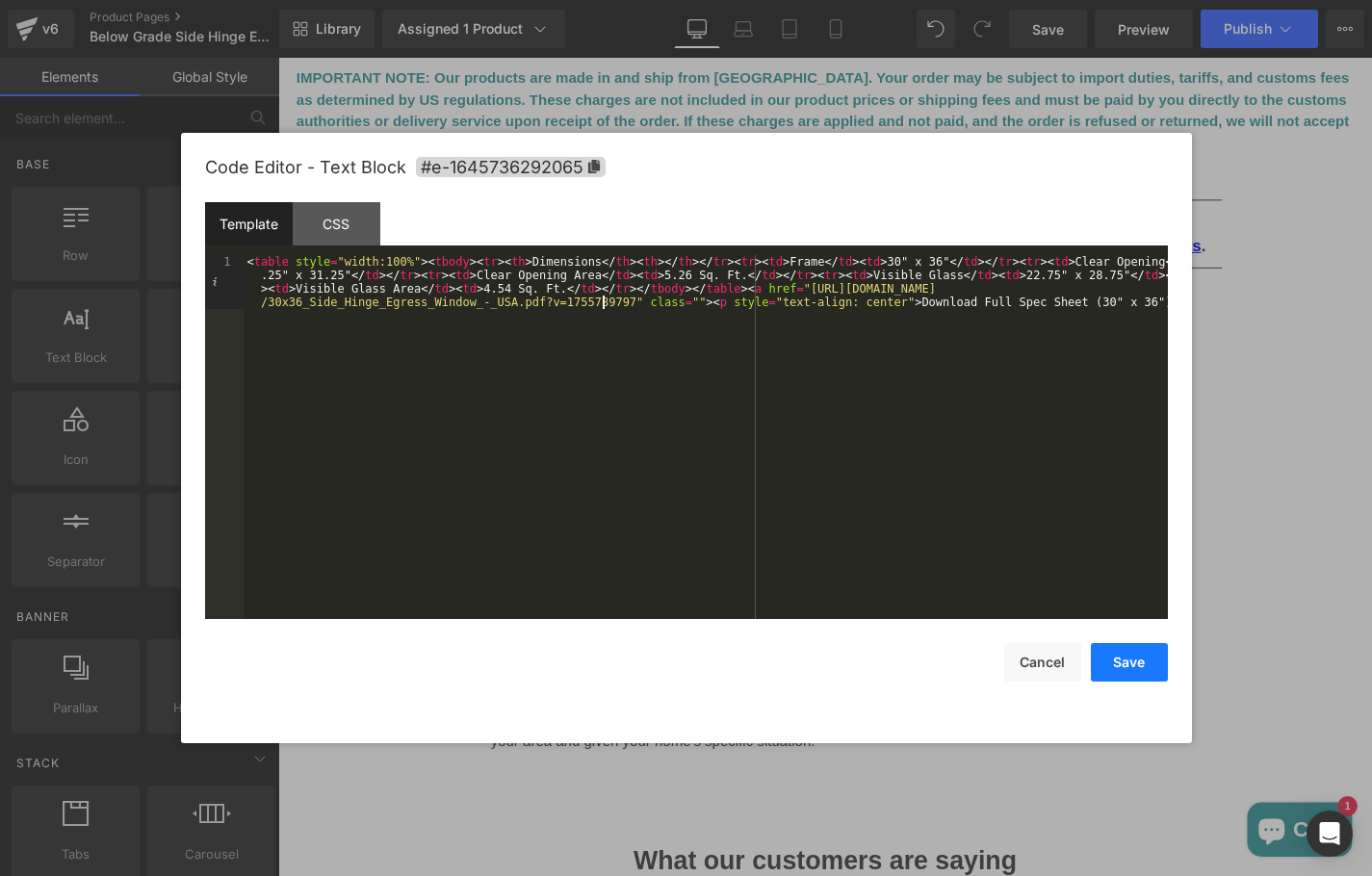
click at [1161, 660] on button "Save" at bounding box center [1129, 662] width 77 height 38
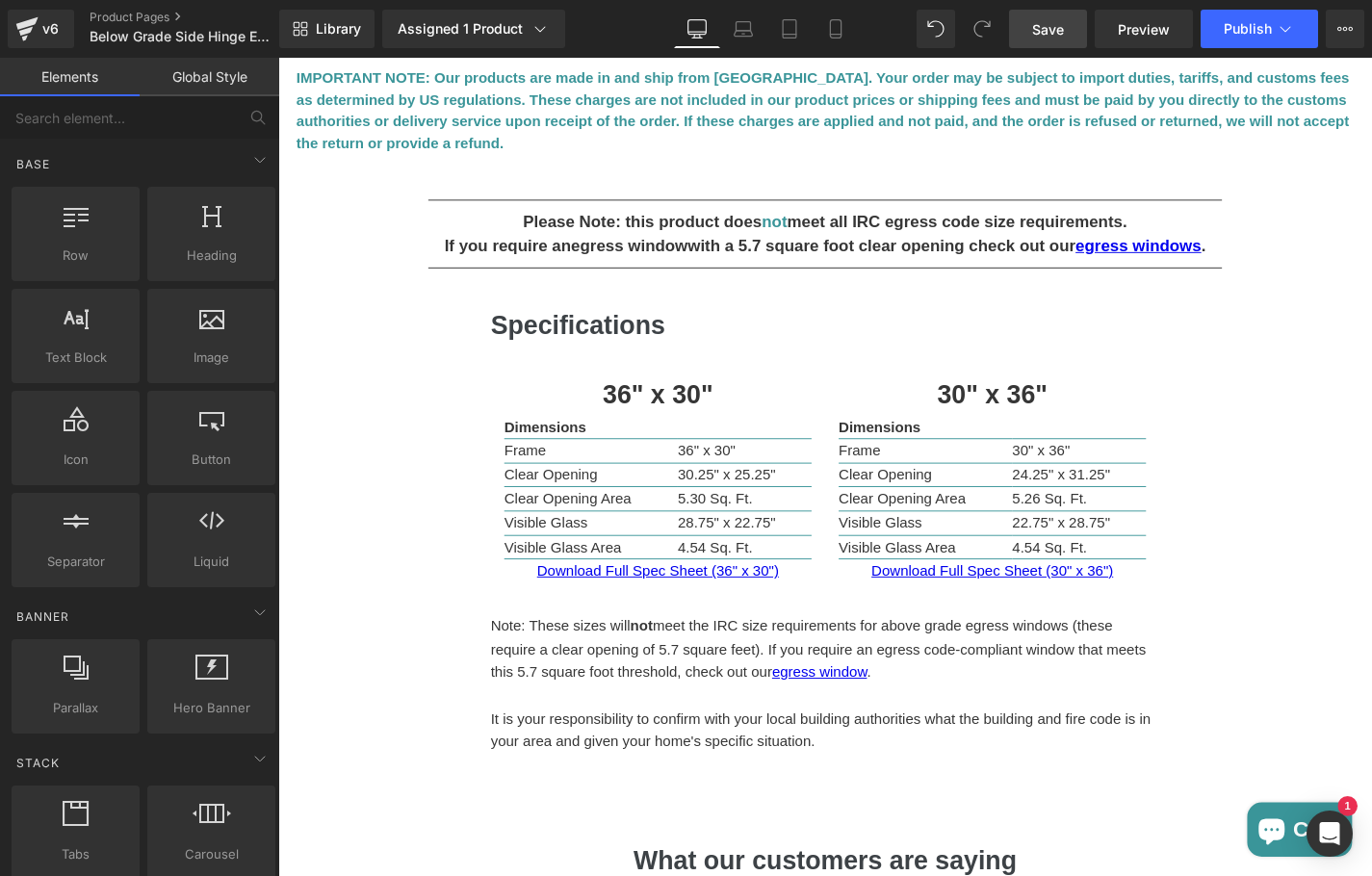
click at [1062, 36] on span "Save" at bounding box center [1048, 29] width 32 height 21
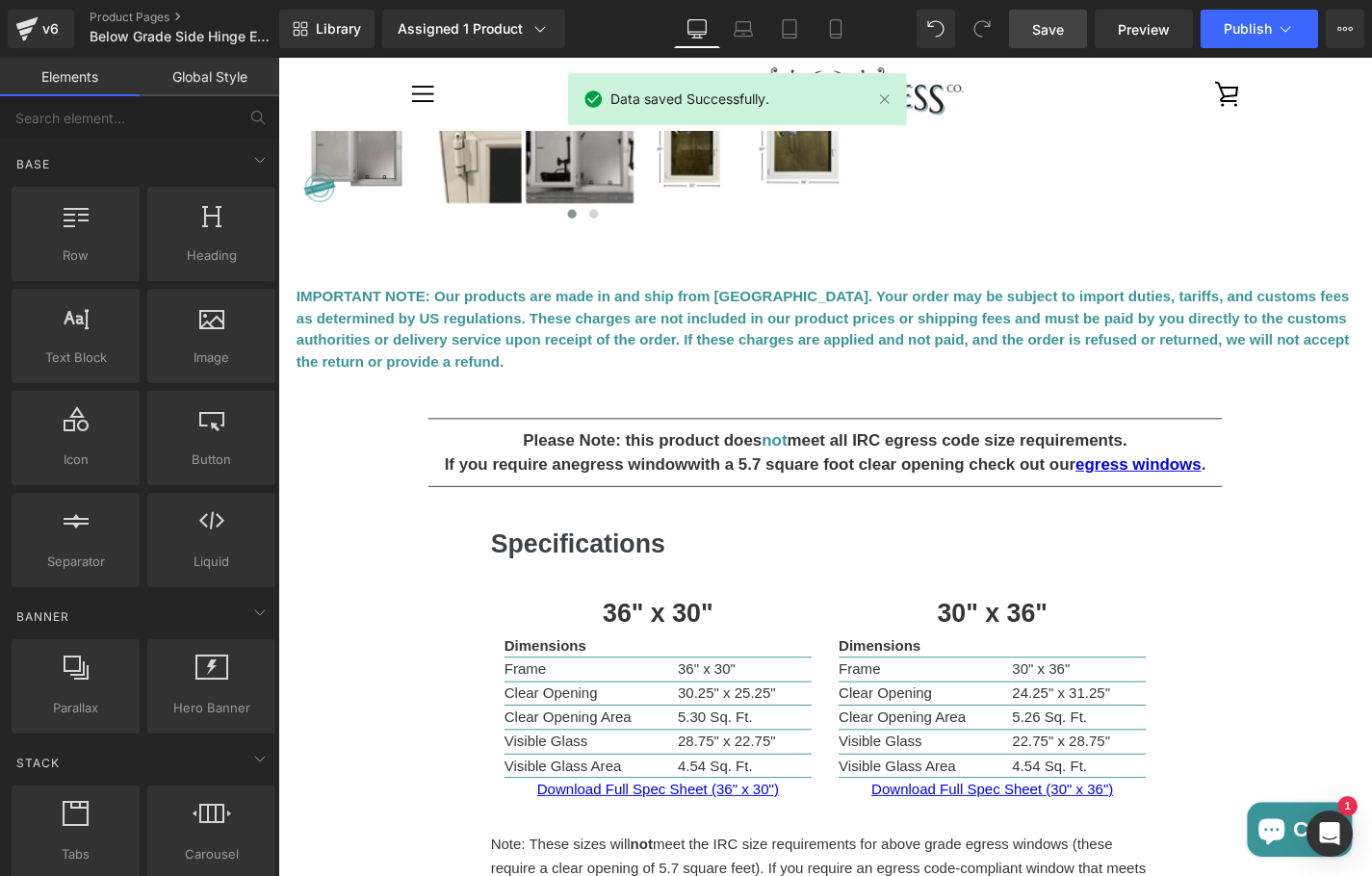
scroll to position [946, 0]
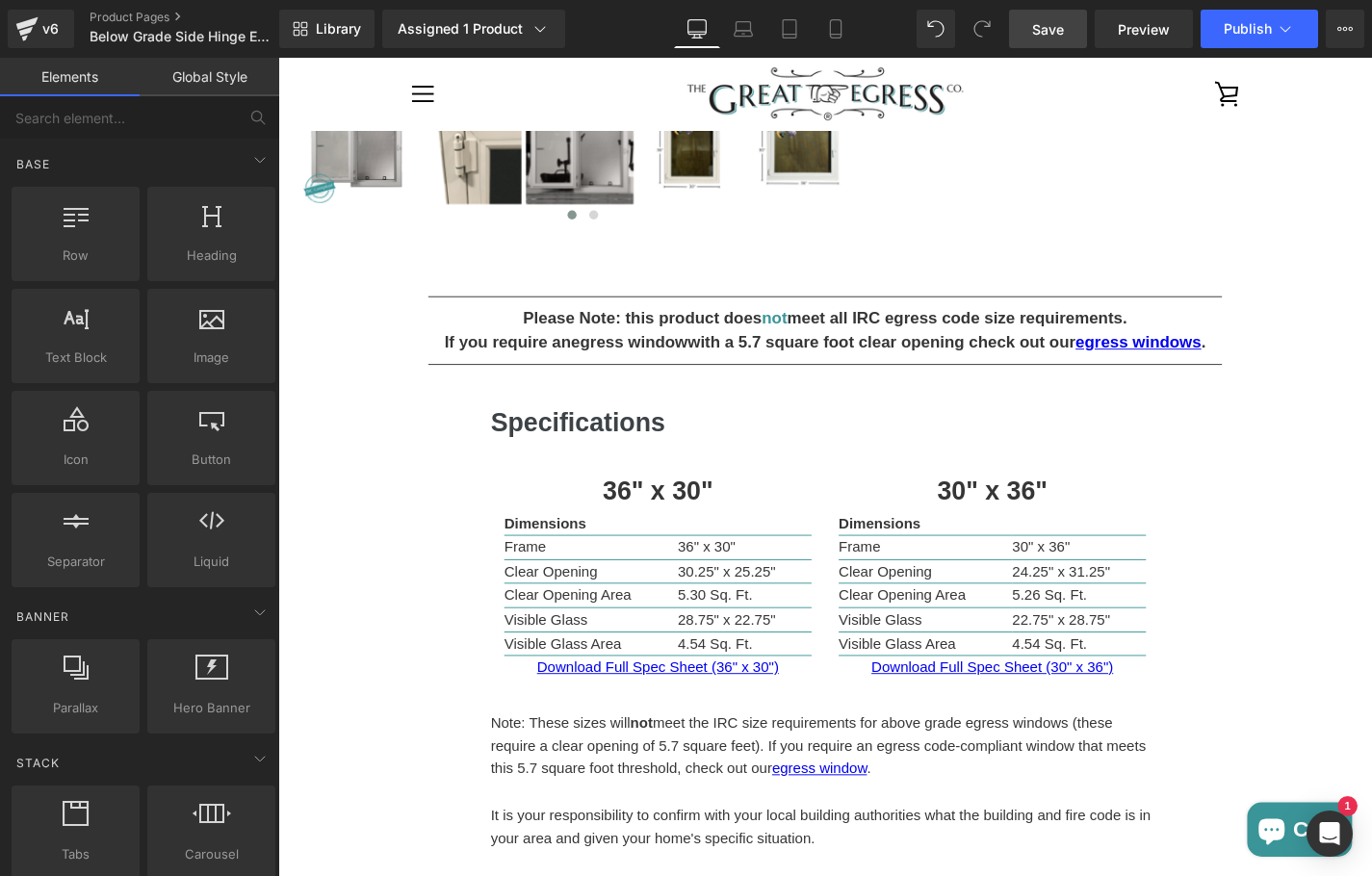
click at [1051, 18] on link "Save" at bounding box center [1048, 28] width 78 height 38
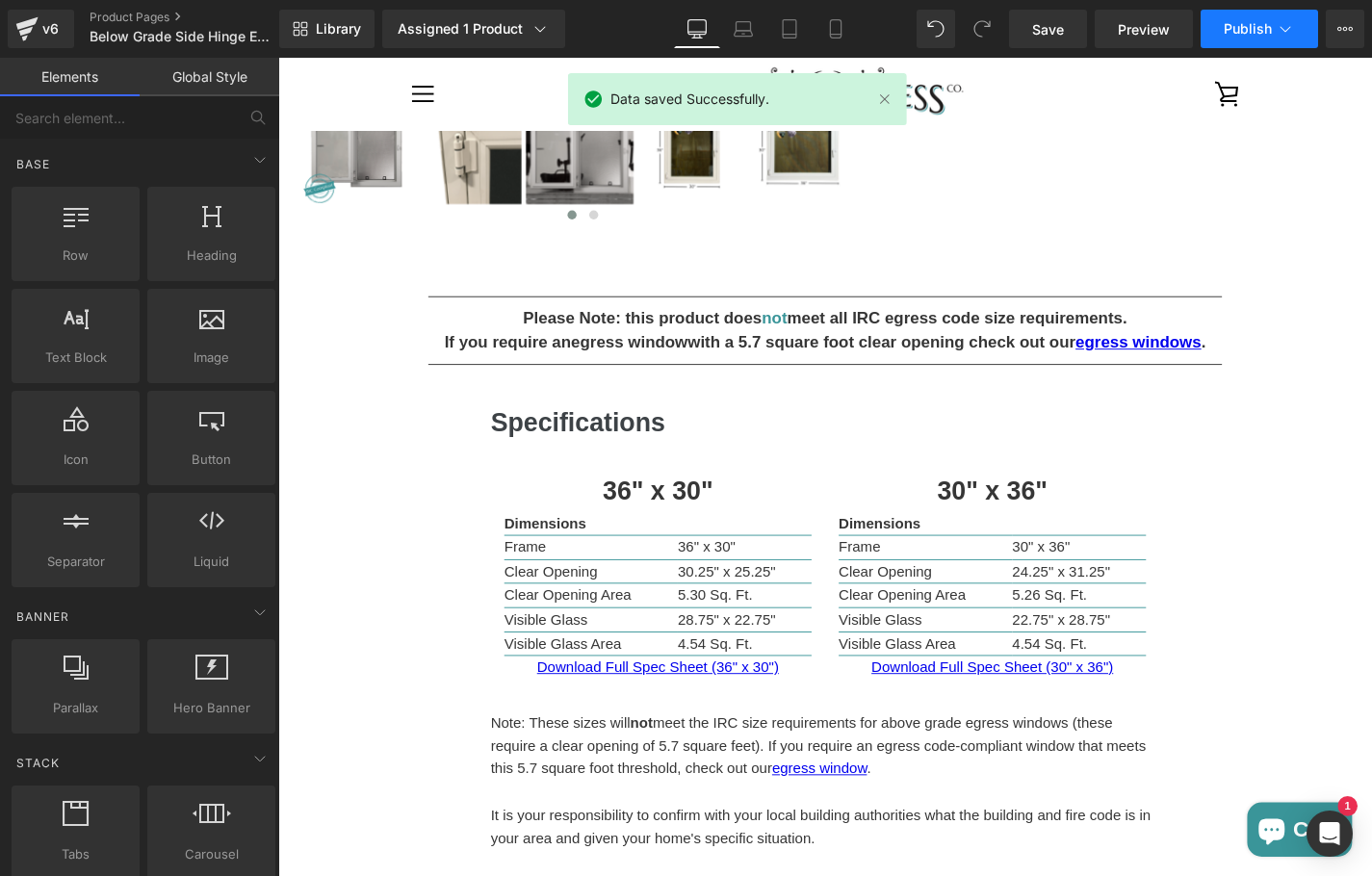
click at [1268, 38] on button "Publish" at bounding box center [1259, 28] width 117 height 38
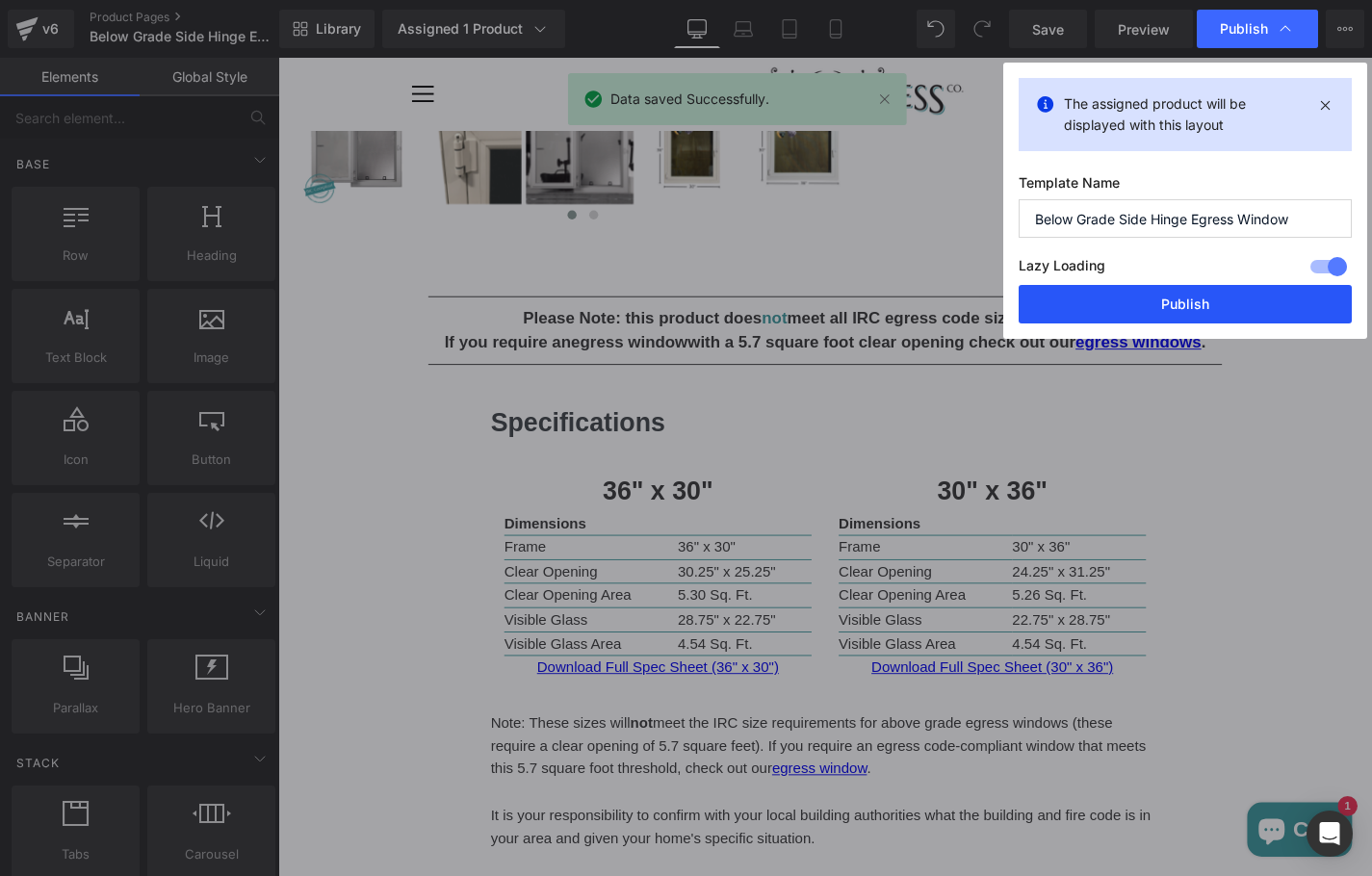
click at [1158, 300] on button "Publish" at bounding box center [1185, 304] width 333 height 38
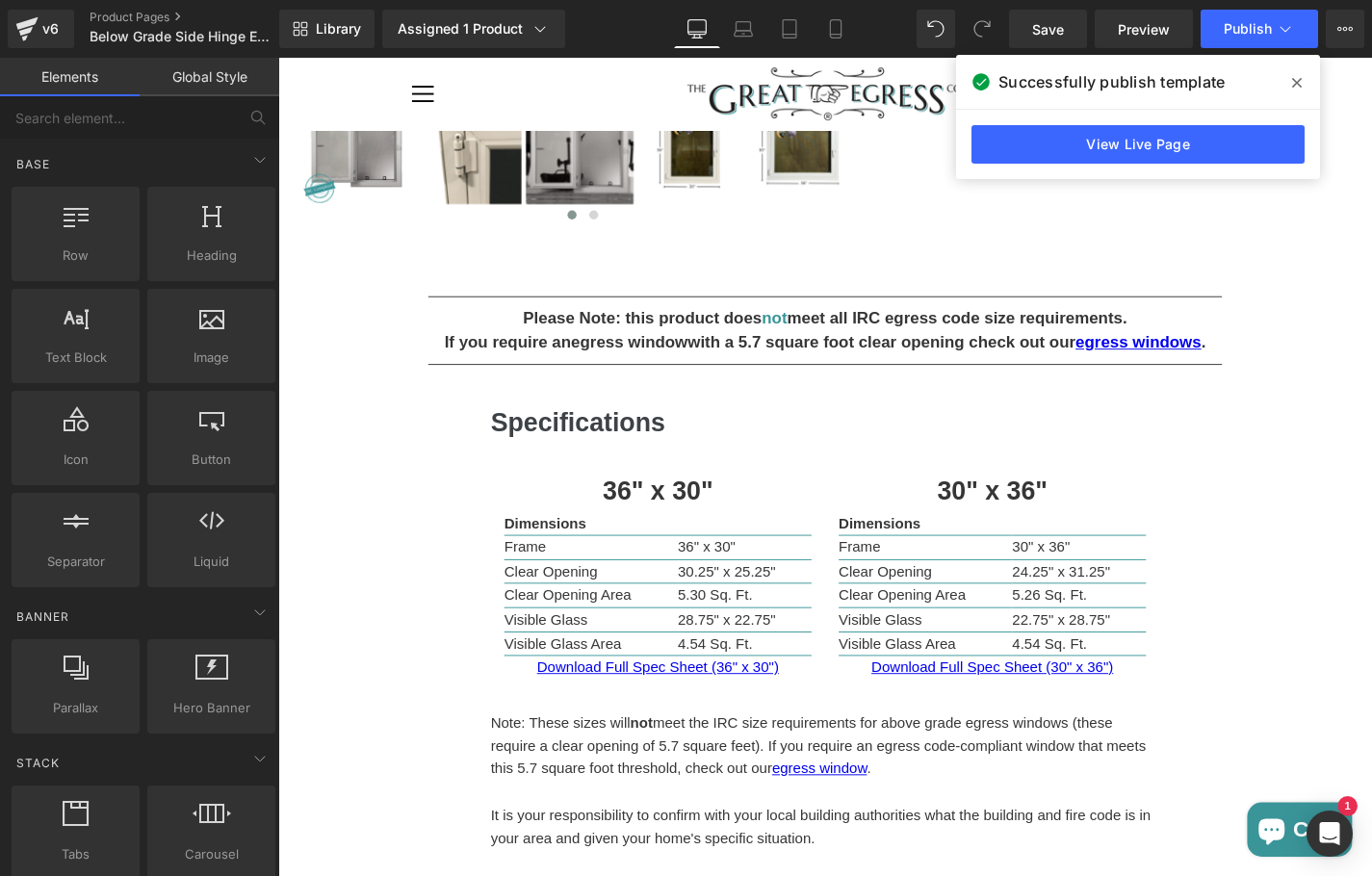
click at [1304, 81] on span at bounding box center [1297, 83] width 31 height 31
